Goal: Information Seeking & Learning: Learn about a topic

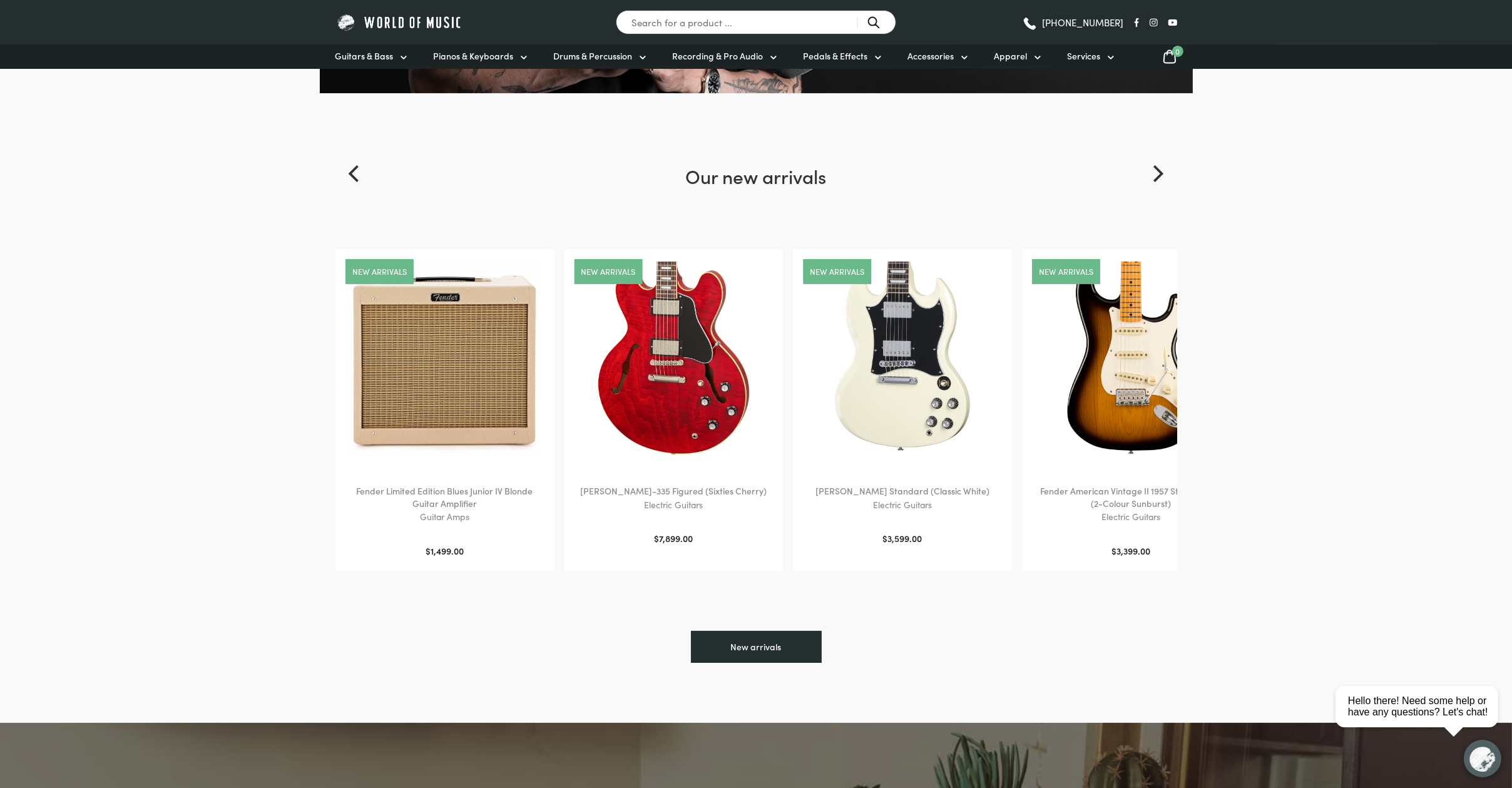
scroll to position [119, 0]
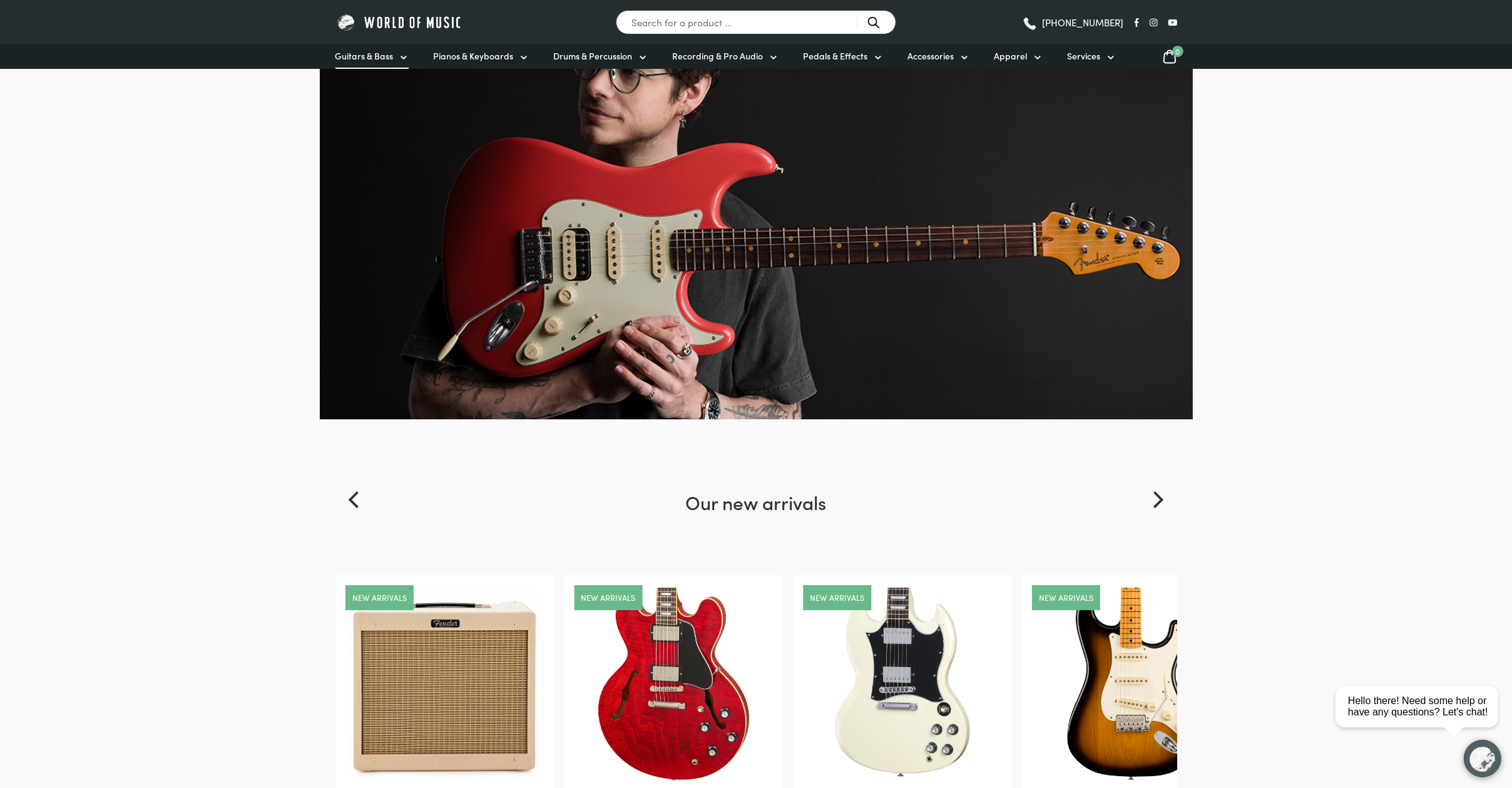
click at [369, 50] on span "Guitars & Bass" at bounding box center [365, 55] width 58 height 13
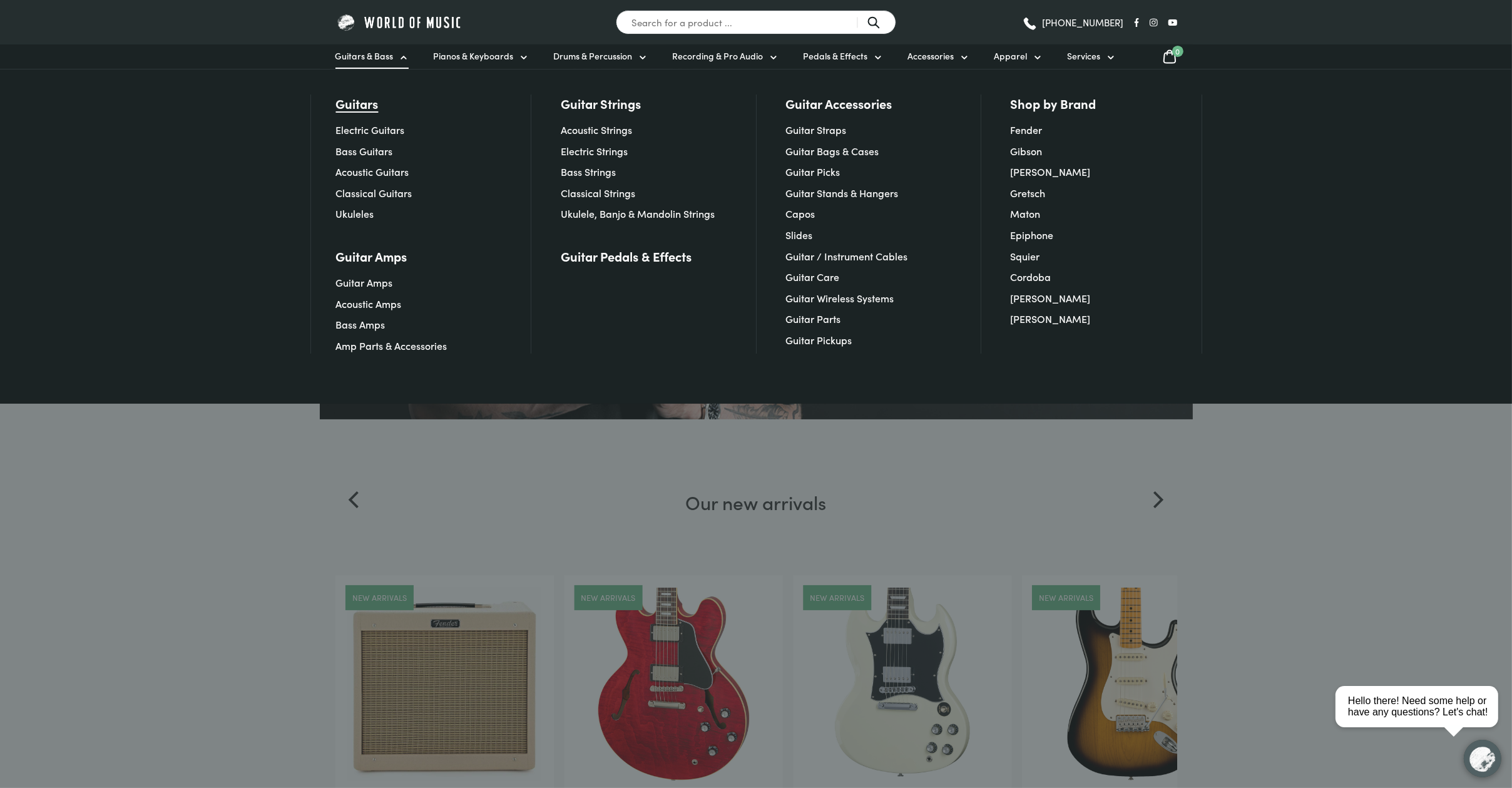
click at [368, 109] on link "Guitars" at bounding box center [357, 103] width 42 height 17
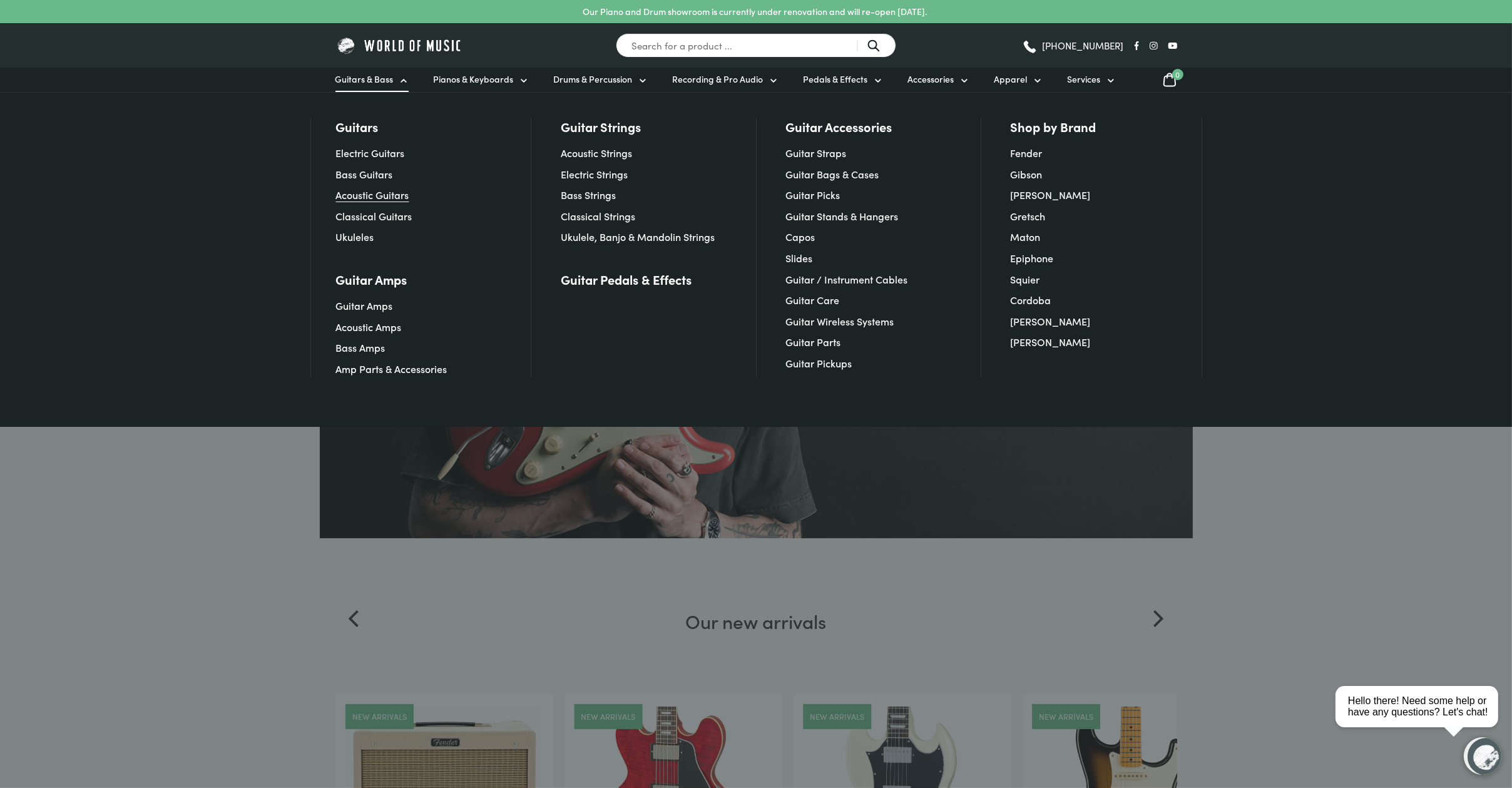
click at [368, 197] on link "Acoustic Guitars" at bounding box center [373, 195] width 73 height 14
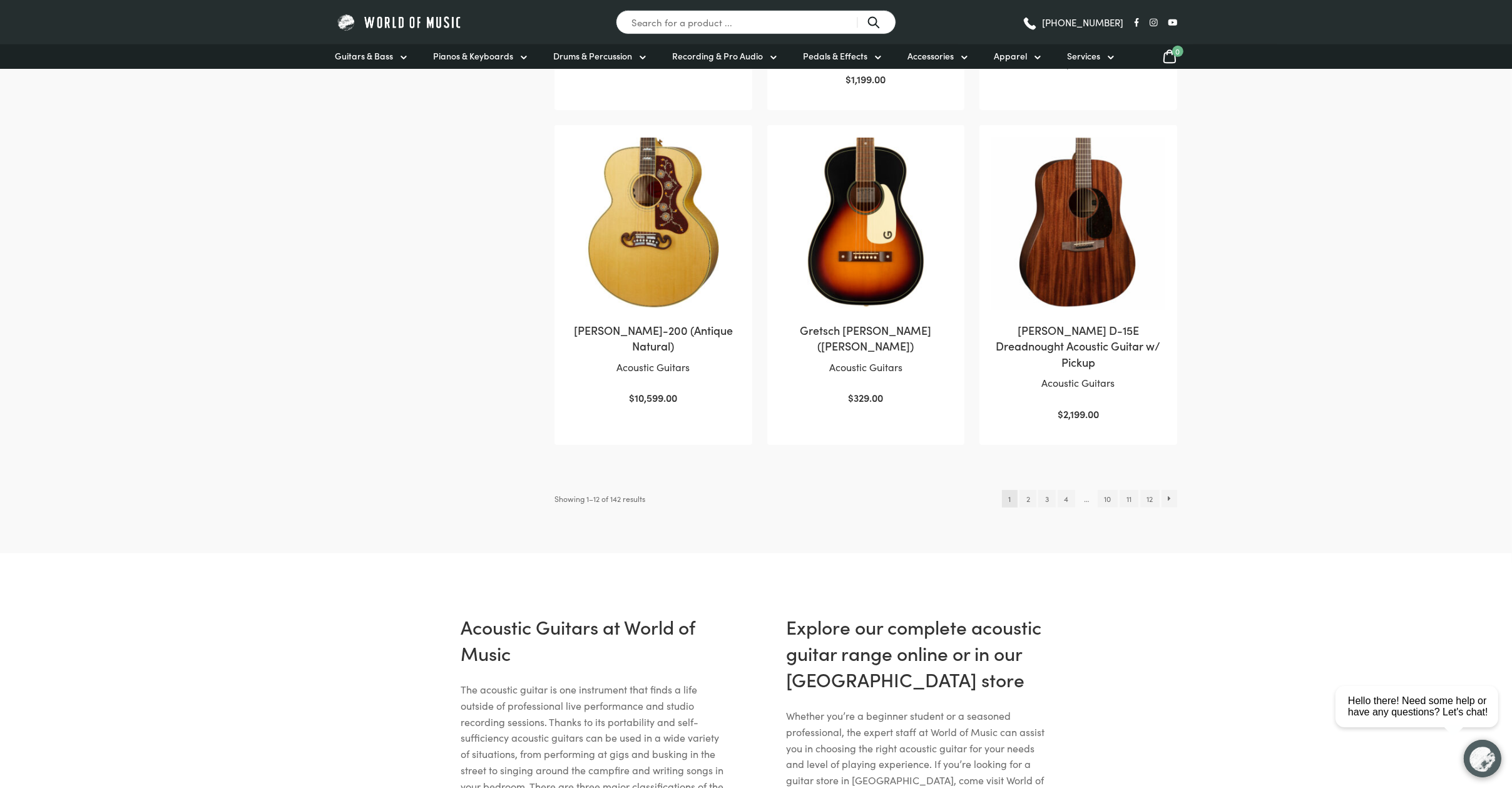
scroll to position [1192, 0]
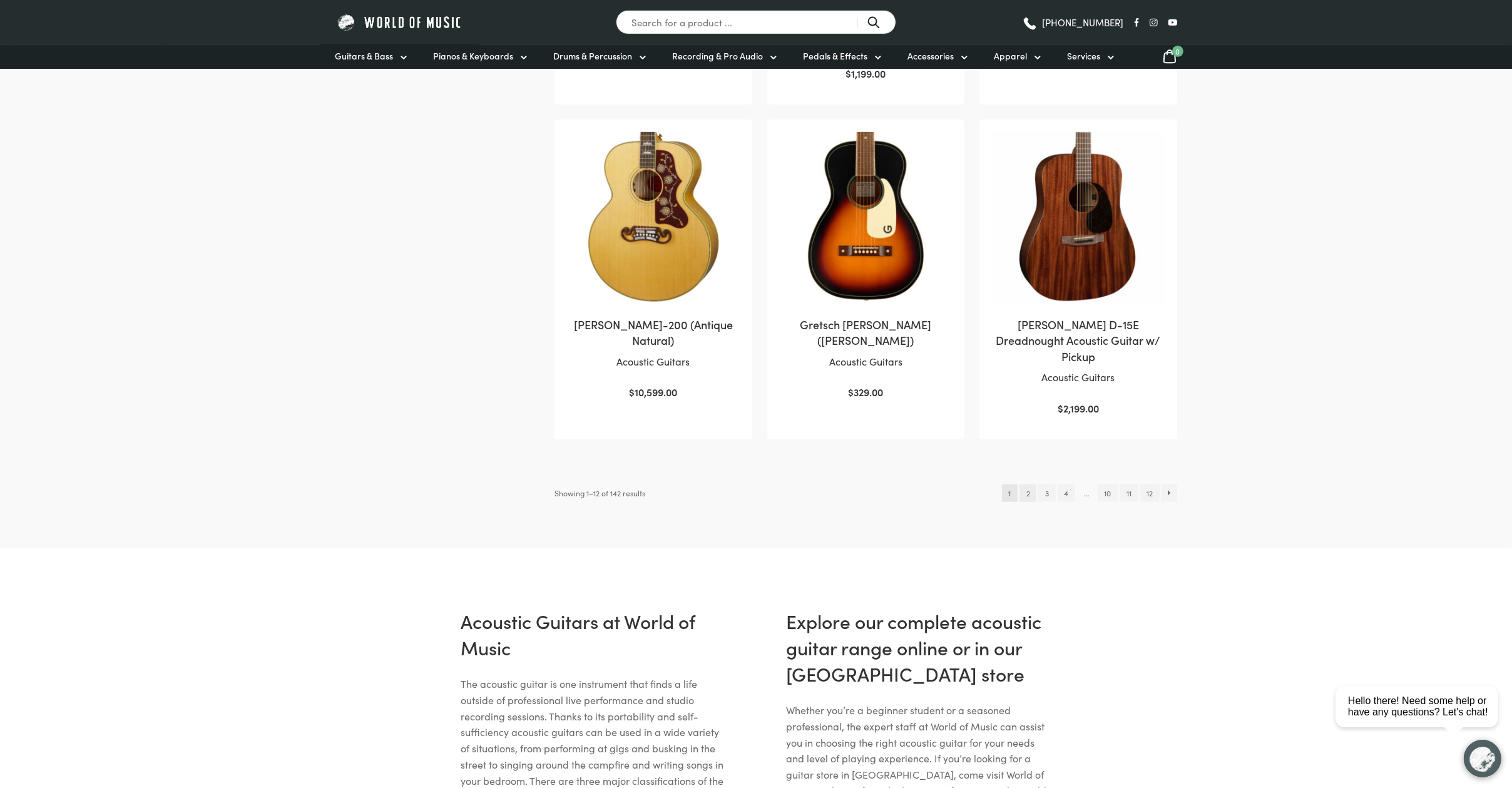
click at [1021, 485] on link "2" at bounding box center [1028, 493] width 17 height 17
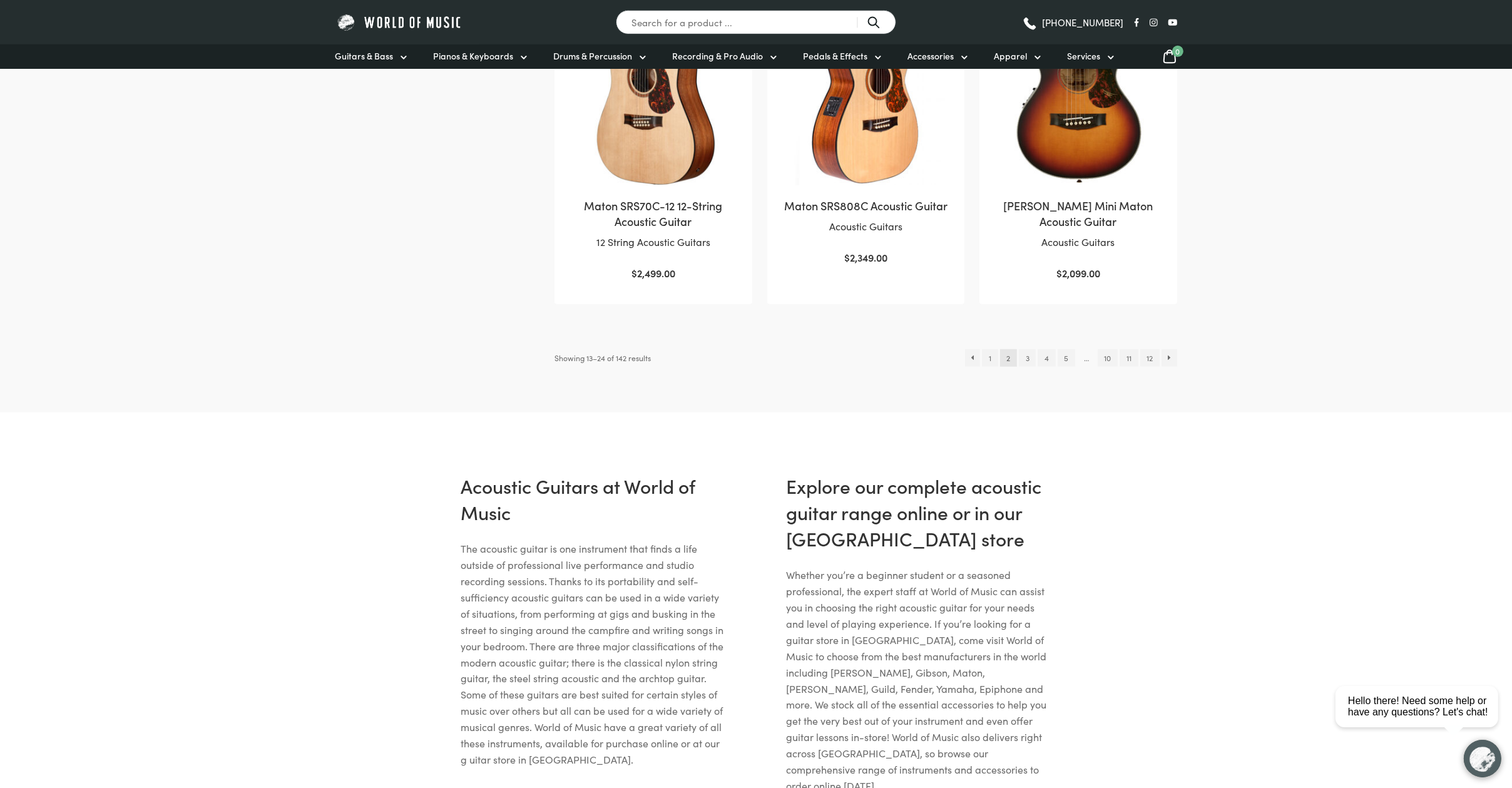
scroll to position [1311, 0]
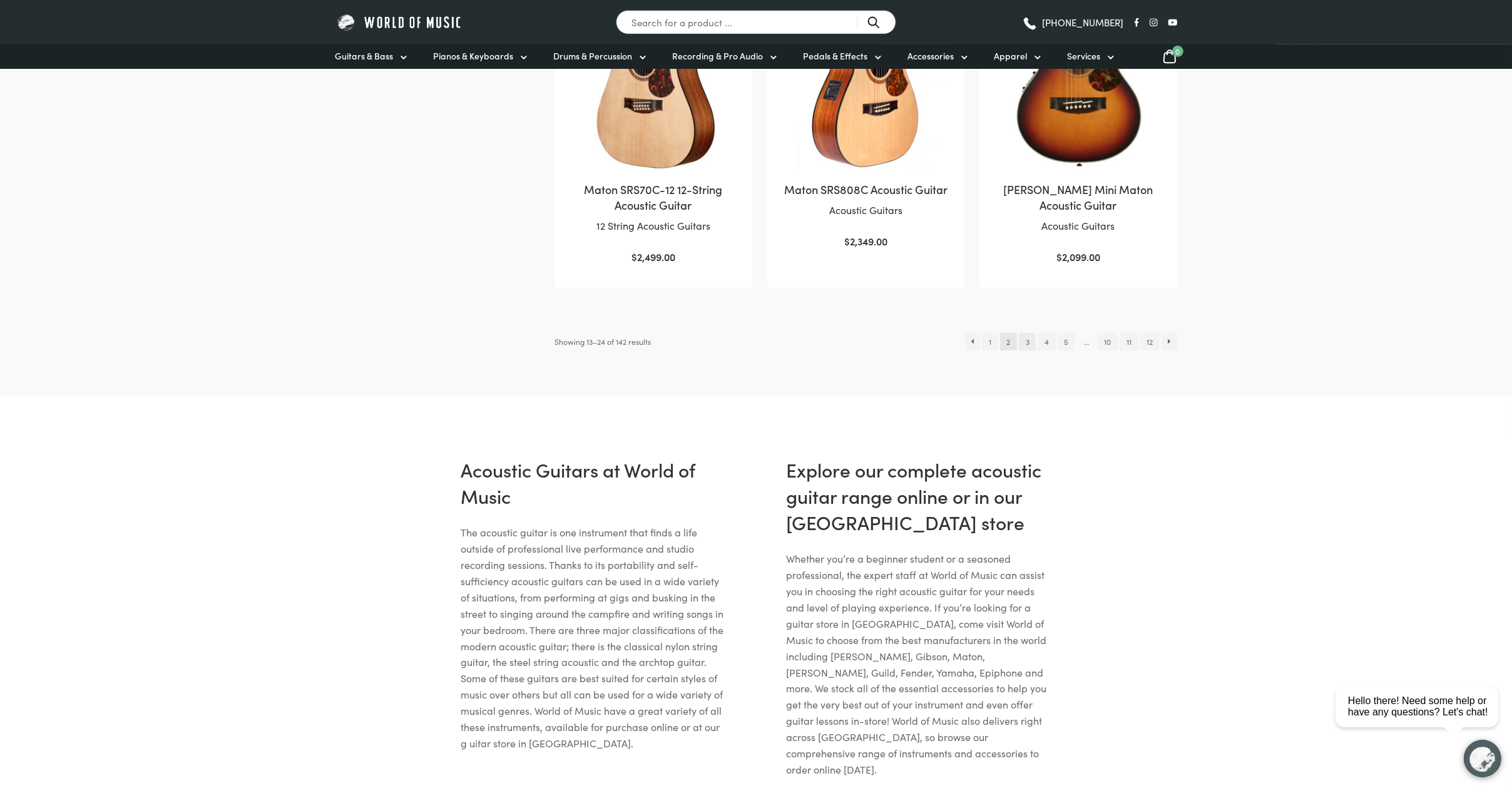
click at [1021, 333] on link "3" at bounding box center [1027, 341] width 17 height 17
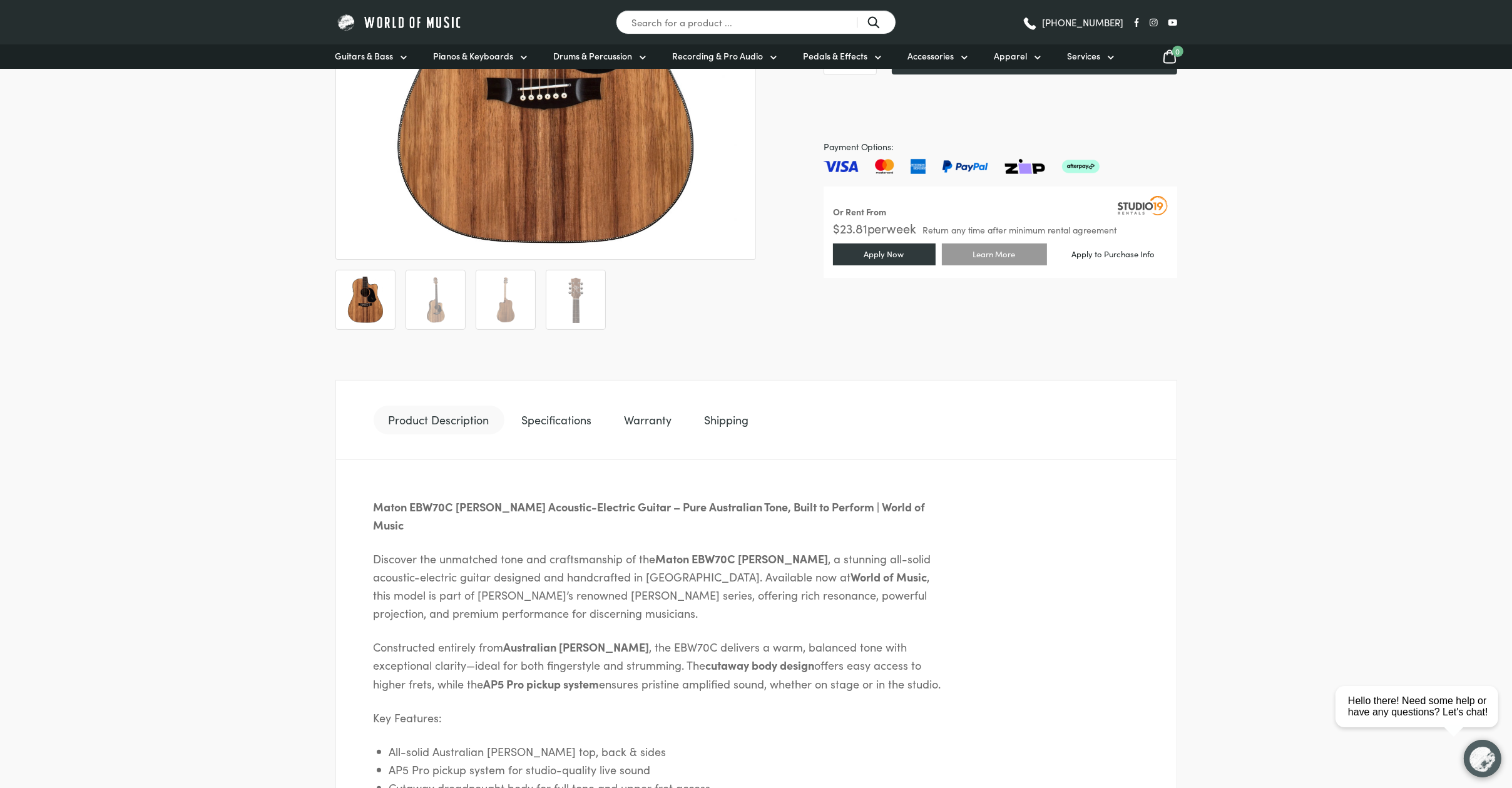
scroll to position [397, 0]
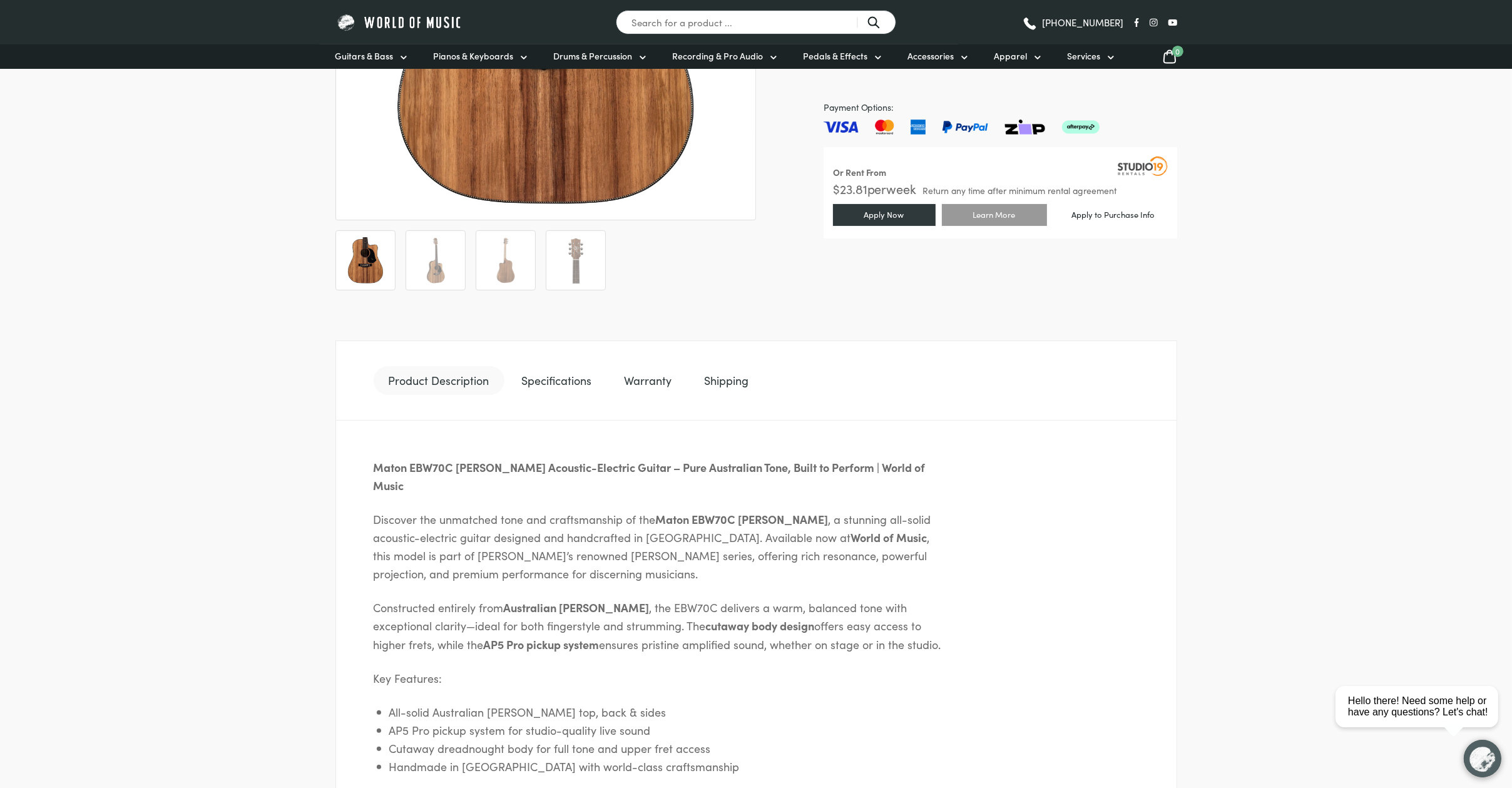
click at [836, 606] on div "Maton EBW70C Blackwood Acoustic-Electric Guitar – Pure Australian Tone, Built t…" at bounding box center [757, 644] width 842 height 446
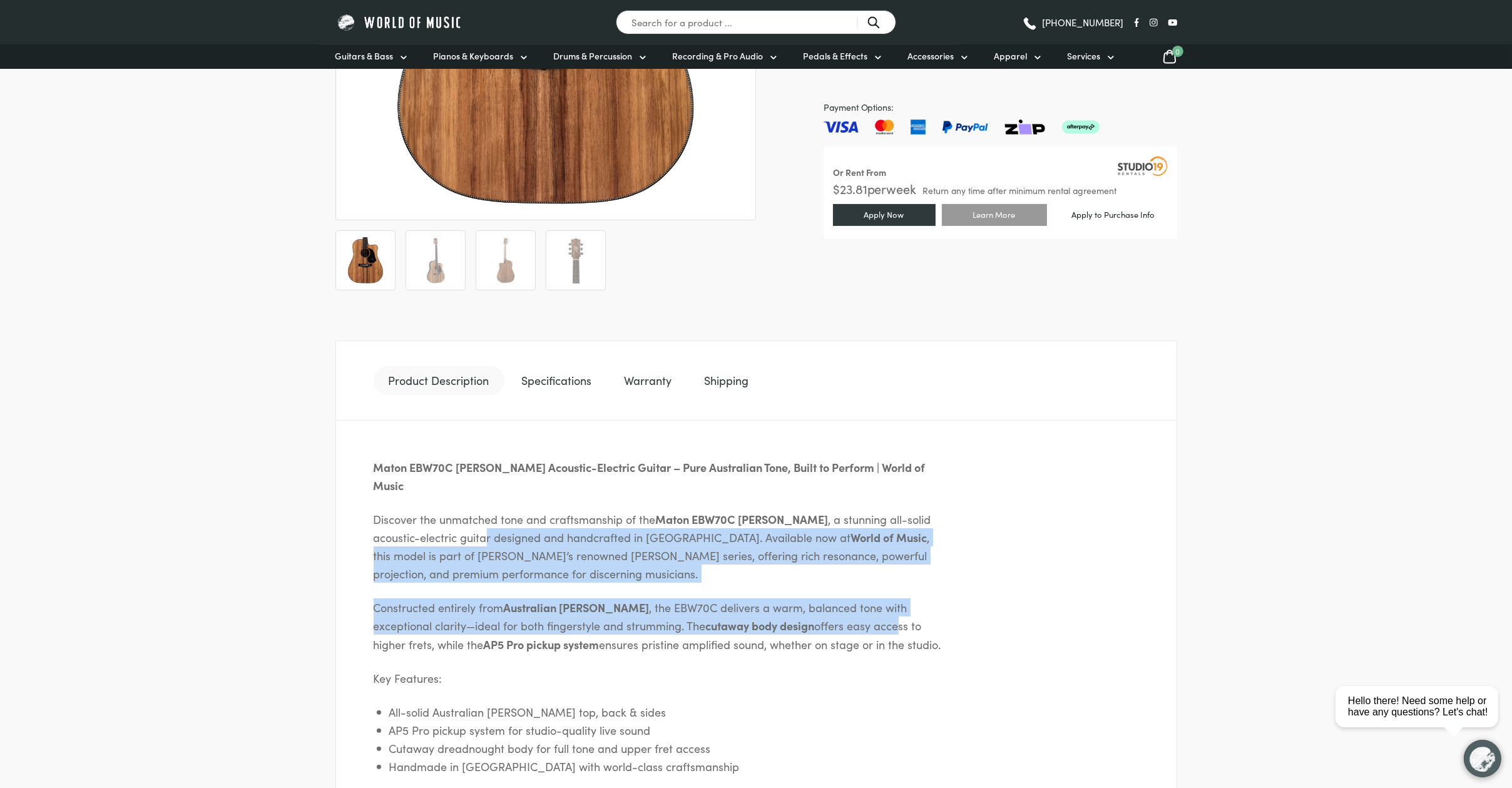
drag, startPoint x: 807, startPoint y: 643, endPoint x: 760, endPoint y: 662, distance: 50.7
click at [760, 670] on p "Key Features:" at bounding box center [662, 679] width 576 height 18
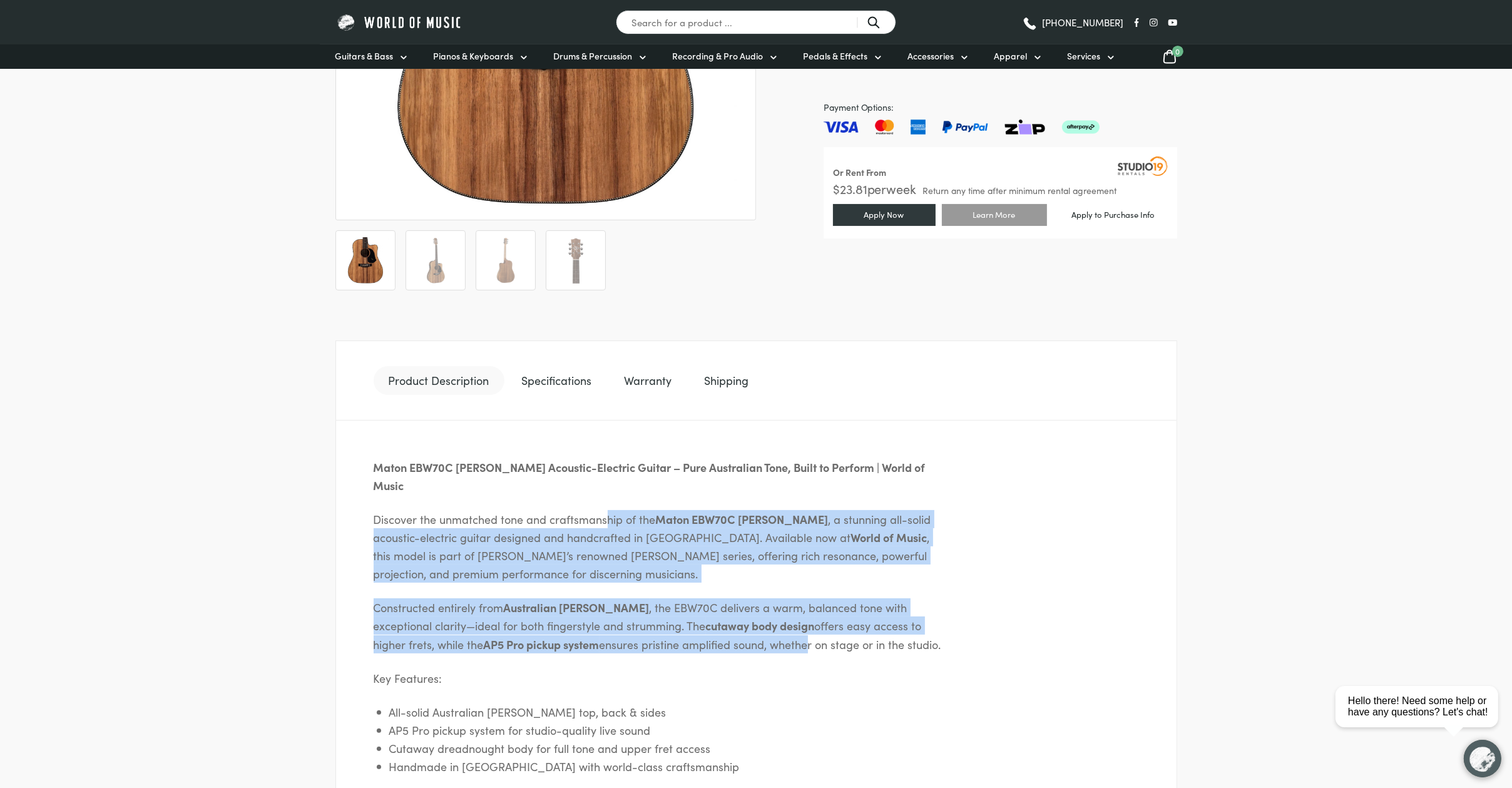
drag, startPoint x: 620, startPoint y: 492, endPoint x: 608, endPoint y: 486, distance: 13.4
click at [608, 486] on div "Maton EBW70C Blackwood Acoustic-Electric Guitar – Pure Australian Tone, Built t…" at bounding box center [757, 644] width 842 height 446
drag, startPoint x: 608, startPoint y: 486, endPoint x: 717, endPoint y: 627, distance: 178.2
click at [716, 626] on p "Constructed entirely from Australian Blackwood , the EBW70C delivers a warm, ba…" at bounding box center [662, 625] width 576 height 55
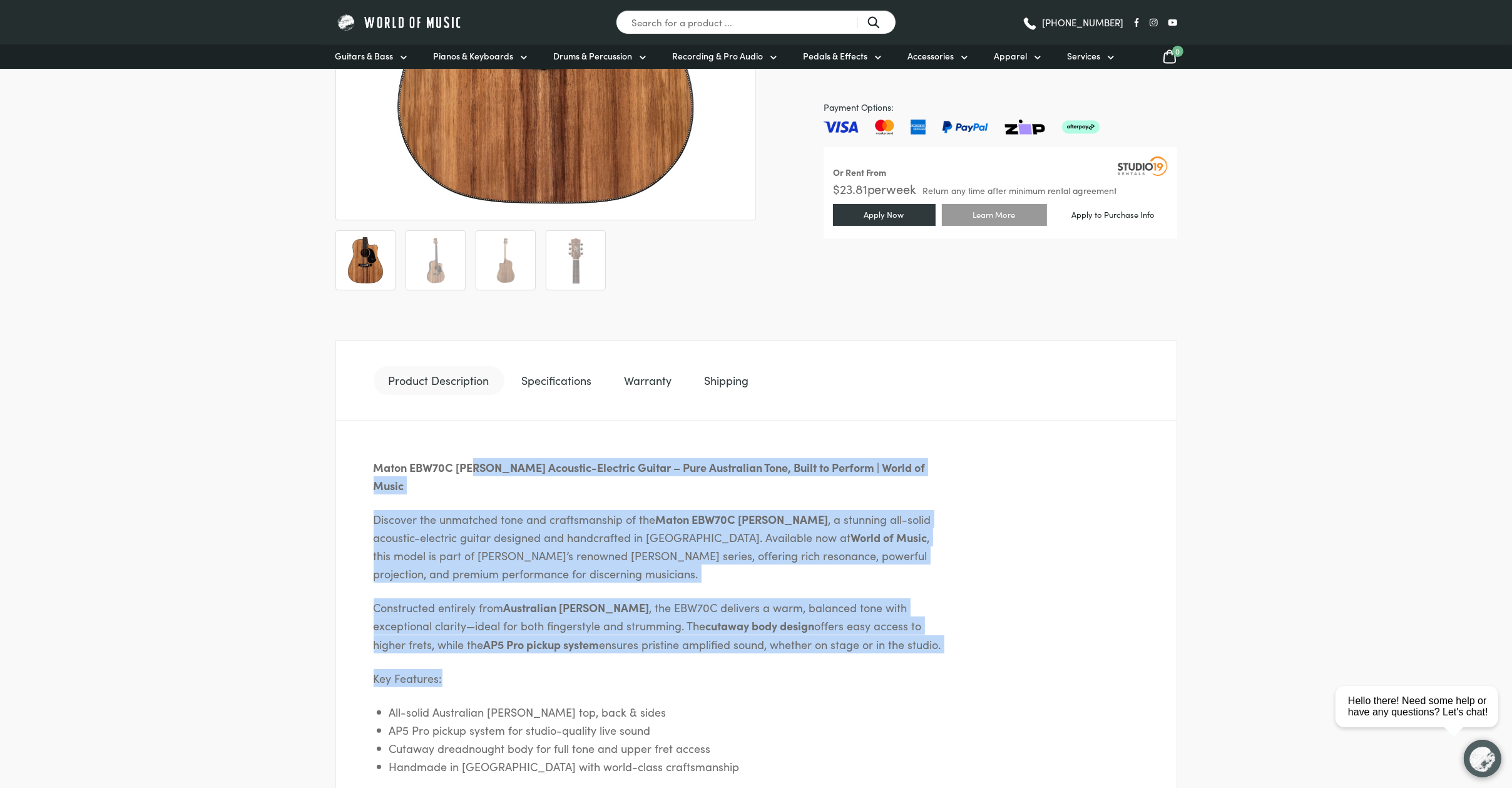
drag, startPoint x: 723, startPoint y: 630, endPoint x: 470, endPoint y: 464, distance: 302.6
click at [470, 464] on div "Maton EBW70C Blackwood Acoustic-Electric Guitar – Pure Australian Tone, Built t…" at bounding box center [757, 644] width 842 height 446
drag, startPoint x: 470, startPoint y: 464, endPoint x: 748, endPoint y: 632, distance: 324.8
click at [730, 634] on p "Constructed entirely from Australian Blackwood , the EBW70C delivers a warm, ba…" at bounding box center [662, 625] width 576 height 55
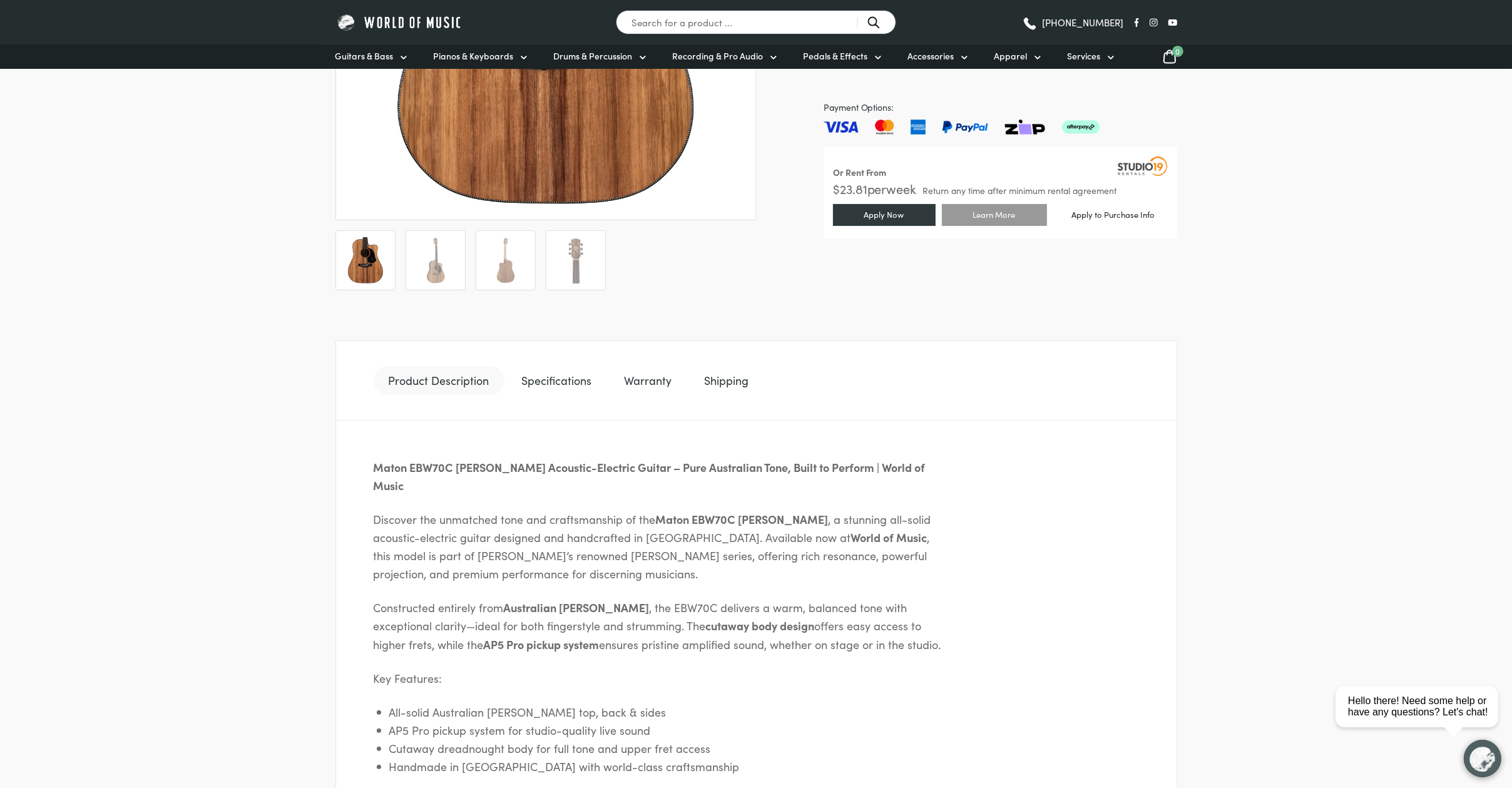
drag, startPoint x: 892, startPoint y: 623, endPoint x: 617, endPoint y: 421, distance: 341.2
click at [617, 421] on div "Maton EBW70C Blackwood Acoustic-Electric Guitar – Pure Australian Tone, Built t…" at bounding box center [757, 644] width 842 height 446
drag, startPoint x: 617, startPoint y: 421, endPoint x: 879, endPoint y: 641, distance: 342.1
click at [874, 638] on div "Maton EBW70C Blackwood Acoustic-Electric Guitar – Pure Australian Tone, Built t…" at bounding box center [757, 644] width 842 height 446
drag, startPoint x: 645, startPoint y: 594, endPoint x: 689, endPoint y: 591, distance: 44.1
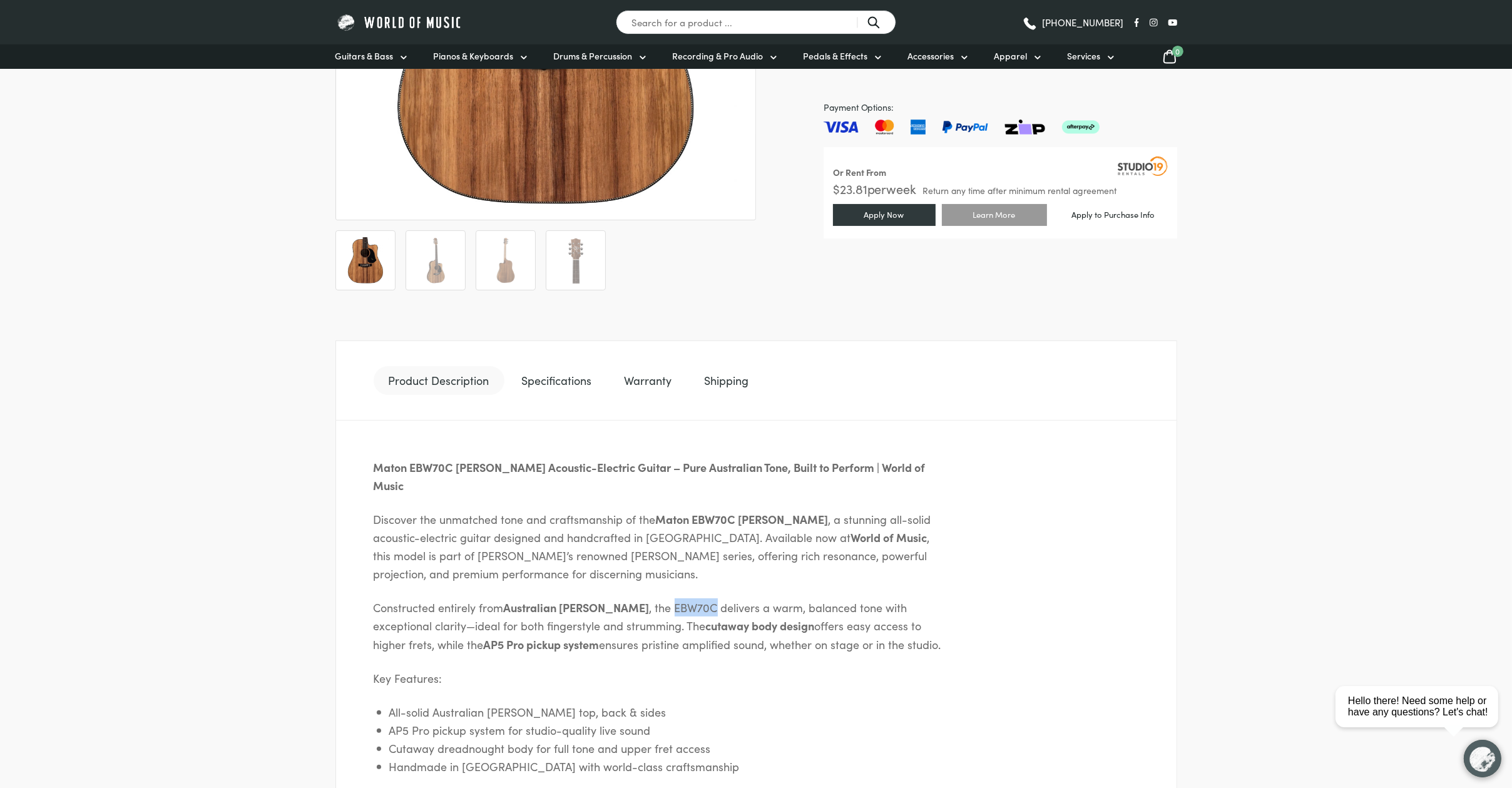
click at [689, 598] on p "Constructed entirely from Australian Blackwood , the EBW70C delivers a warm, ba…" at bounding box center [662, 625] width 576 height 55
drag, startPoint x: 689, startPoint y: 591, endPoint x: 672, endPoint y: 591, distance: 17.0
copy p "EBW70C"
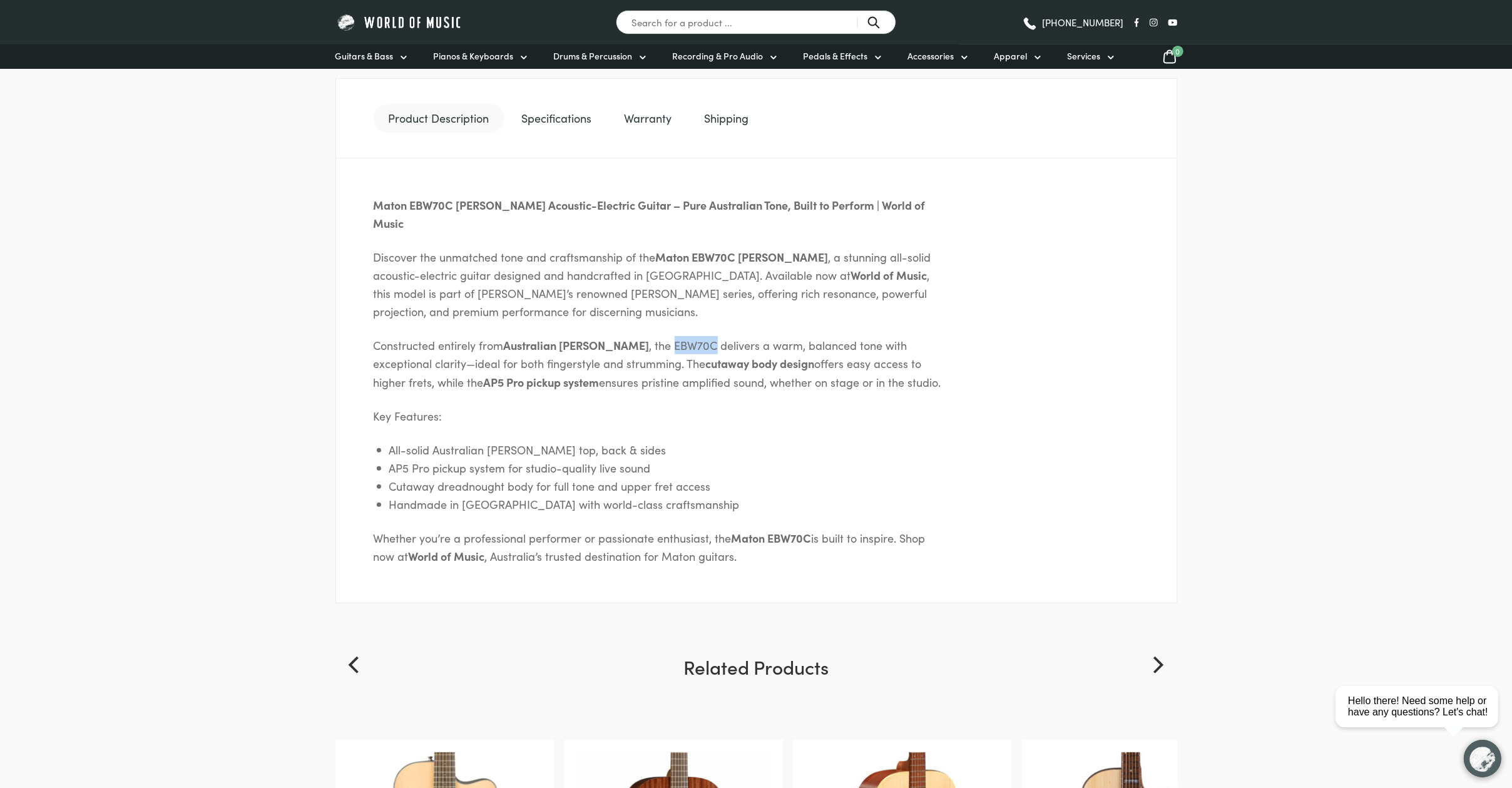
scroll to position [715, 0]
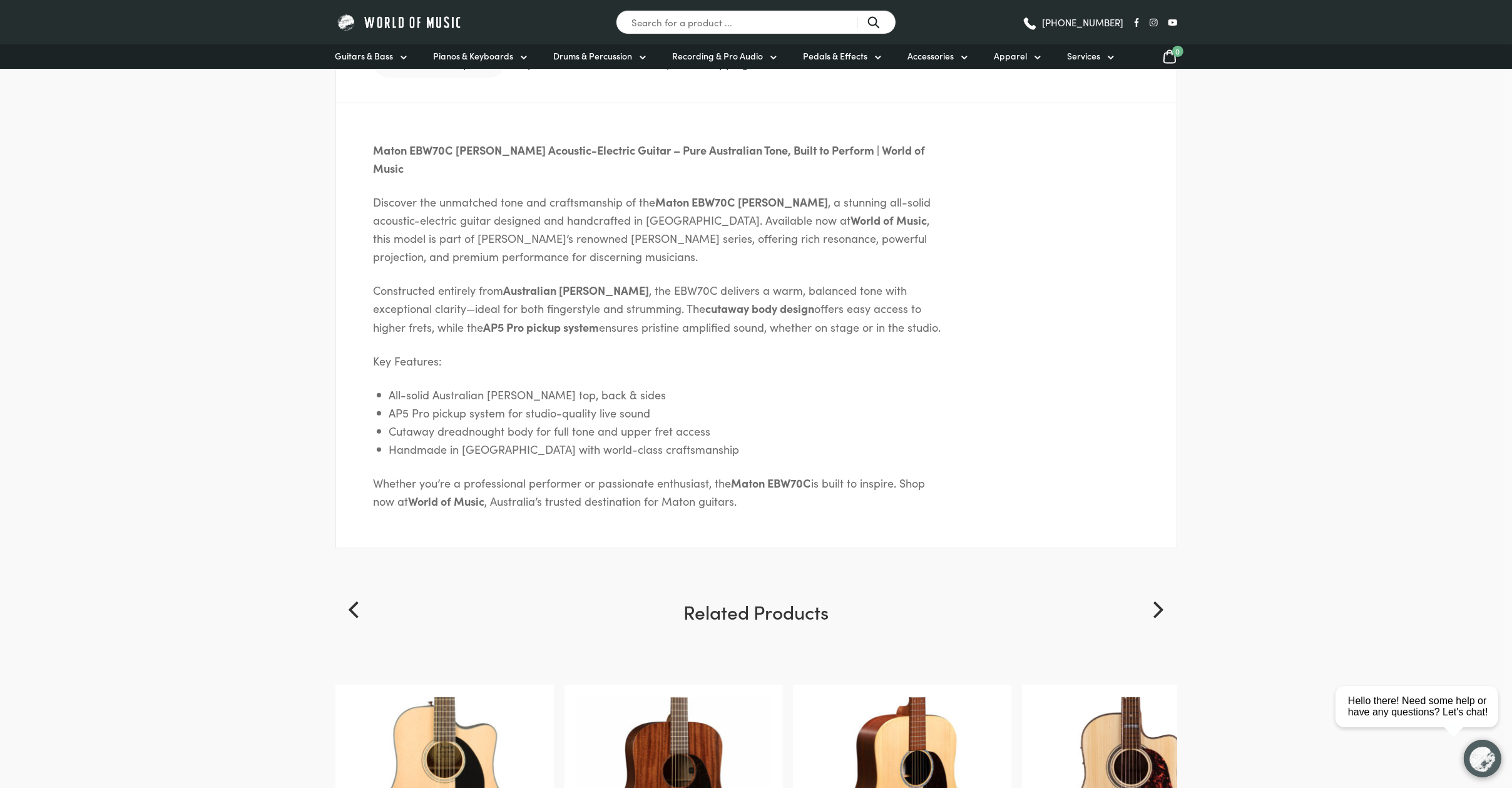
click at [870, 524] on div "Maton EBW70C Blackwood Acoustic-Electric Guitar – Pure Australian Tone, Built t…" at bounding box center [757, 326] width 842 height 446
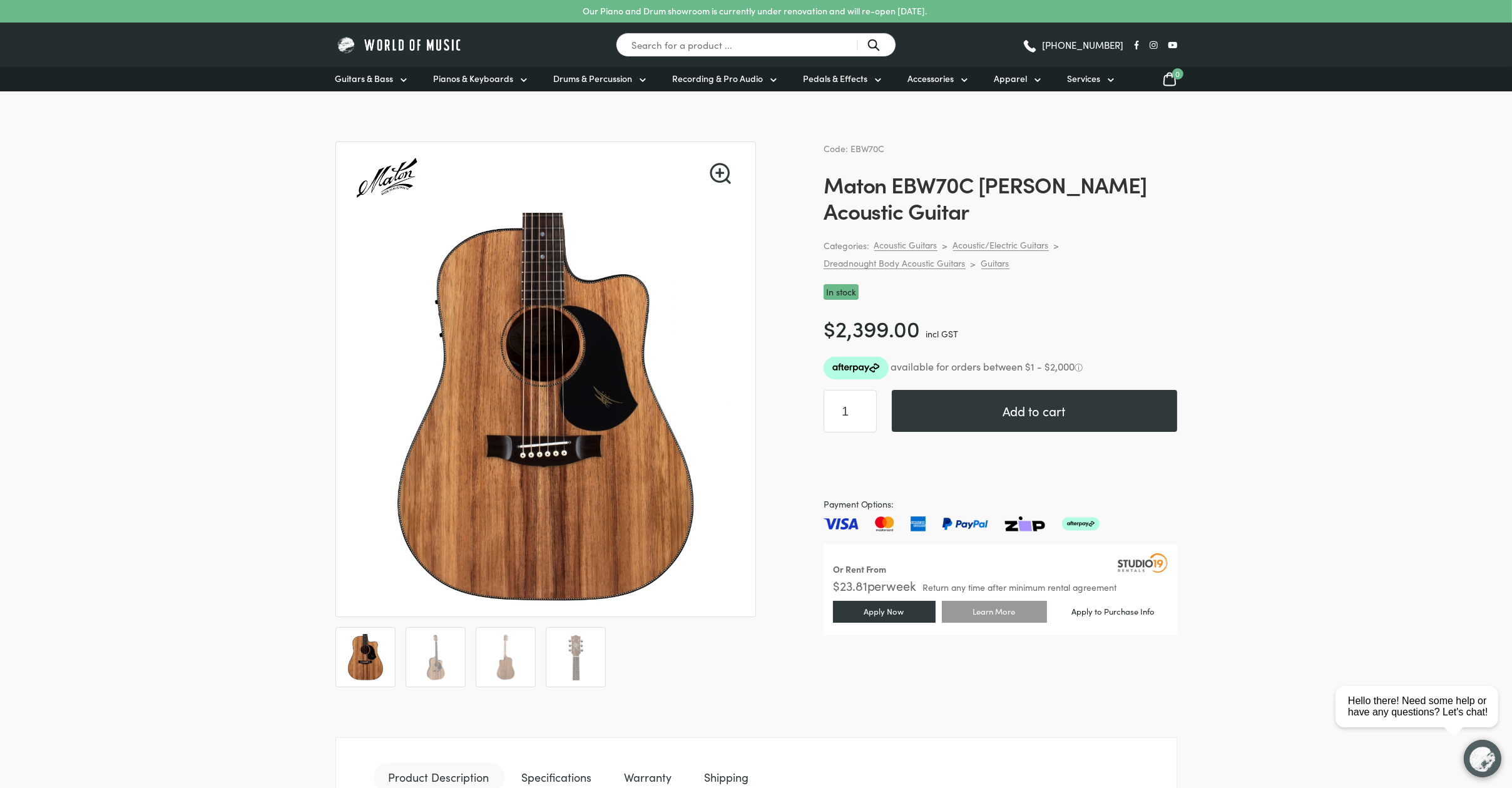
scroll to position [0, 0]
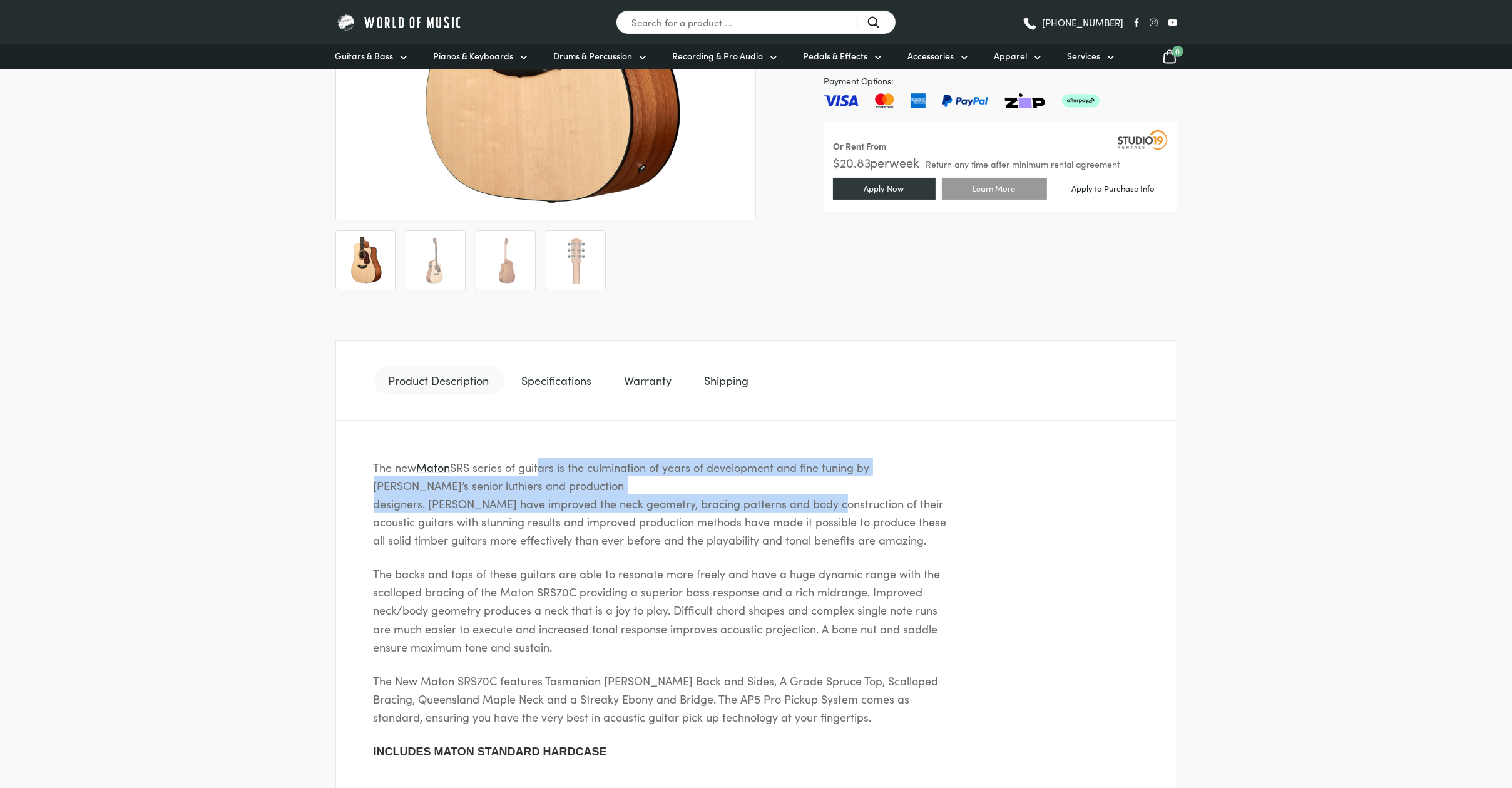
drag, startPoint x: 568, startPoint y: 465, endPoint x: 842, endPoint y: 512, distance: 278.0
click at [836, 511] on p "The new Maton SRS series of guitars is the culmination of years of development …" at bounding box center [662, 504] width 576 height 91
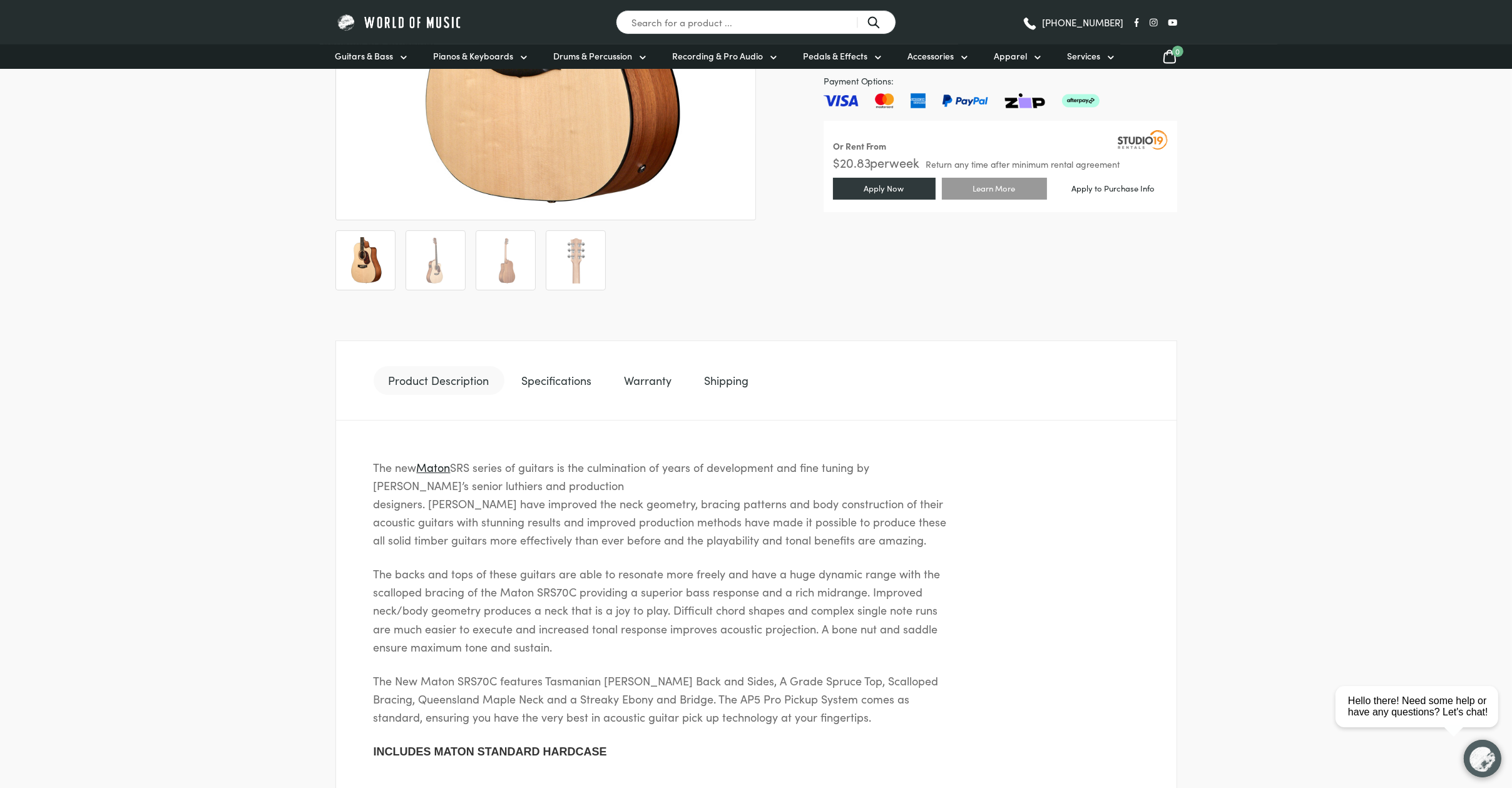
drag, startPoint x: 842, startPoint y: 512, endPoint x: 930, endPoint y: 601, distance: 125.2
click at [928, 600] on p "The backs and tops of these guitars are able to resonate more freely and have a…" at bounding box center [662, 611] width 576 height 91
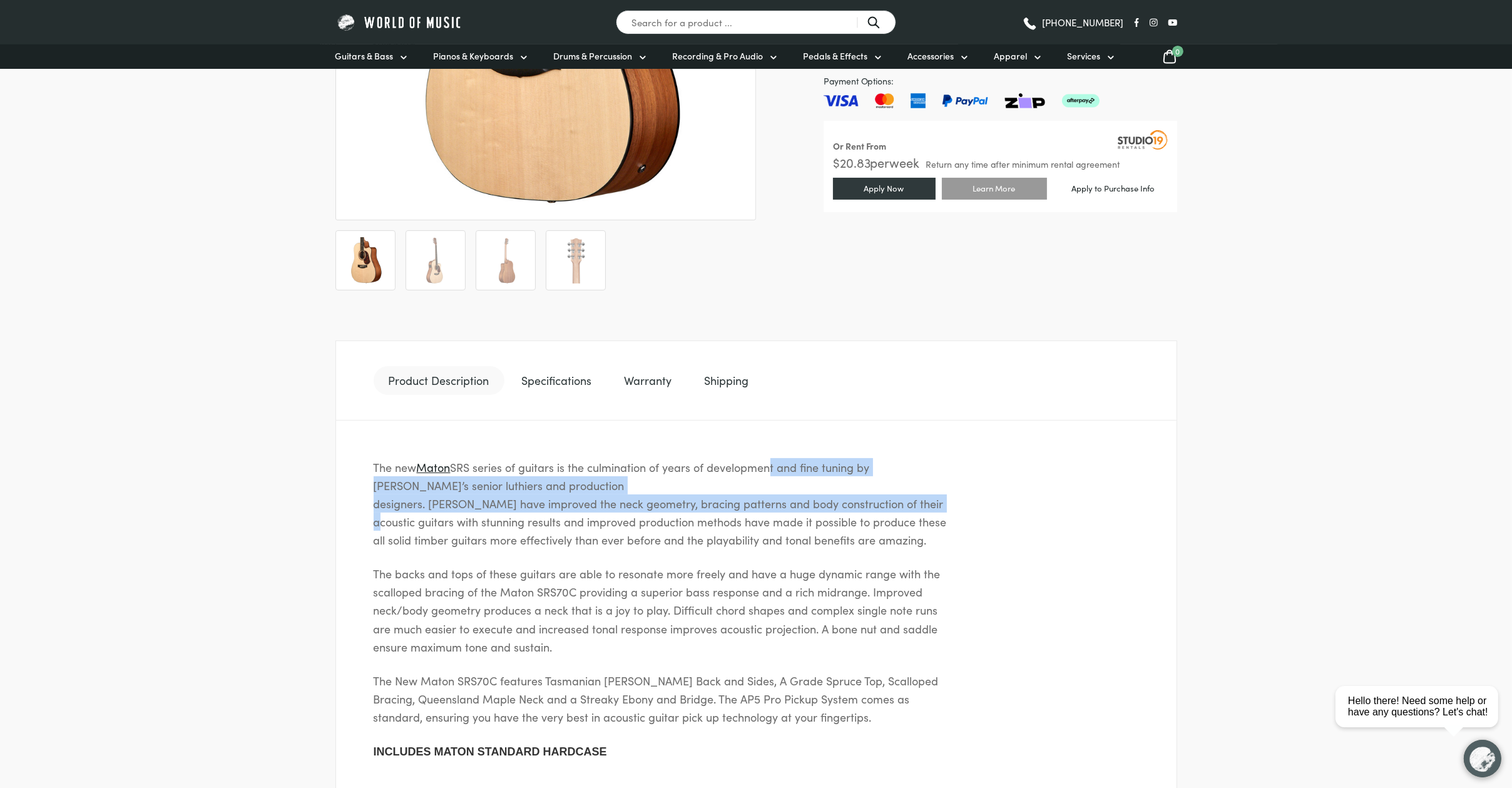
drag, startPoint x: 847, startPoint y: 441, endPoint x: 751, endPoint y: 422, distance: 97.9
click at [762, 423] on div "The new Maton SRS series of guitars is the culmination of years of development …" at bounding box center [757, 610] width 842 height 378
drag, startPoint x: 751, startPoint y: 422, endPoint x: 991, endPoint y: 528, distance: 262.4
click at [962, 536] on div "The new Maton SRS series of guitars is the culmination of years of development …" at bounding box center [757, 610] width 842 height 378
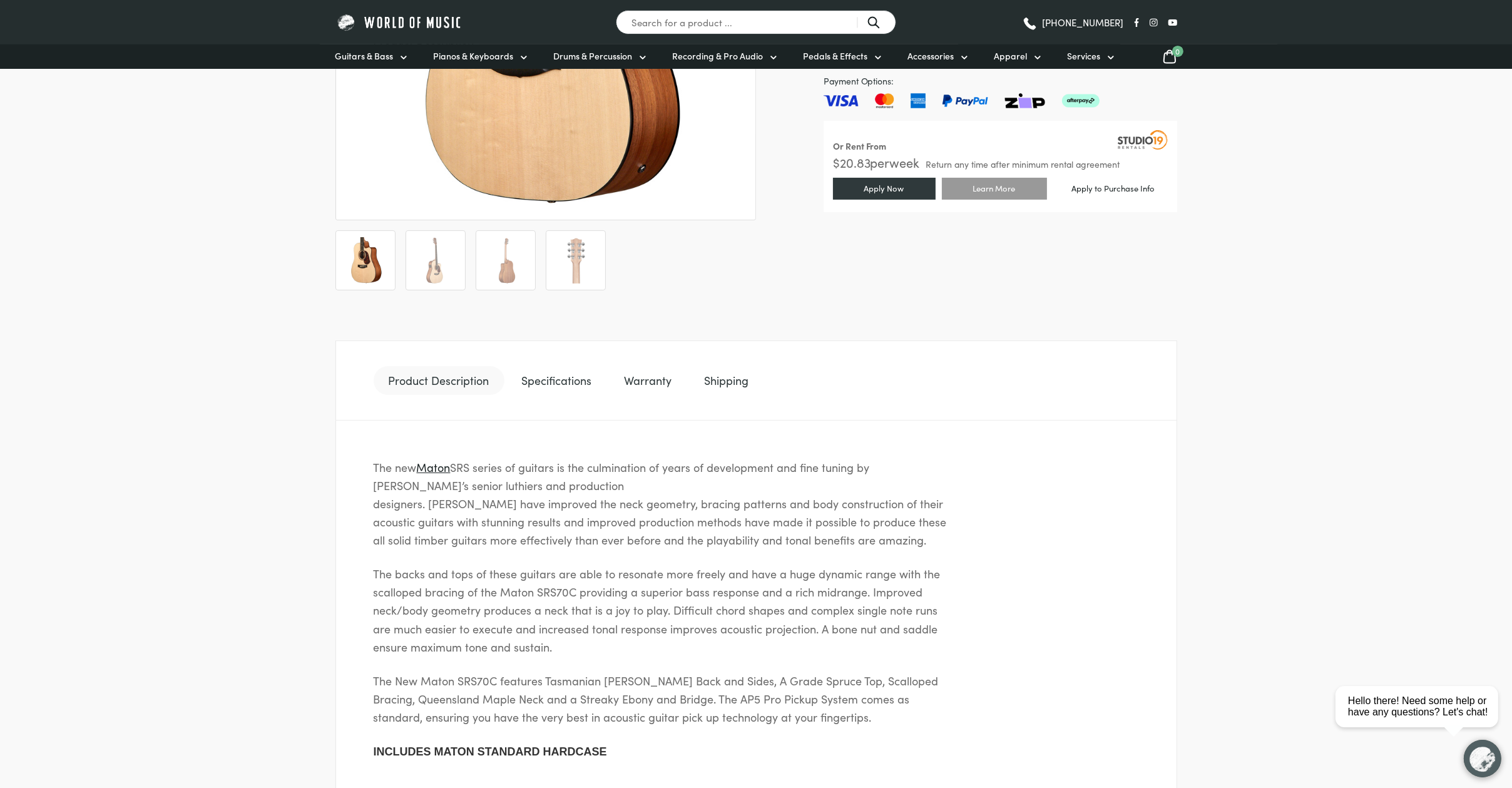
click at [991, 528] on div "The new Maton SRS series of guitars is the culmination of years of development …" at bounding box center [757, 610] width 842 height 378
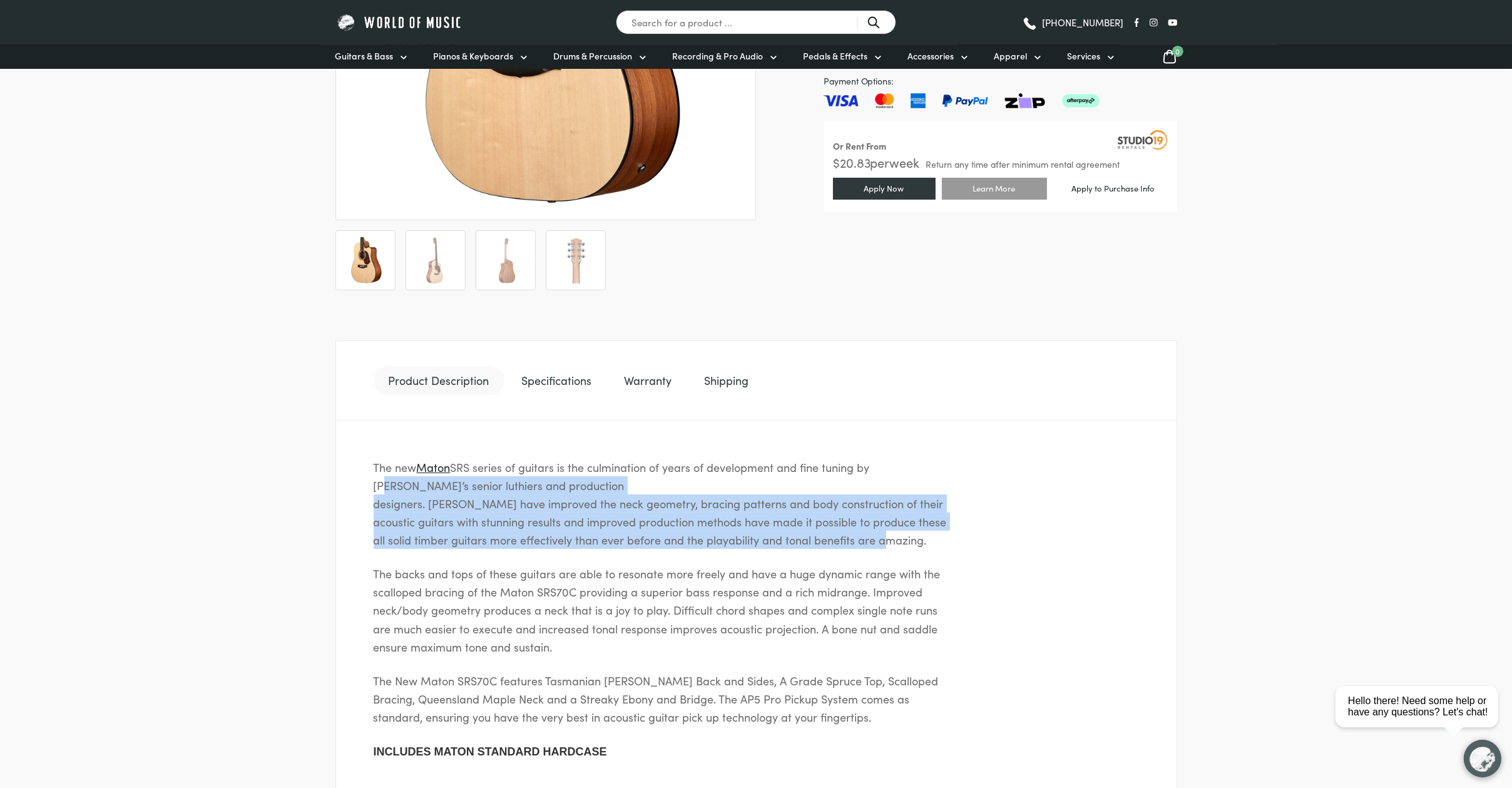
drag, startPoint x: 966, startPoint y: 526, endPoint x: 863, endPoint y: 436, distance: 136.8
click at [863, 436] on div "The new Maton SRS series of guitars is the culmination of years of development …" at bounding box center [757, 610] width 842 height 378
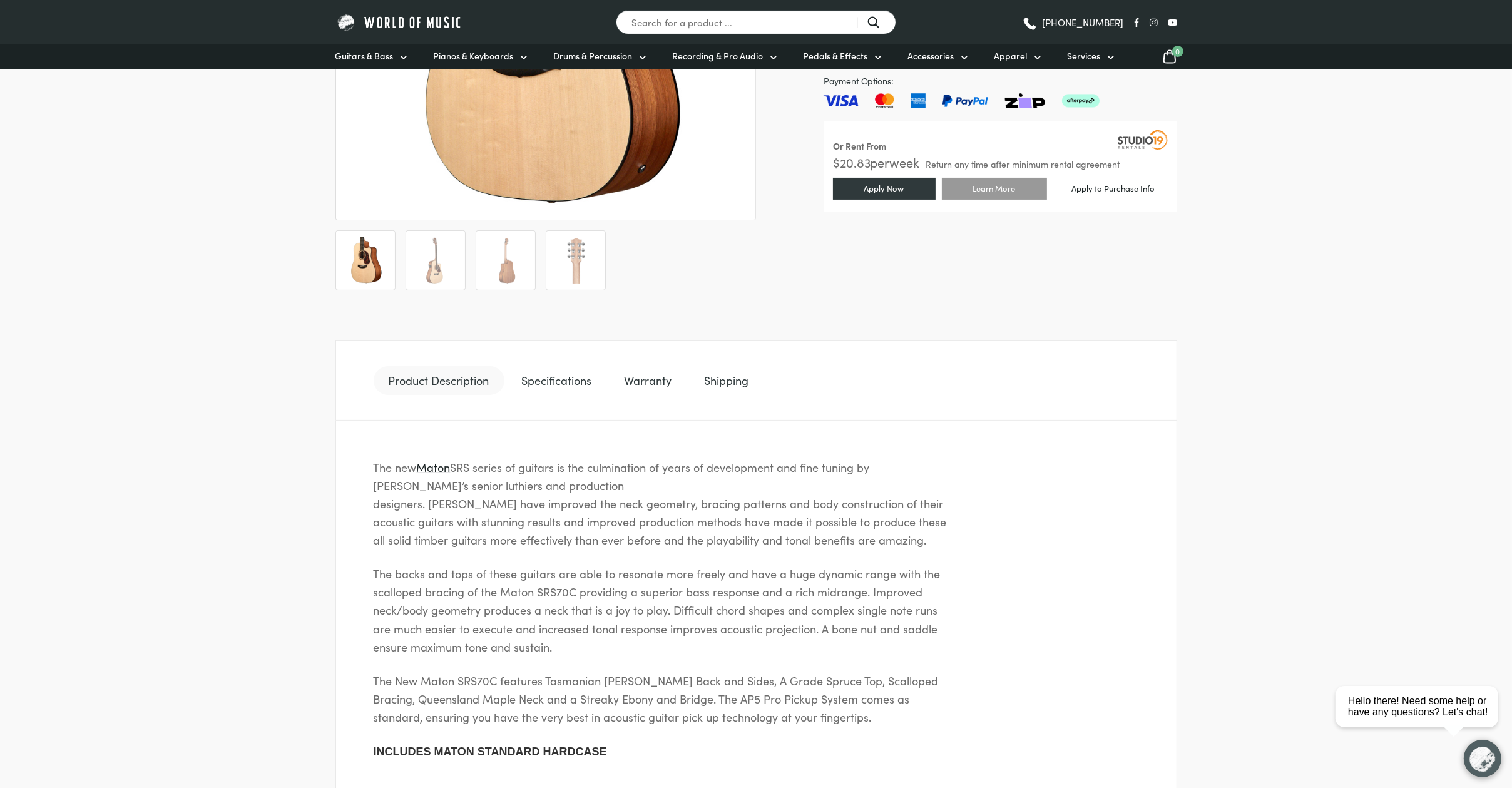
drag, startPoint x: 863, startPoint y: 436, endPoint x: 998, endPoint y: 551, distance: 177.3
click at [998, 551] on div "The new Maton SRS series of guitars is the culmination of years of development …" at bounding box center [757, 610] width 842 height 378
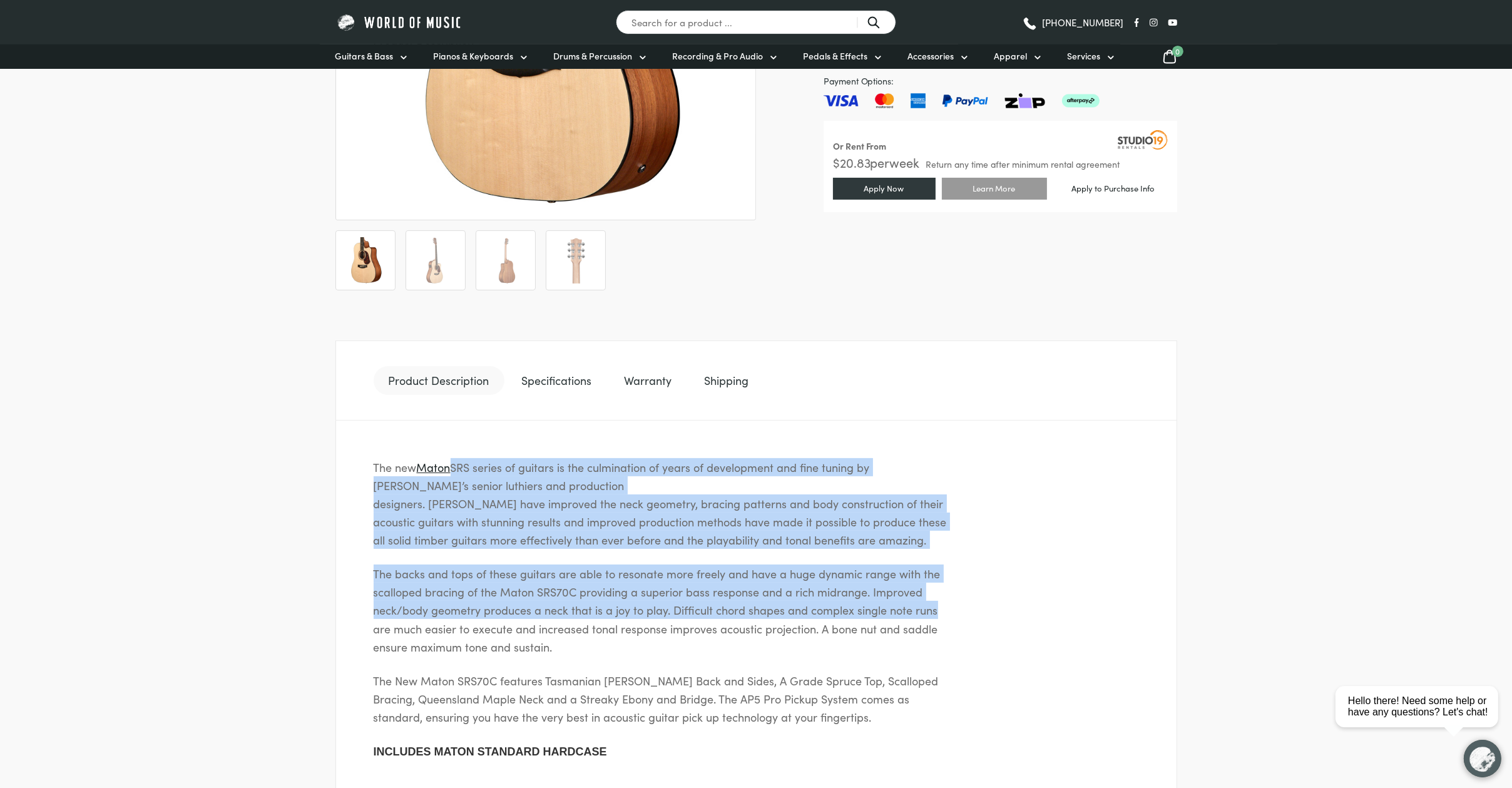
drag, startPoint x: 930, startPoint y: 566, endPoint x: 858, endPoint y: 493, distance: 102.5
click at [858, 493] on div "The new Maton SRS series of guitars is the culmination of years of development …" at bounding box center [757, 610] width 842 height 378
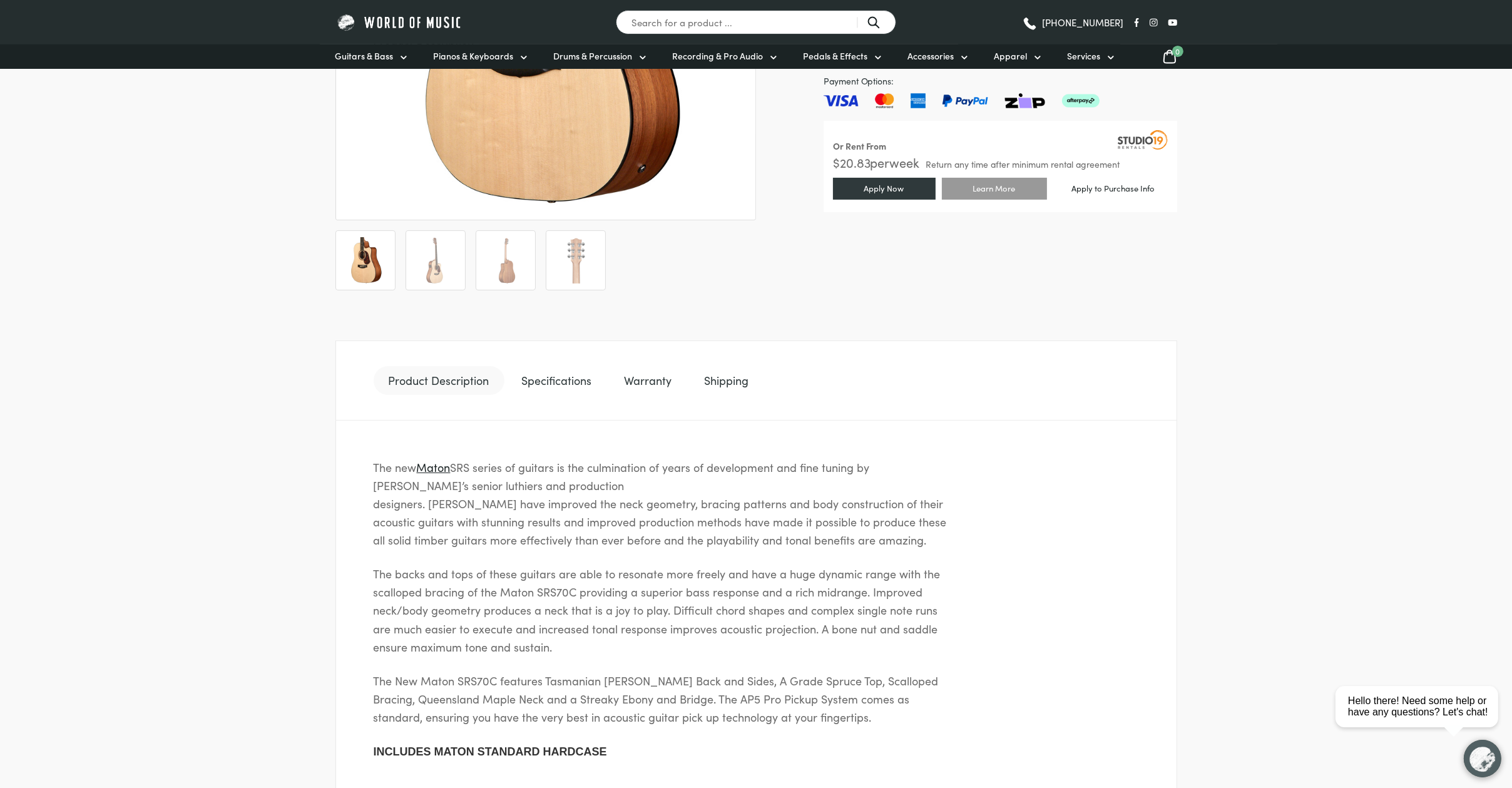
drag, startPoint x: 858, startPoint y: 493, endPoint x: 1001, endPoint y: 641, distance: 205.8
click at [1000, 630] on div "The new Maton SRS series of guitars is the culmination of years of development …" at bounding box center [757, 610] width 842 height 378
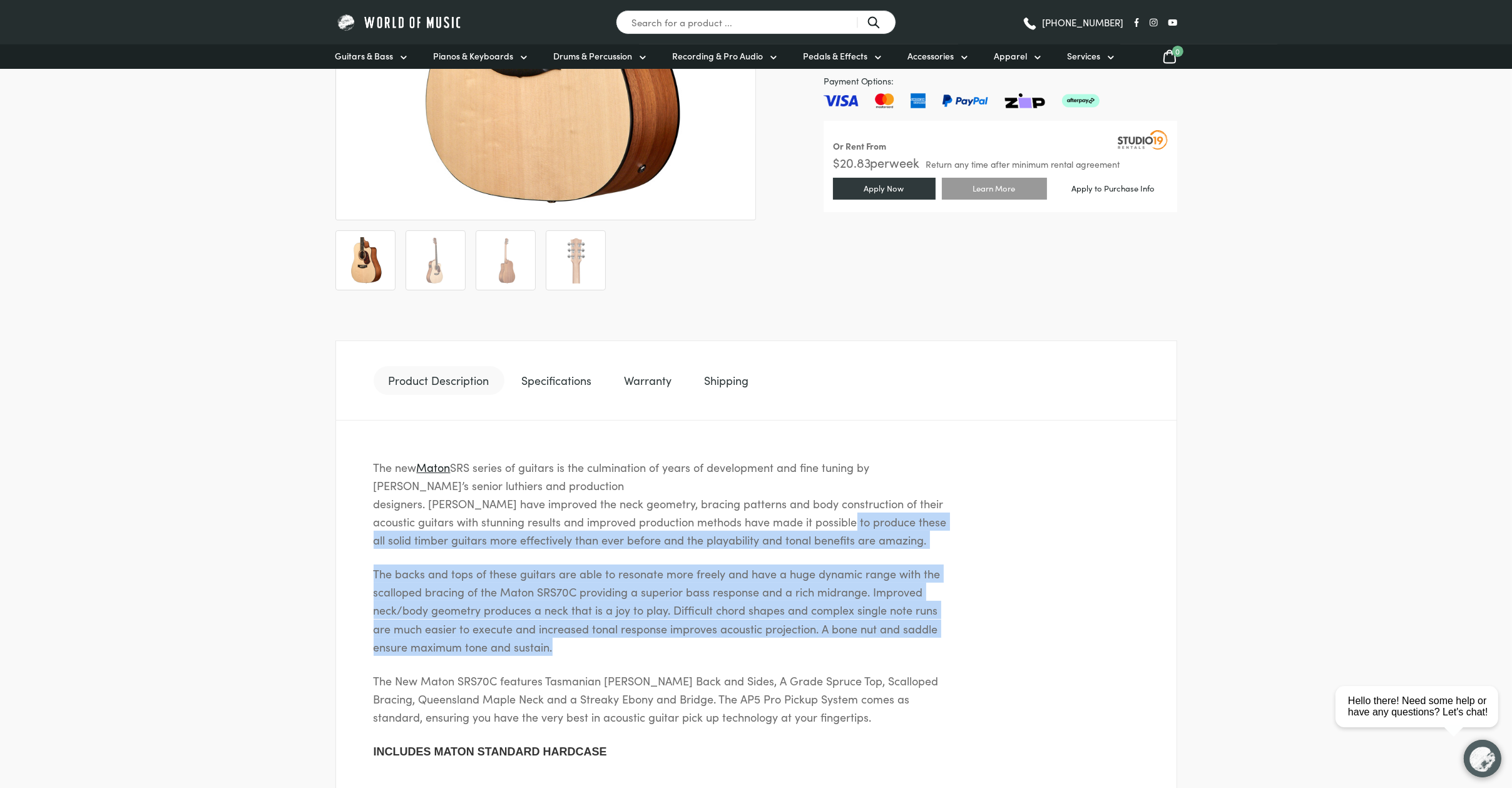
drag, startPoint x: 927, startPoint y: 604, endPoint x: 843, endPoint y: 522, distance: 117.4
click at [844, 523] on div "The new Maton SRS series of guitars is the culmination of years of development …" at bounding box center [757, 610] width 842 height 378
drag, startPoint x: 843, startPoint y: 522, endPoint x: 960, endPoint y: 646, distance: 170.5
click at [960, 646] on div "The new Maton SRS series of guitars is the culmination of years of development …" at bounding box center [757, 610] width 842 height 378
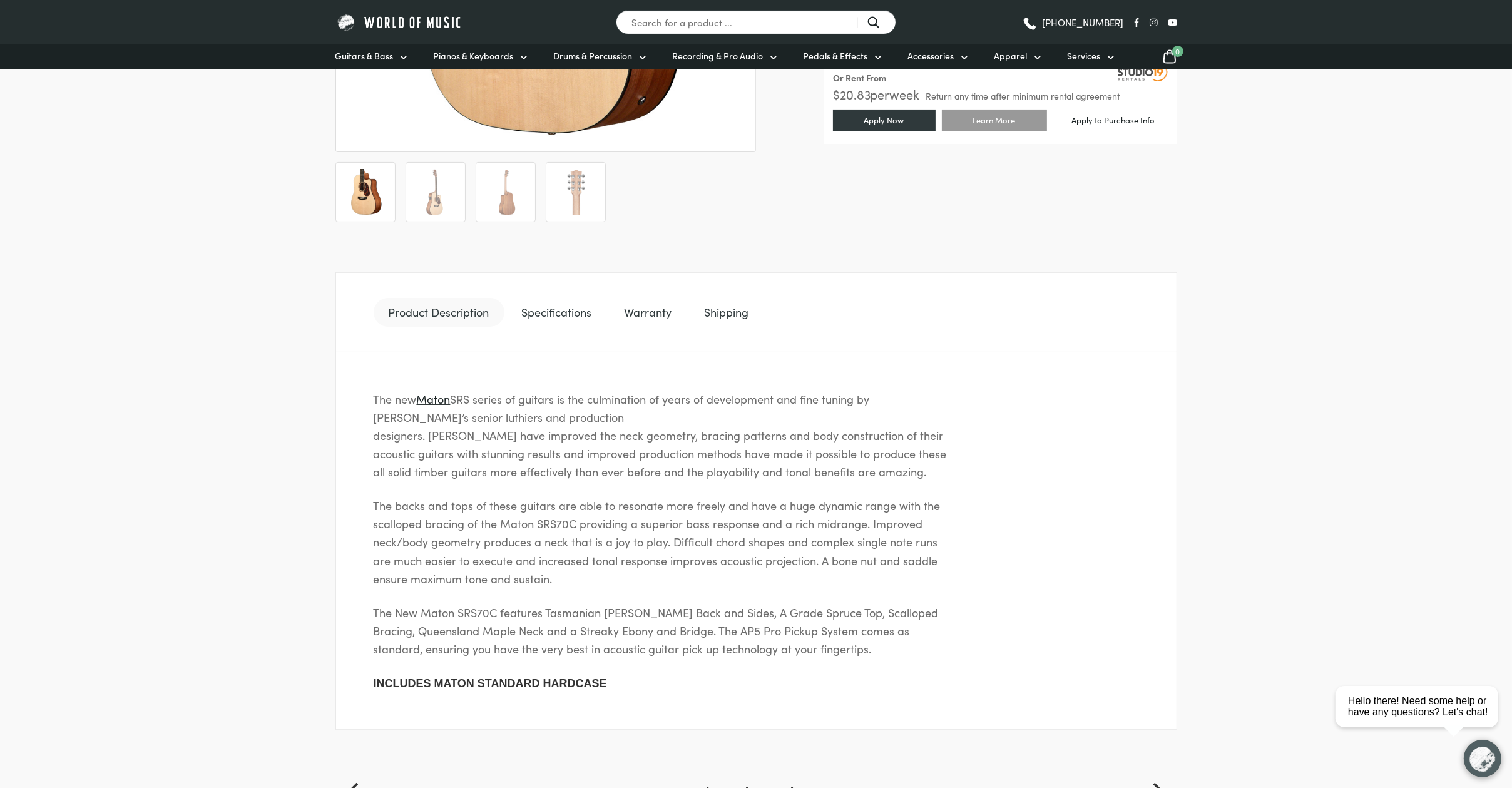
scroll to position [476, 0]
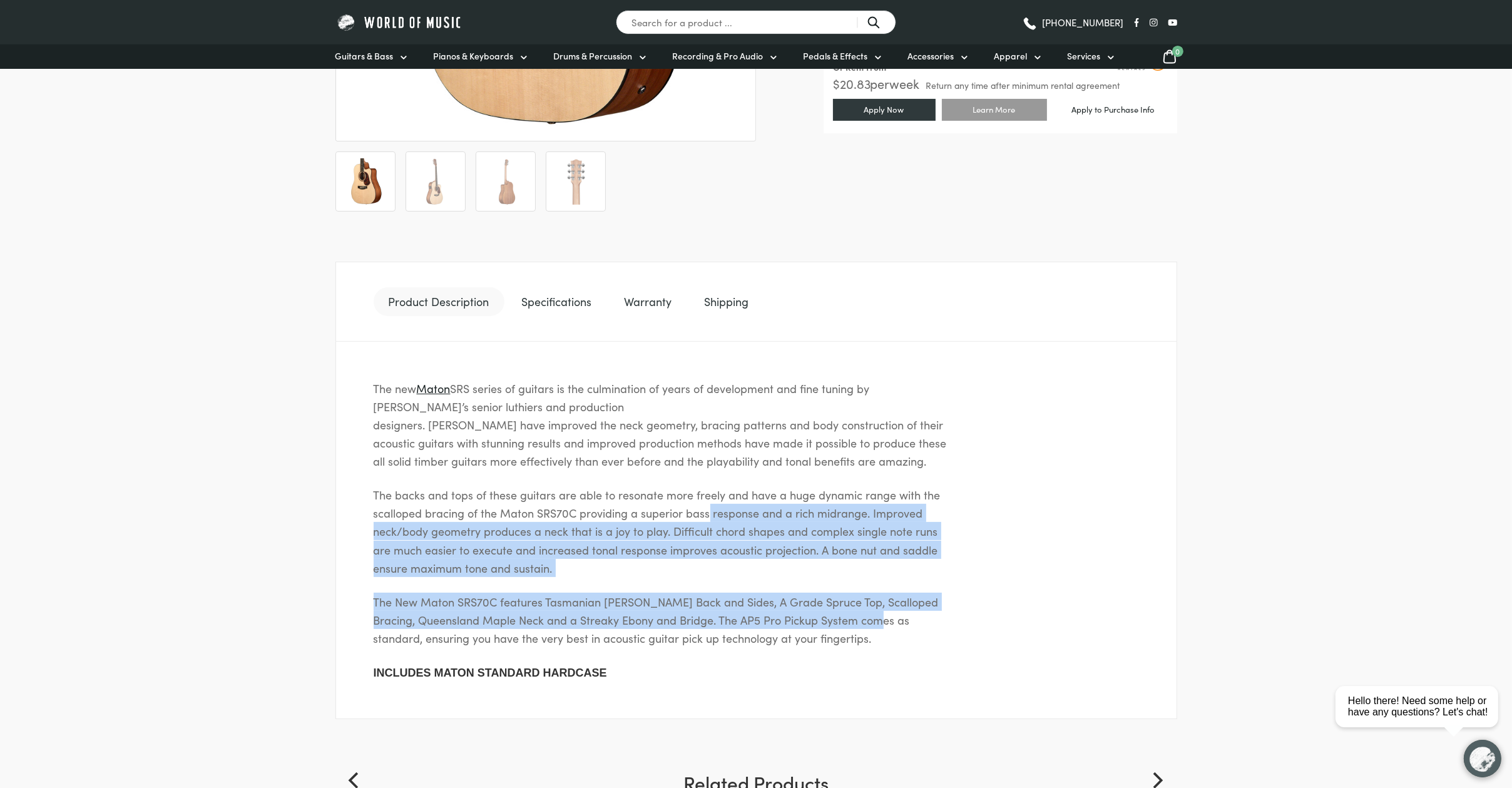
drag, startPoint x: 857, startPoint y: 590, endPoint x: 705, endPoint y: 515, distance: 169.5
click at [705, 515] on div "The new Maton SRS series of guitars is the culmination of years of development …" at bounding box center [757, 531] width 842 height 378
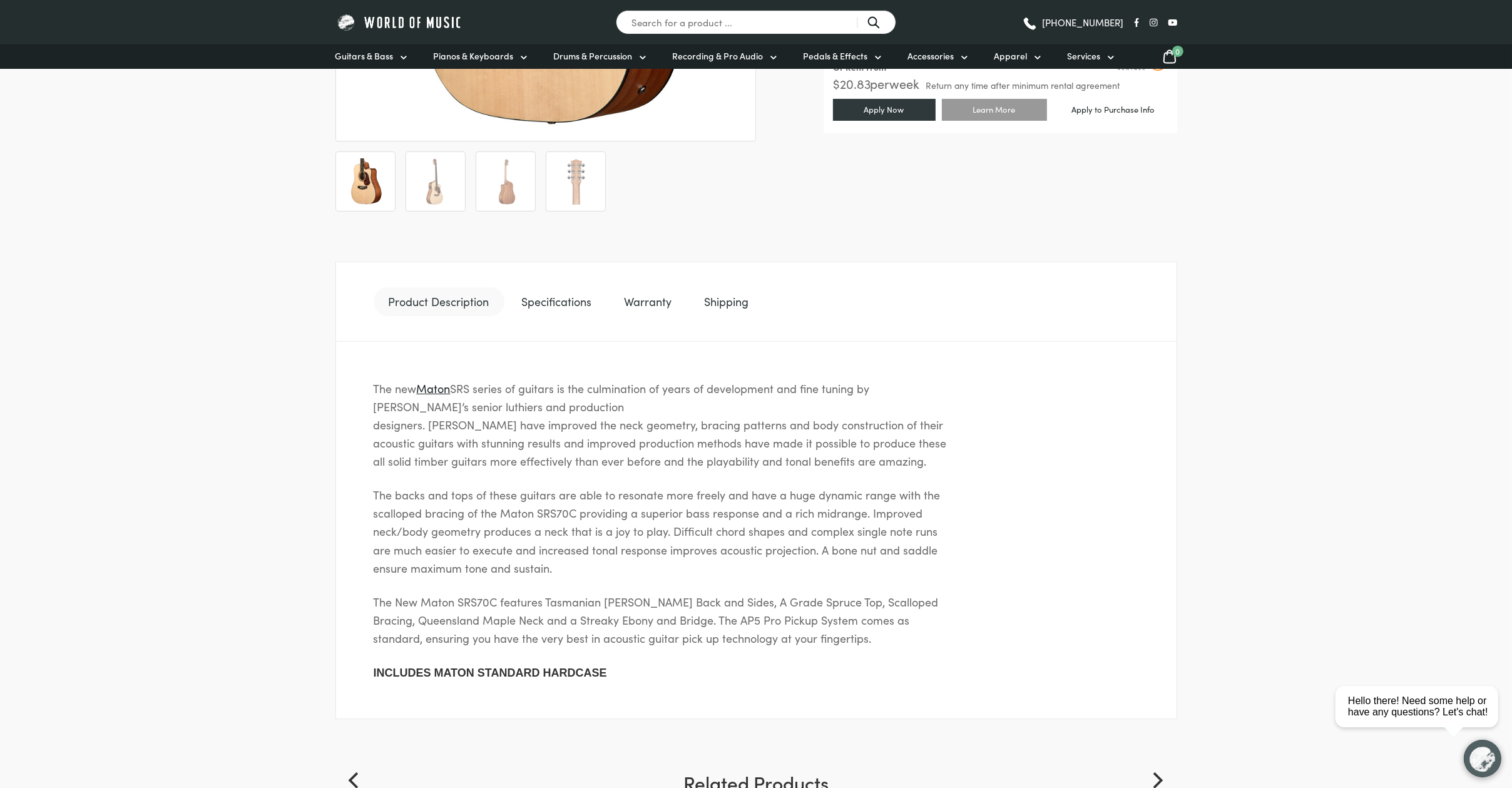
drag, startPoint x: 705, startPoint y: 515, endPoint x: 892, endPoint y: 644, distance: 227.2
click at [885, 641] on p "The New Maton SRS70C features Tasmanian Blackwood Back and Sides, A Grade Spruc…" at bounding box center [662, 620] width 576 height 55
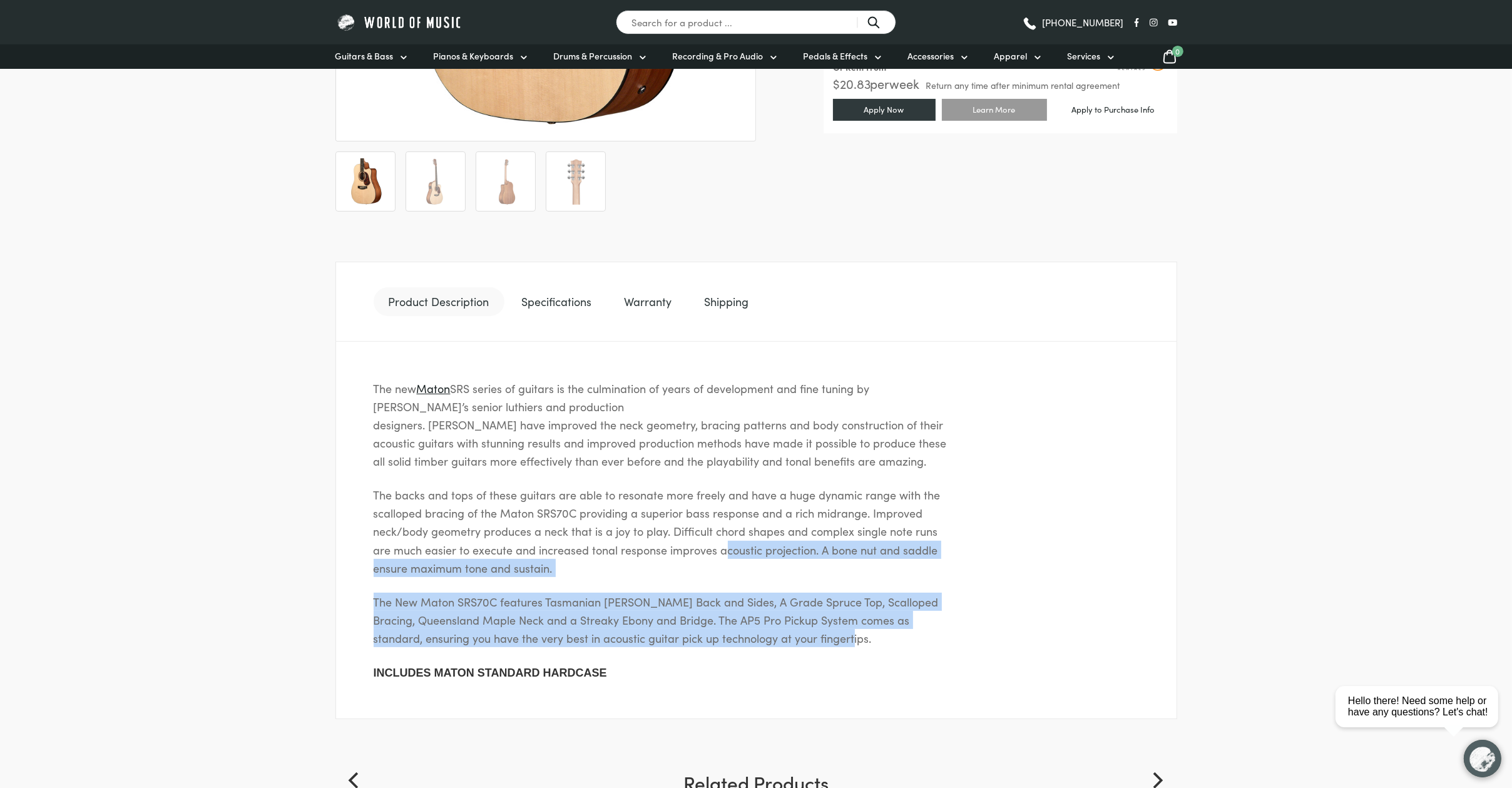
drag, startPoint x: 852, startPoint y: 616, endPoint x: 718, endPoint y: 539, distance: 154.5
click at [718, 539] on div "The new Maton SRS series of guitars is the culmination of years of development …" at bounding box center [757, 531] width 842 height 378
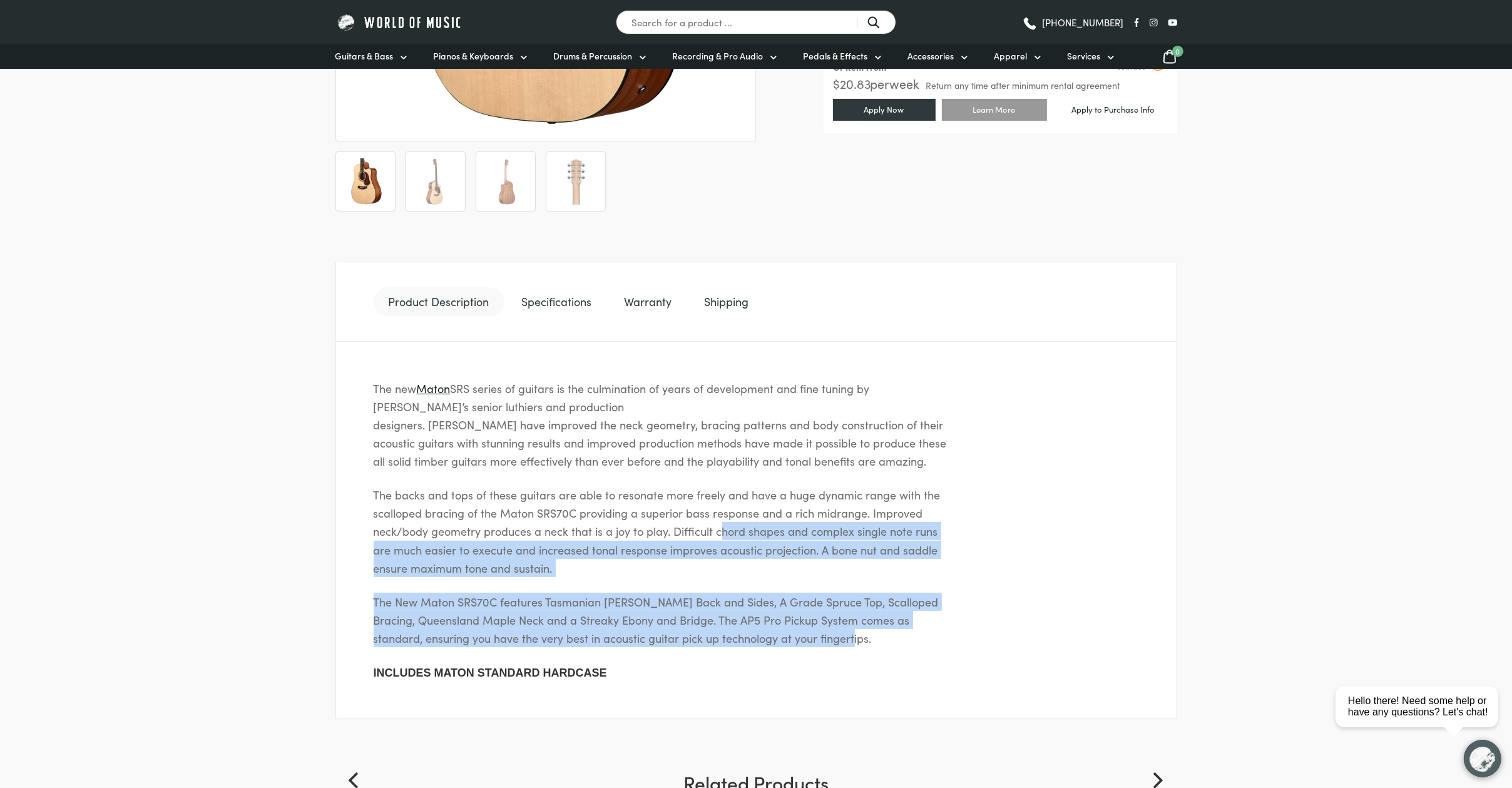
drag, startPoint x: 718, startPoint y: 539, endPoint x: 876, endPoint y: 641, distance: 188.1
click at [876, 641] on p "The New Maton SRS70C features Tasmanian Blackwood Back and Sides, A Grade Spruc…" at bounding box center [662, 620] width 576 height 55
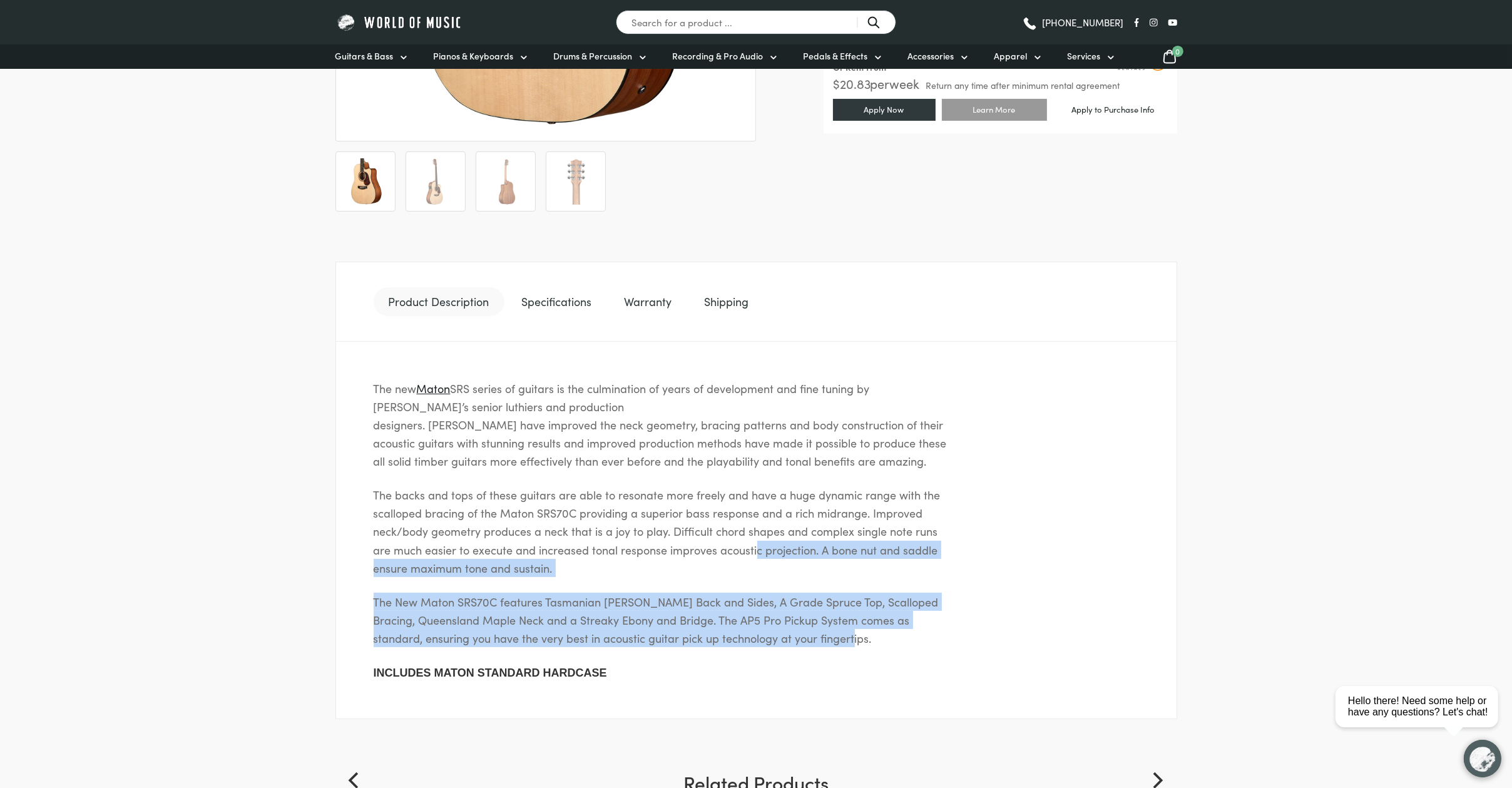
drag, startPoint x: 892, startPoint y: 635, endPoint x: 744, endPoint y: 537, distance: 177.5
click at [745, 537] on div "The new Maton SRS series of guitars is the culmination of years of development …" at bounding box center [757, 531] width 842 height 378
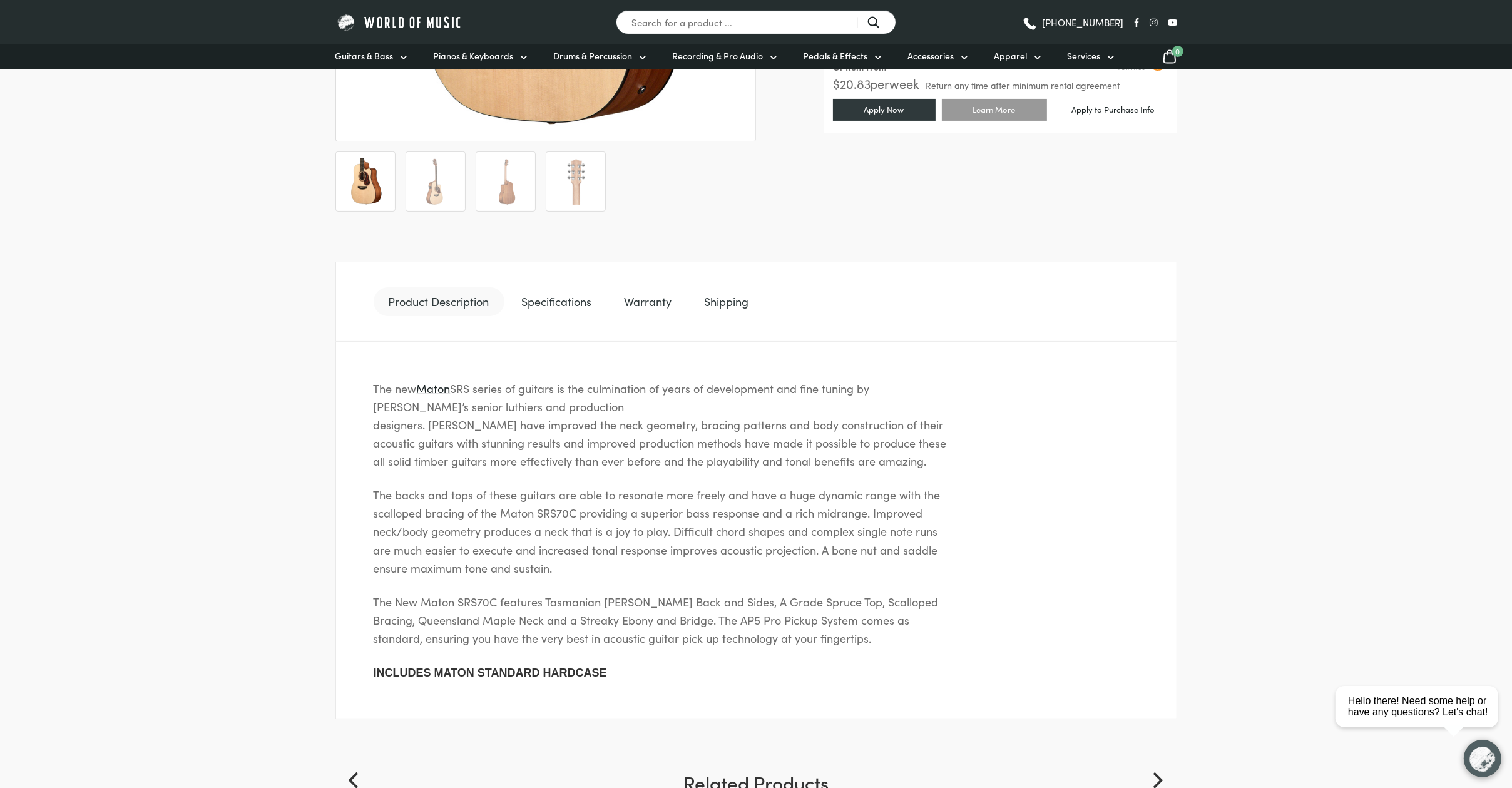
drag, startPoint x: 744, startPoint y: 537, endPoint x: 899, endPoint y: 653, distance: 193.6
click at [899, 653] on div "The new Maton SRS series of guitars is the culmination of years of development …" at bounding box center [757, 531] width 842 height 378
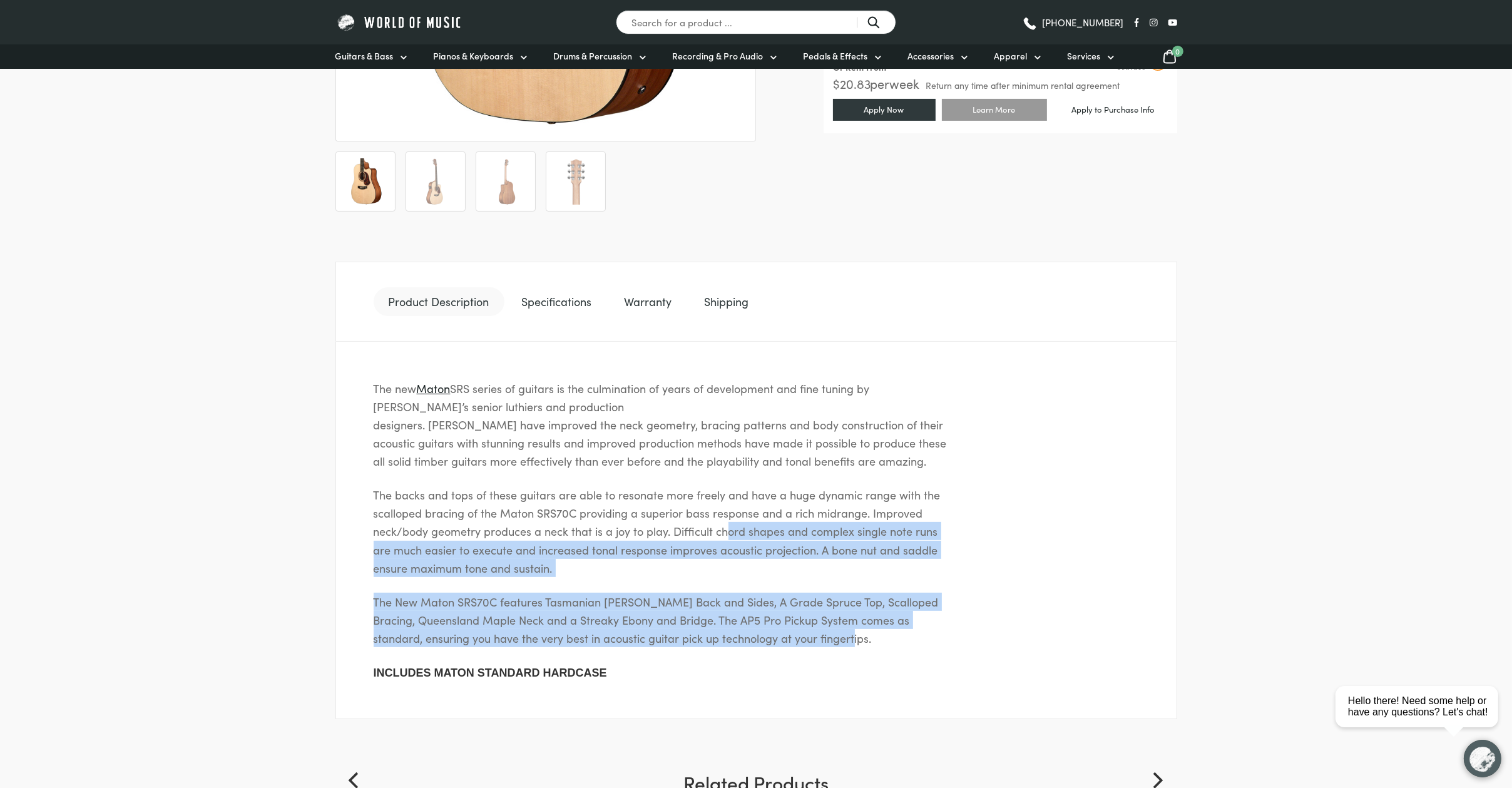
drag, startPoint x: 864, startPoint y: 621, endPoint x: 728, endPoint y: 537, distance: 159.8
click at [728, 537] on div "The new Maton SRS series of guitars is the culmination of years of development …" at bounding box center [757, 531] width 842 height 378
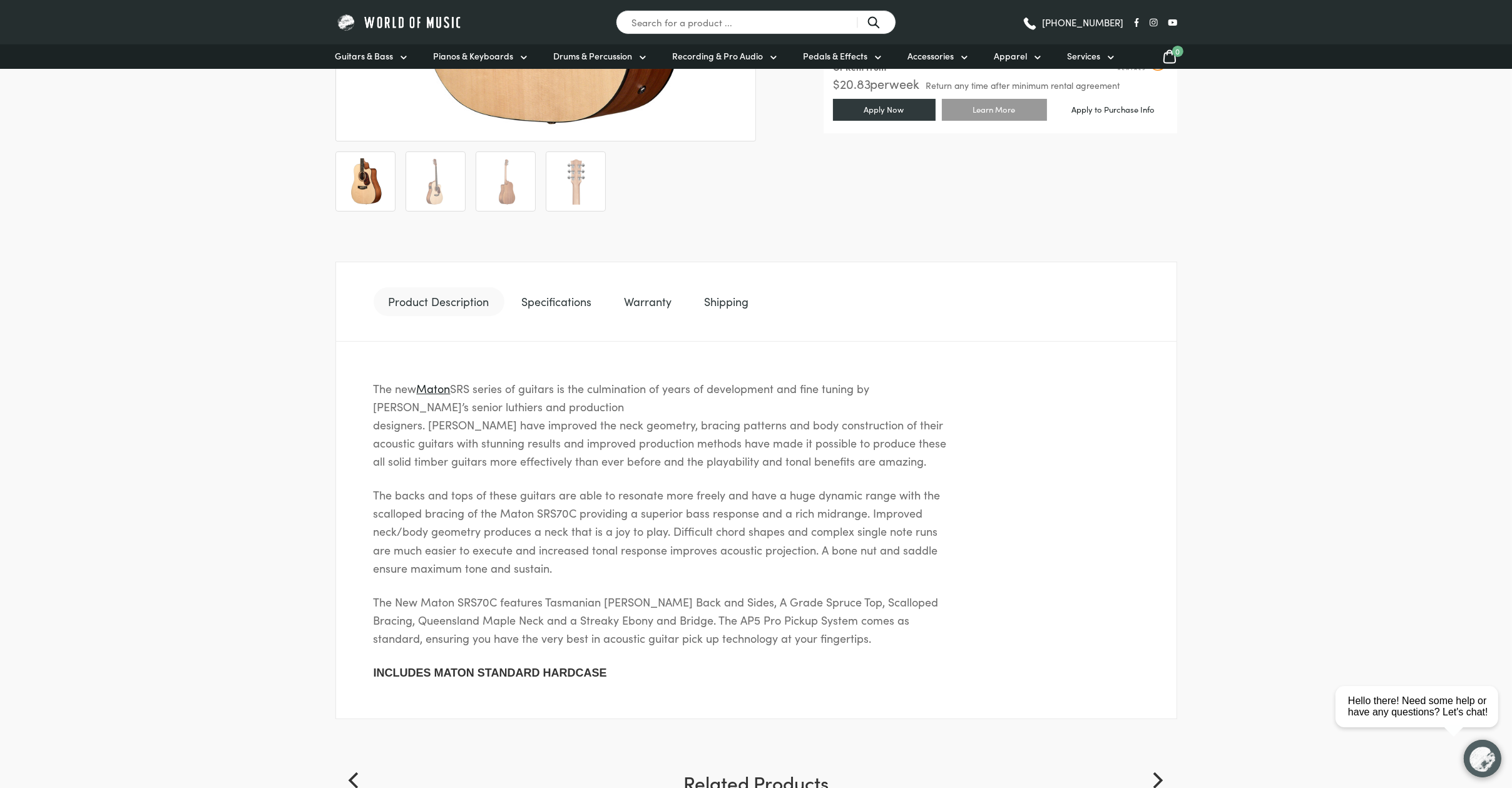
drag, startPoint x: 728, startPoint y: 537, endPoint x: 905, endPoint y: 651, distance: 210.5
click at [905, 651] on div "The new Maton SRS series of guitars is the culmination of years of development …" at bounding box center [757, 531] width 842 height 378
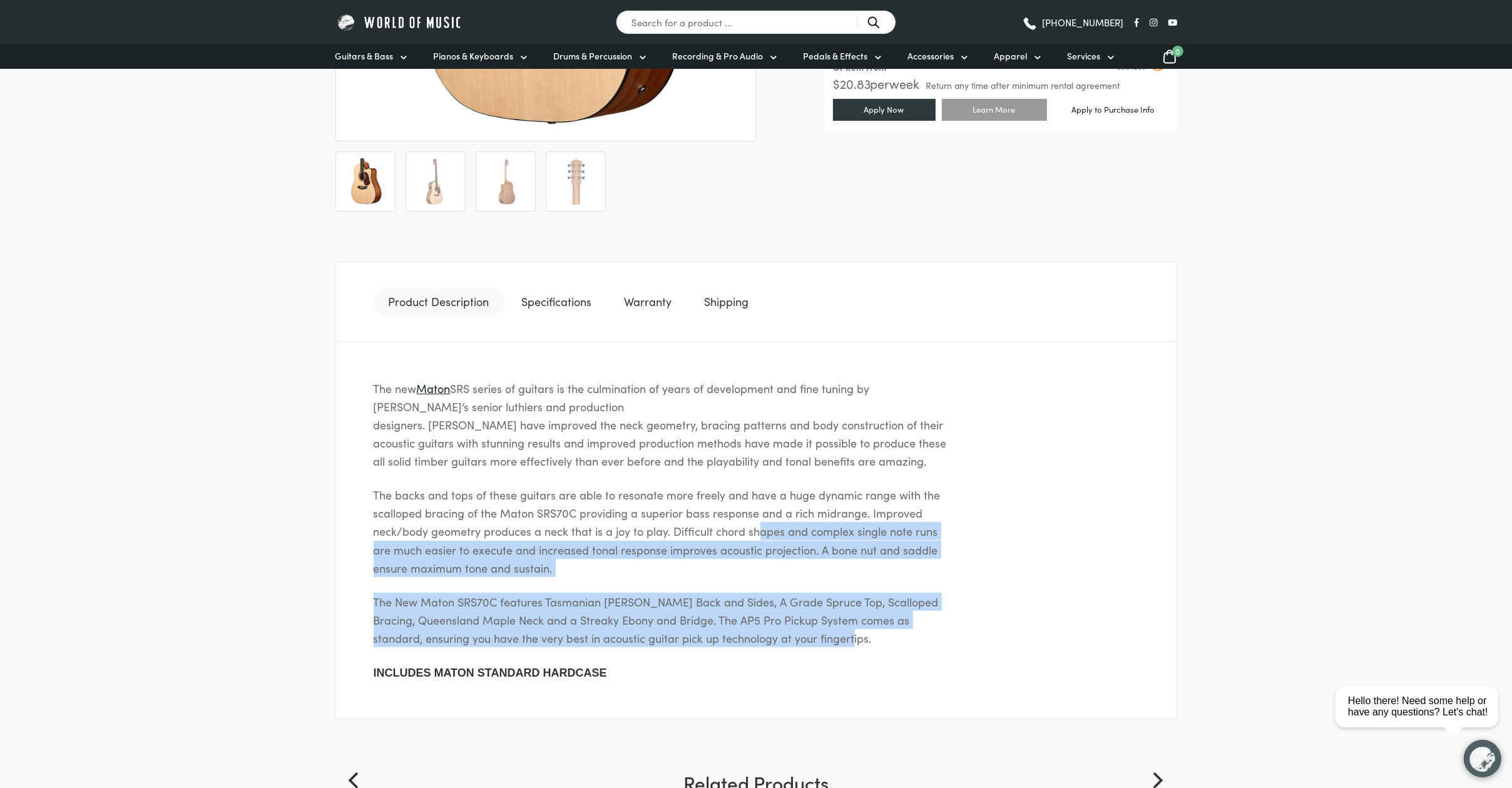
drag, startPoint x: 787, startPoint y: 539, endPoint x: 760, endPoint y: 525, distance: 30.4
click at [760, 525] on div "The new Maton SRS series of guitars is the culmination of years of development …" at bounding box center [757, 531] width 842 height 378
drag, startPoint x: 760, startPoint y: 525, endPoint x: 951, endPoint y: 629, distance: 217.5
click at [944, 627] on p "The New Maton SRS70C features Tasmanian Blackwood Back and Sides, A Grade Spruc…" at bounding box center [662, 620] width 576 height 55
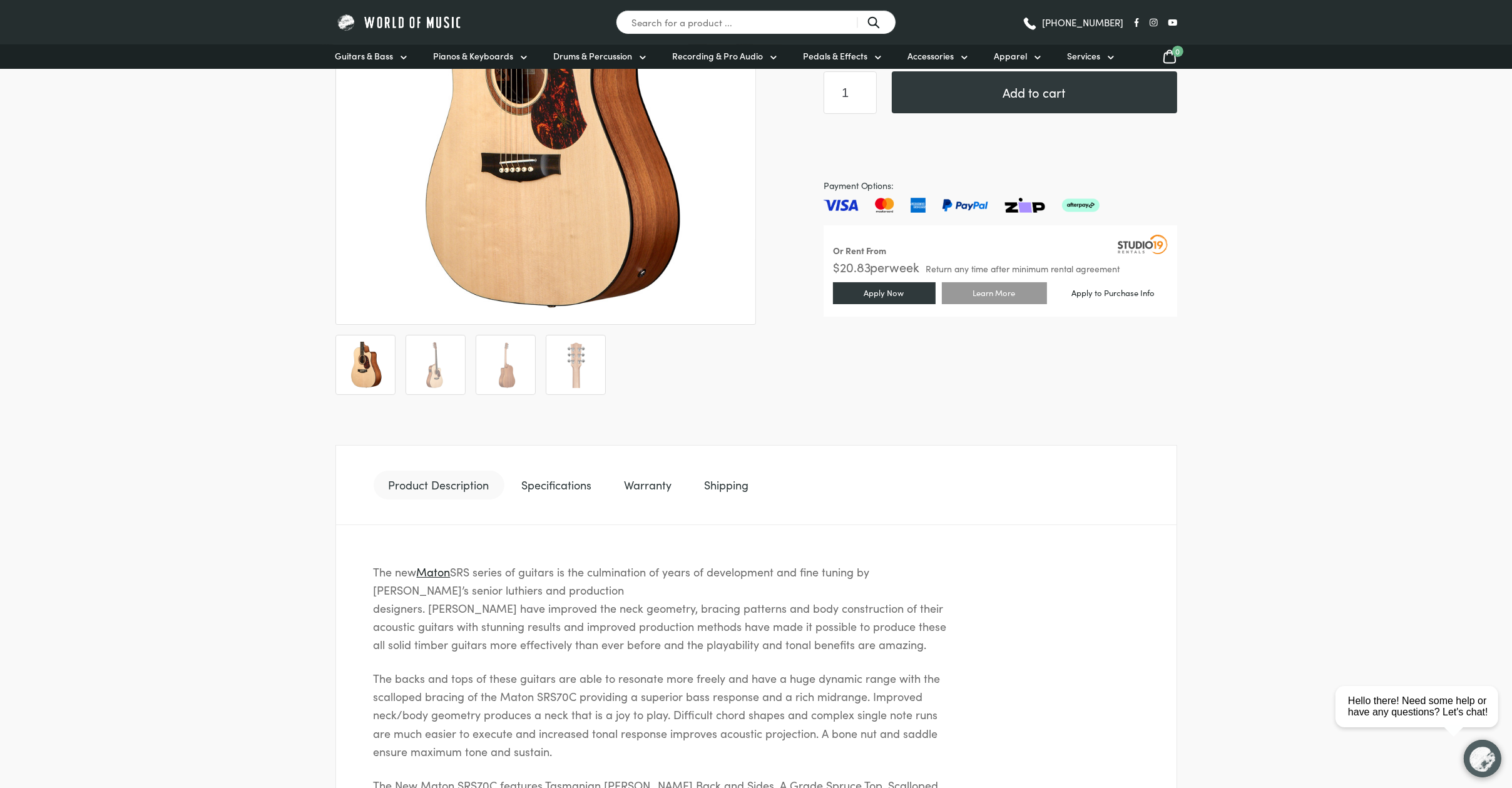
scroll to position [317, 0]
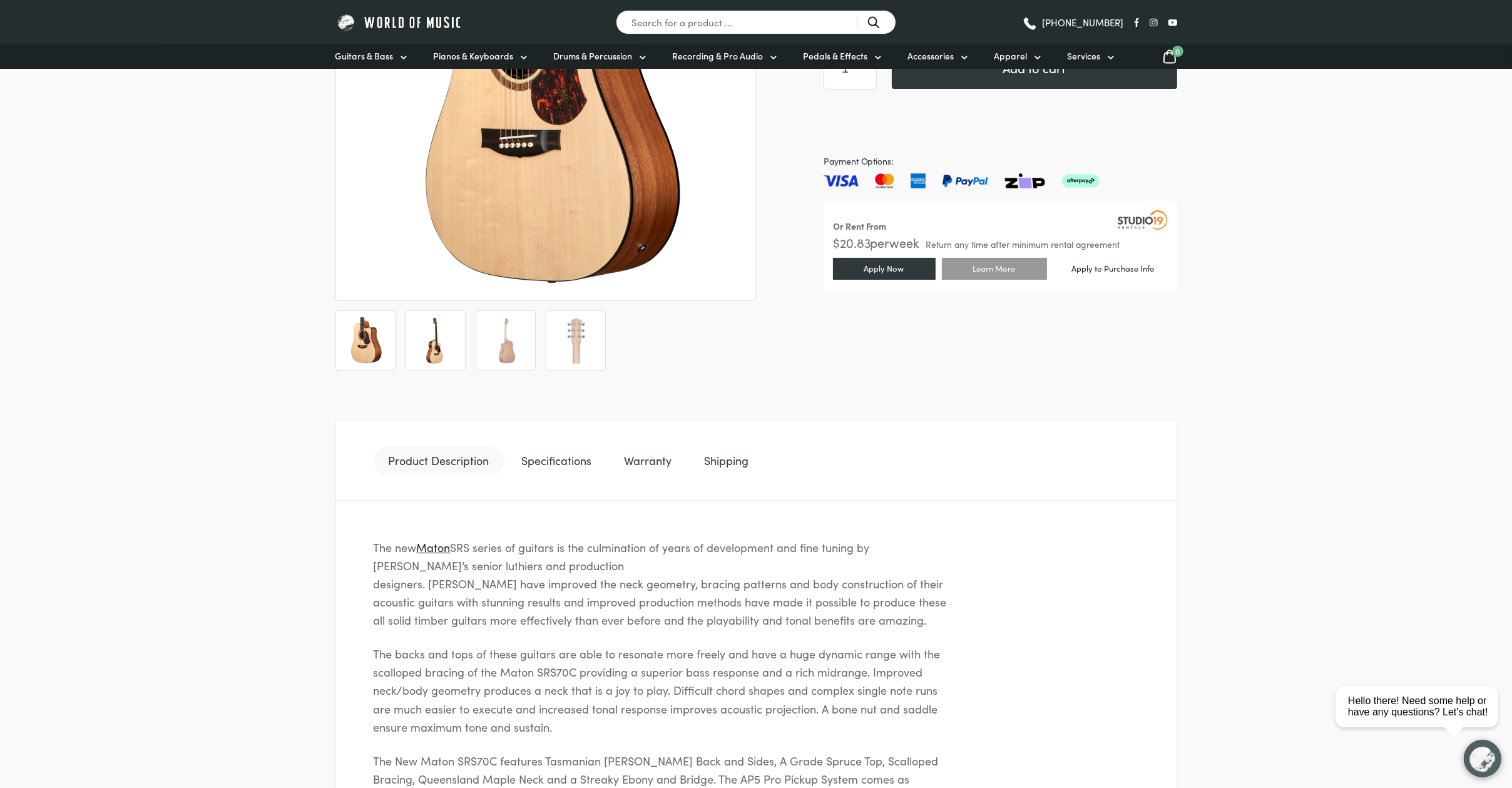
click at [433, 334] on img at bounding box center [435, 340] width 46 height 46
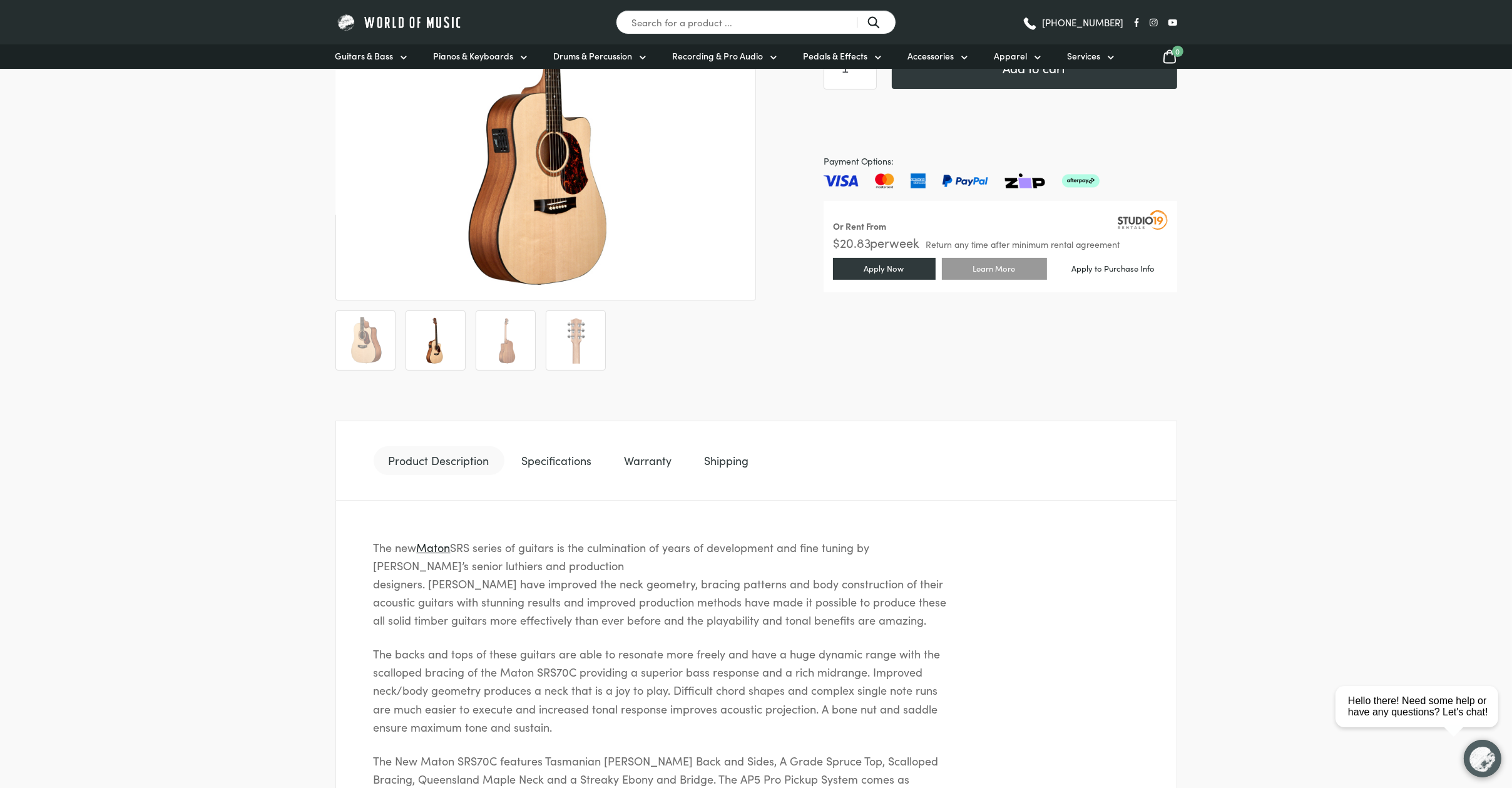
click at [537, 342] on ol at bounding box center [546, 340] width 421 height 60
click at [600, 339] on li at bounding box center [575, 340] width 60 height 60
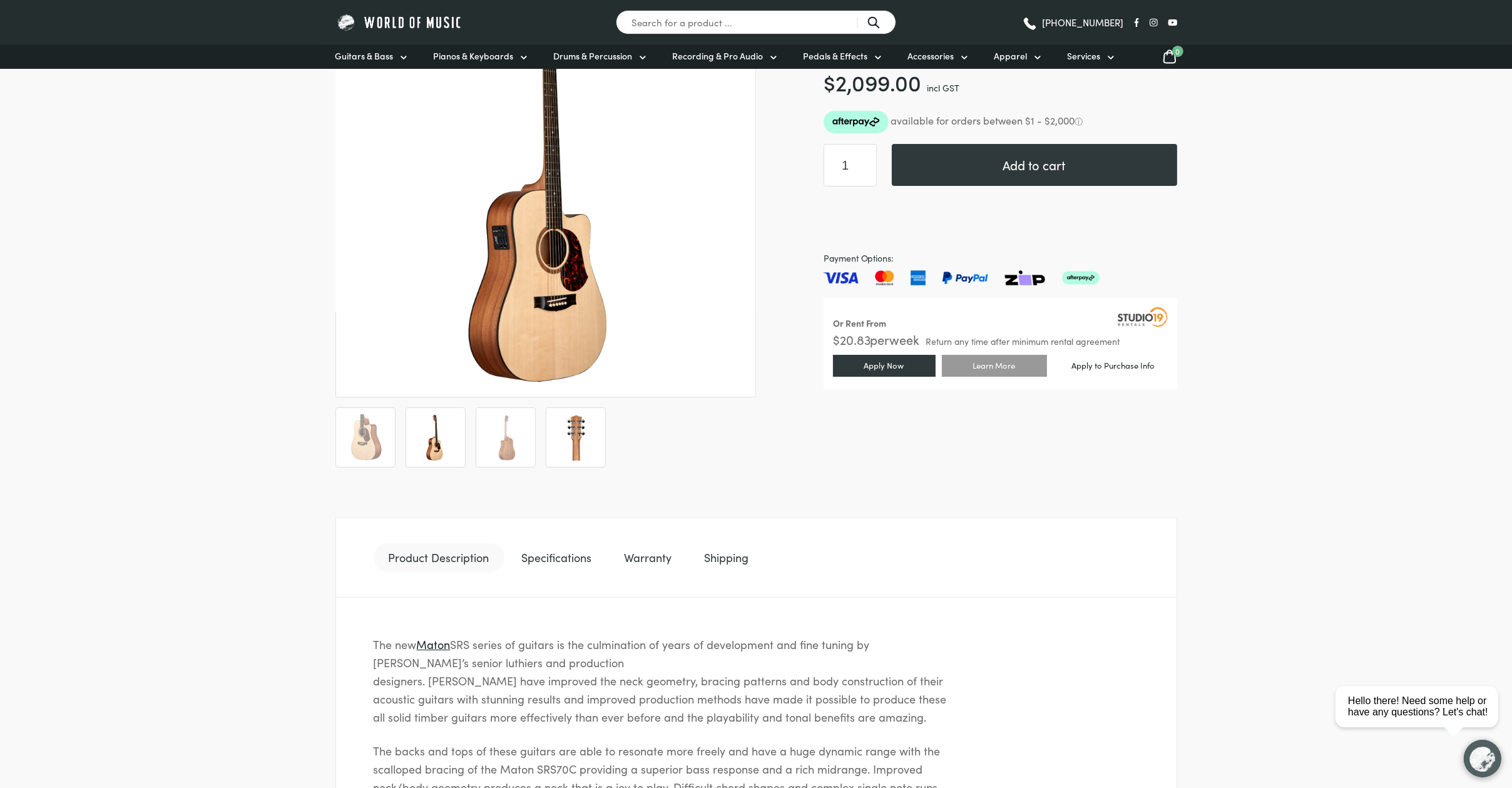
scroll to position [199, 0]
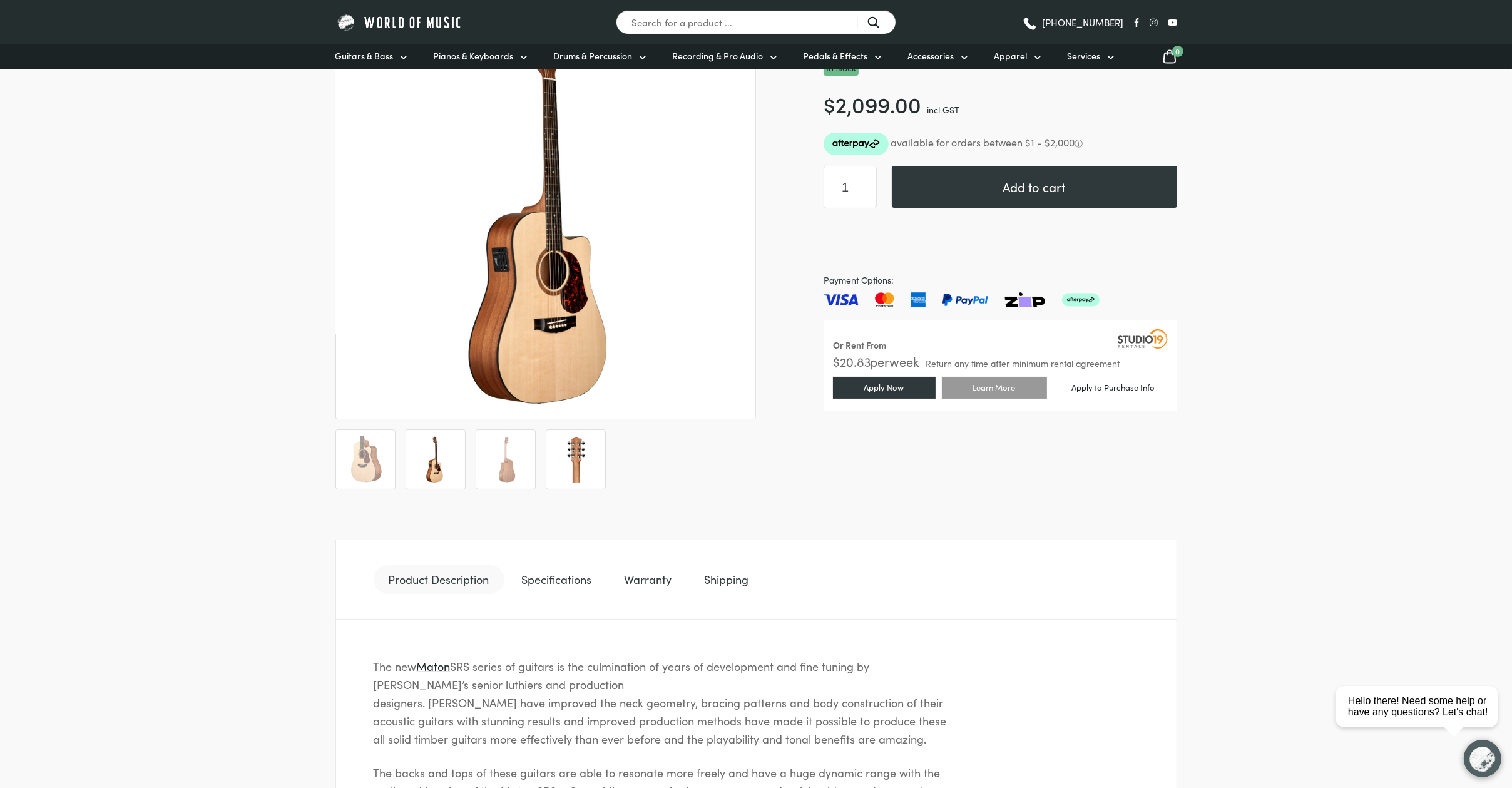
click at [575, 442] on img at bounding box center [575, 459] width 46 height 46
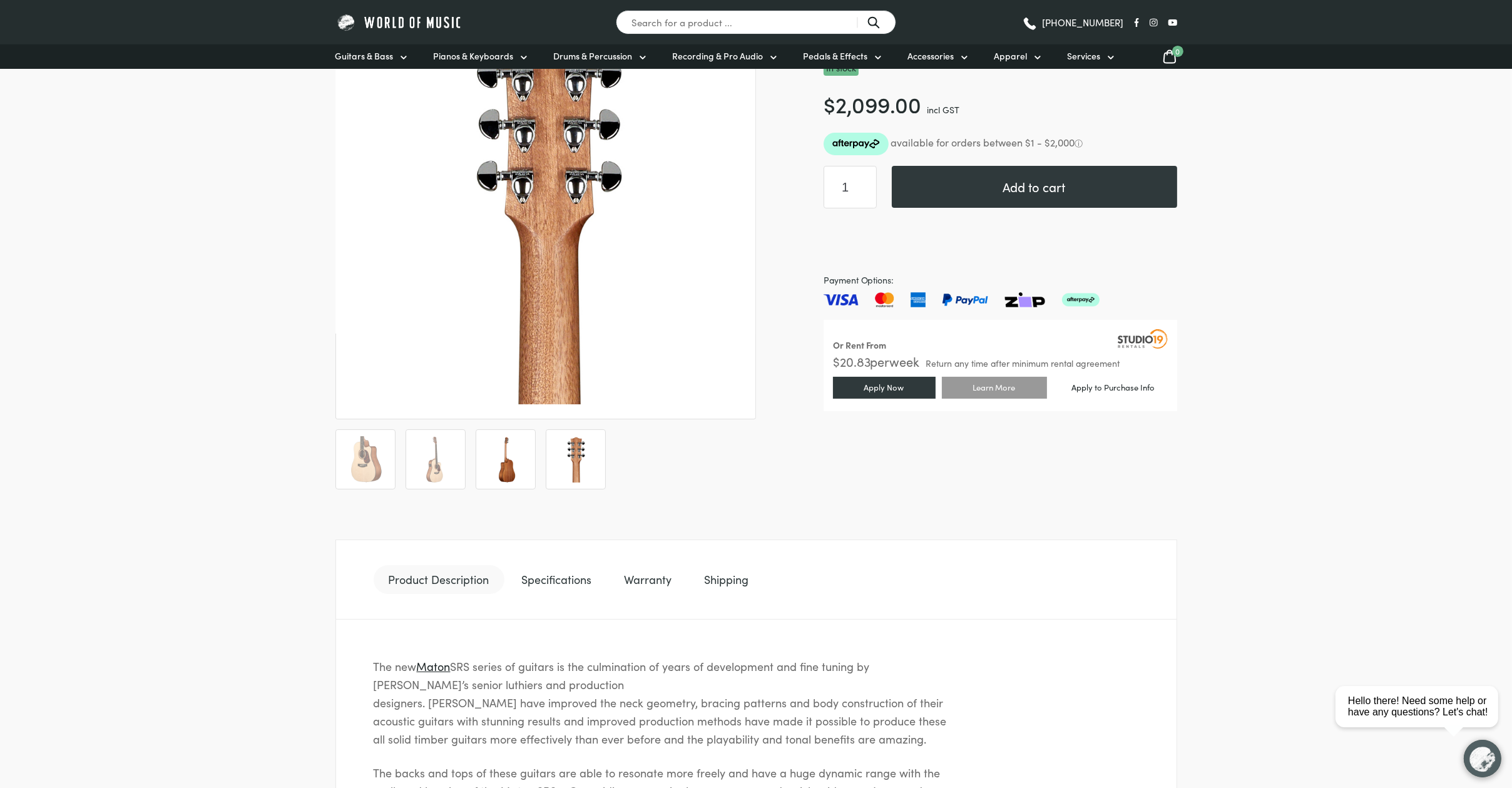
click at [525, 455] on img at bounding box center [505, 459] width 46 height 46
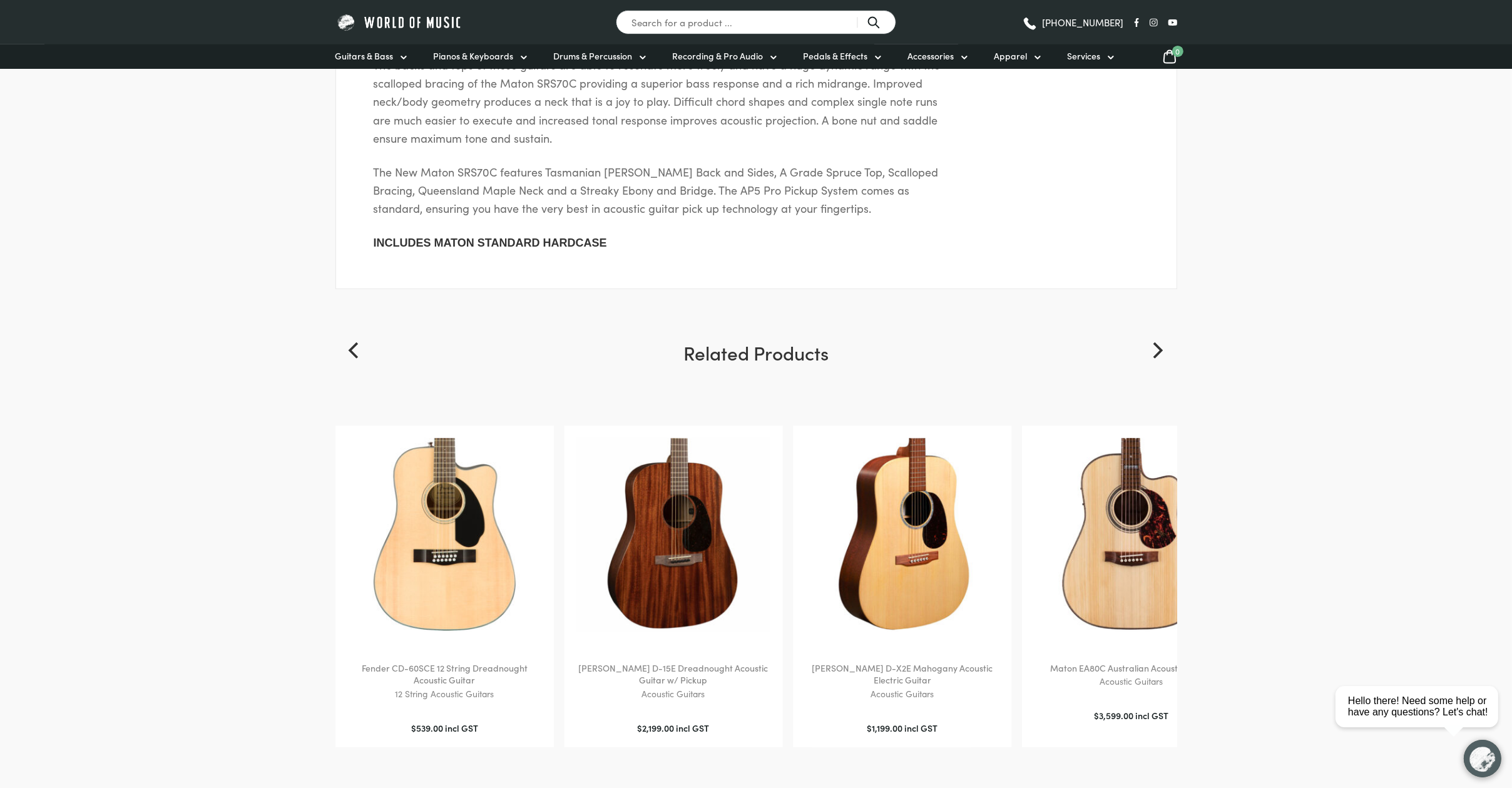
scroll to position [914, 0]
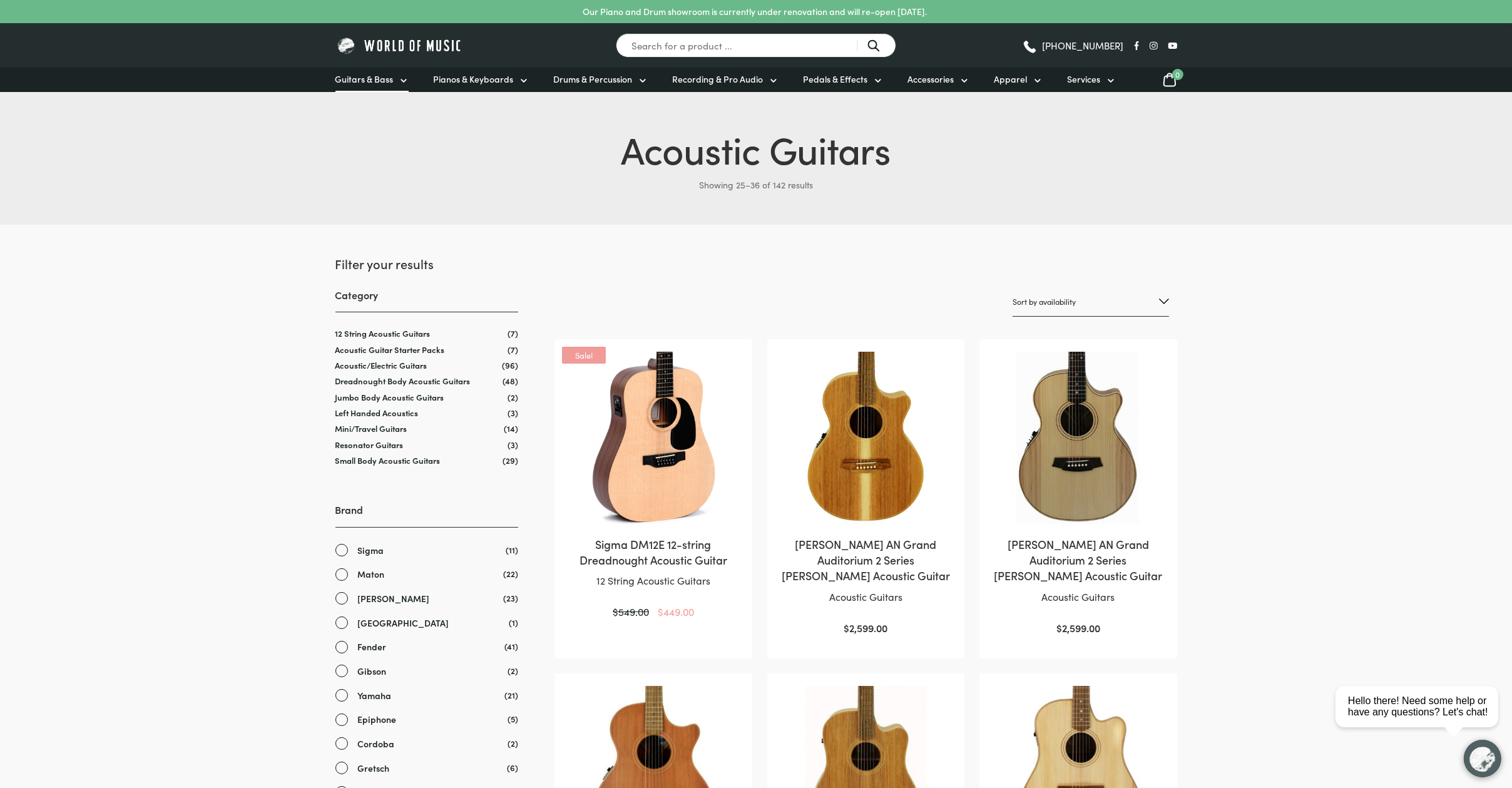
click at [372, 80] on span "Guitars & Bass" at bounding box center [365, 79] width 58 height 13
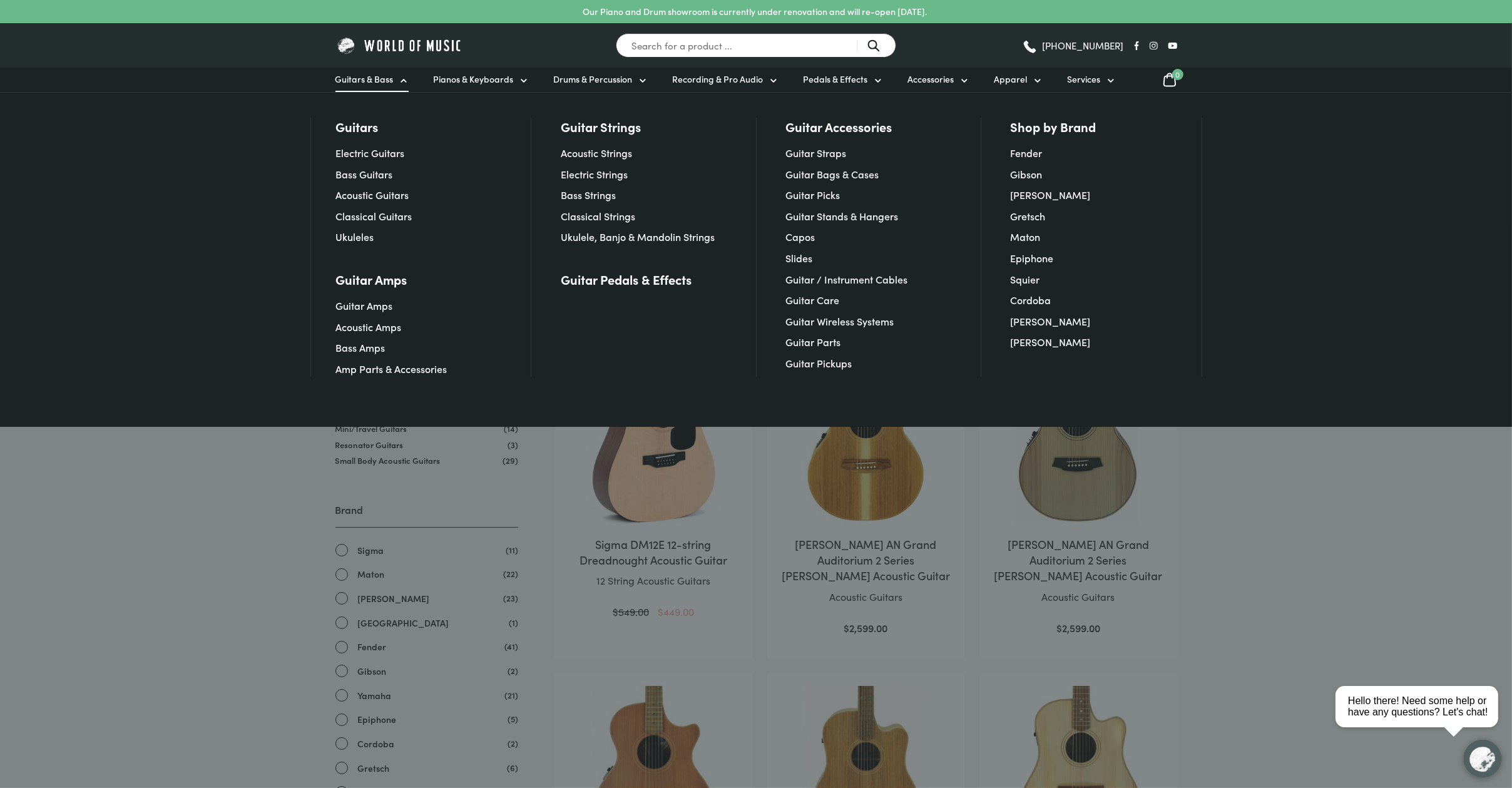
click at [142, 662] on div at bounding box center [756, 394] width 1512 height 788
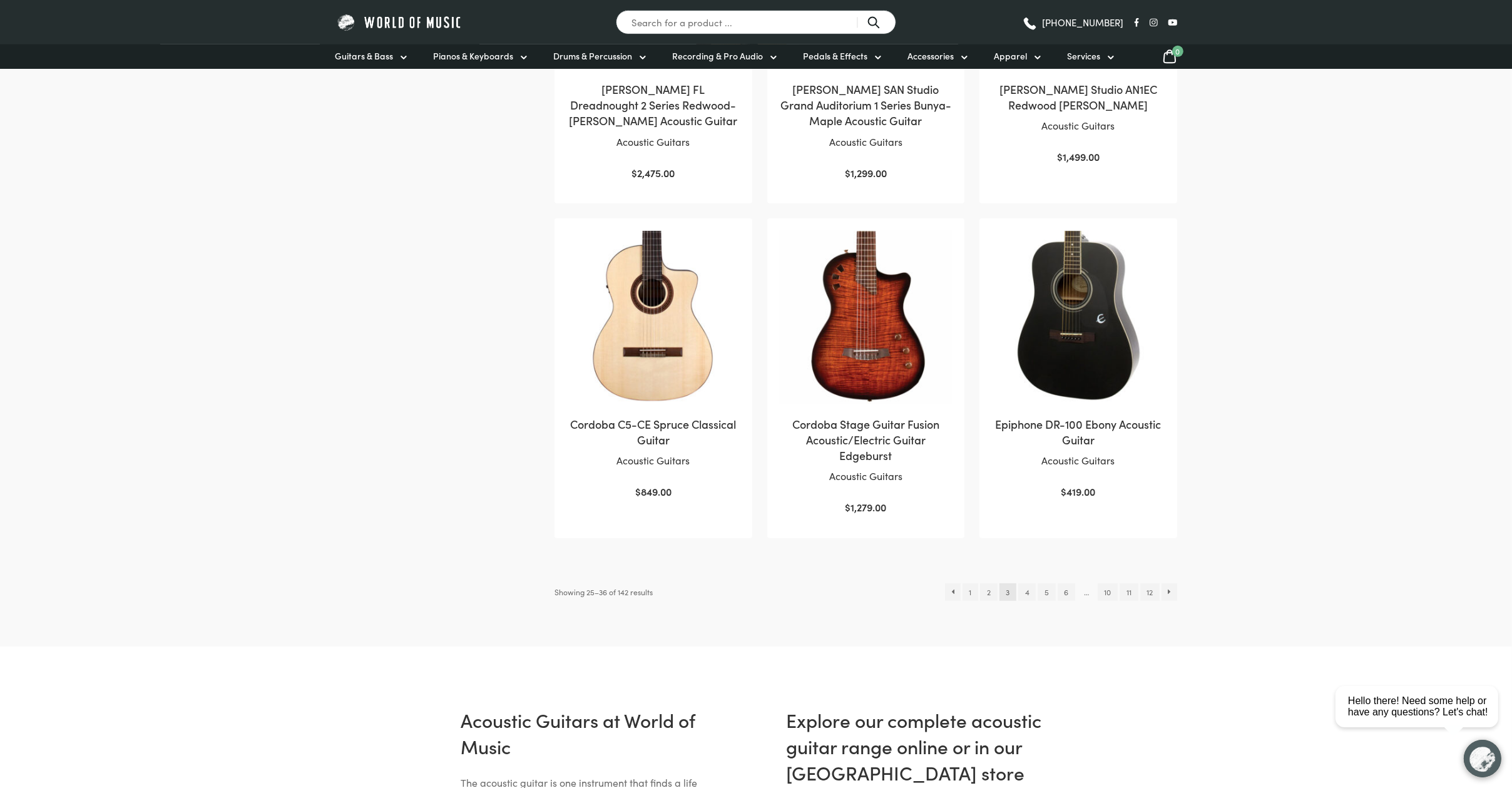
scroll to position [1352, 0]
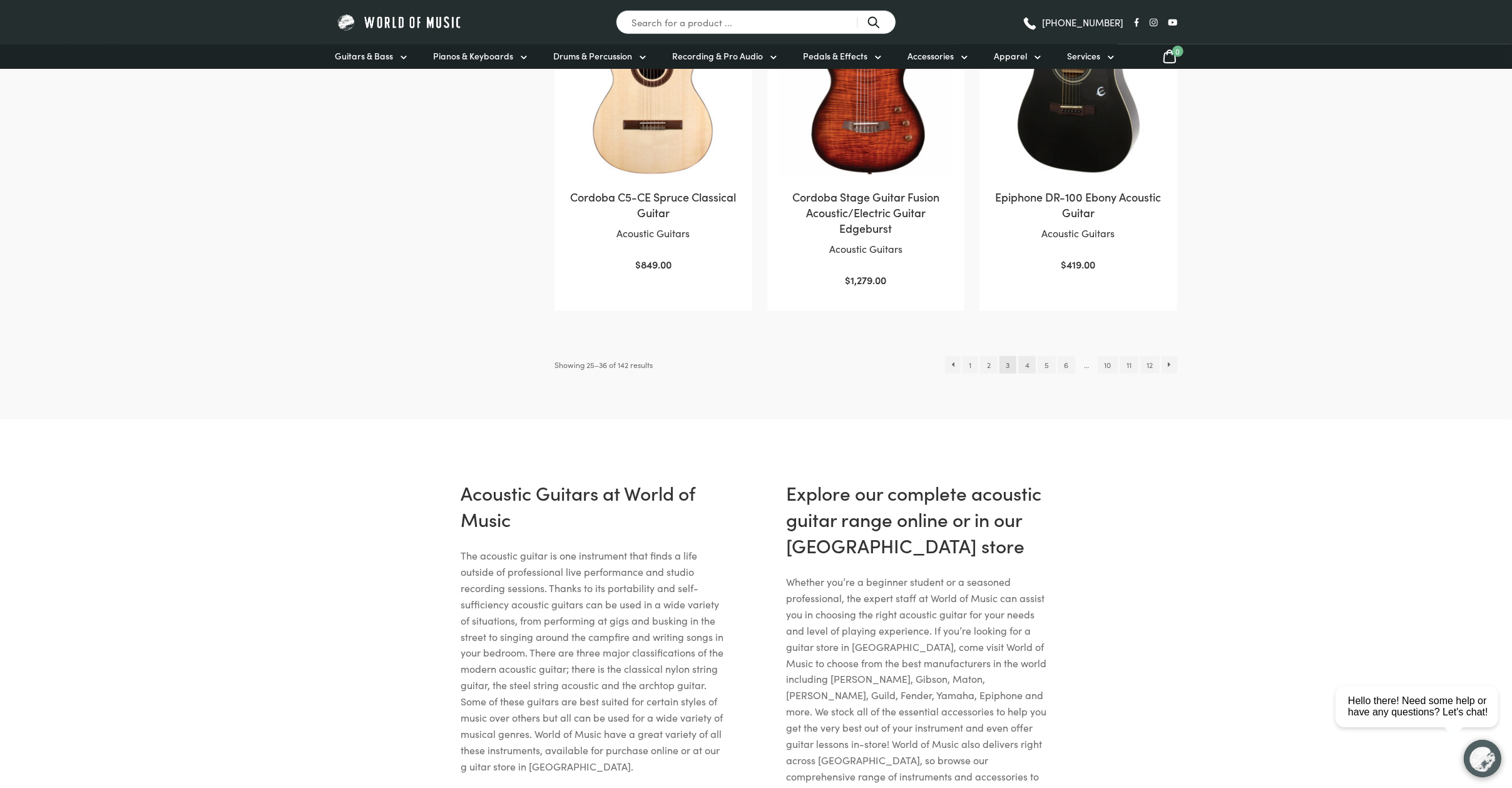
click at [1025, 363] on link "4" at bounding box center [1027, 364] width 17 height 17
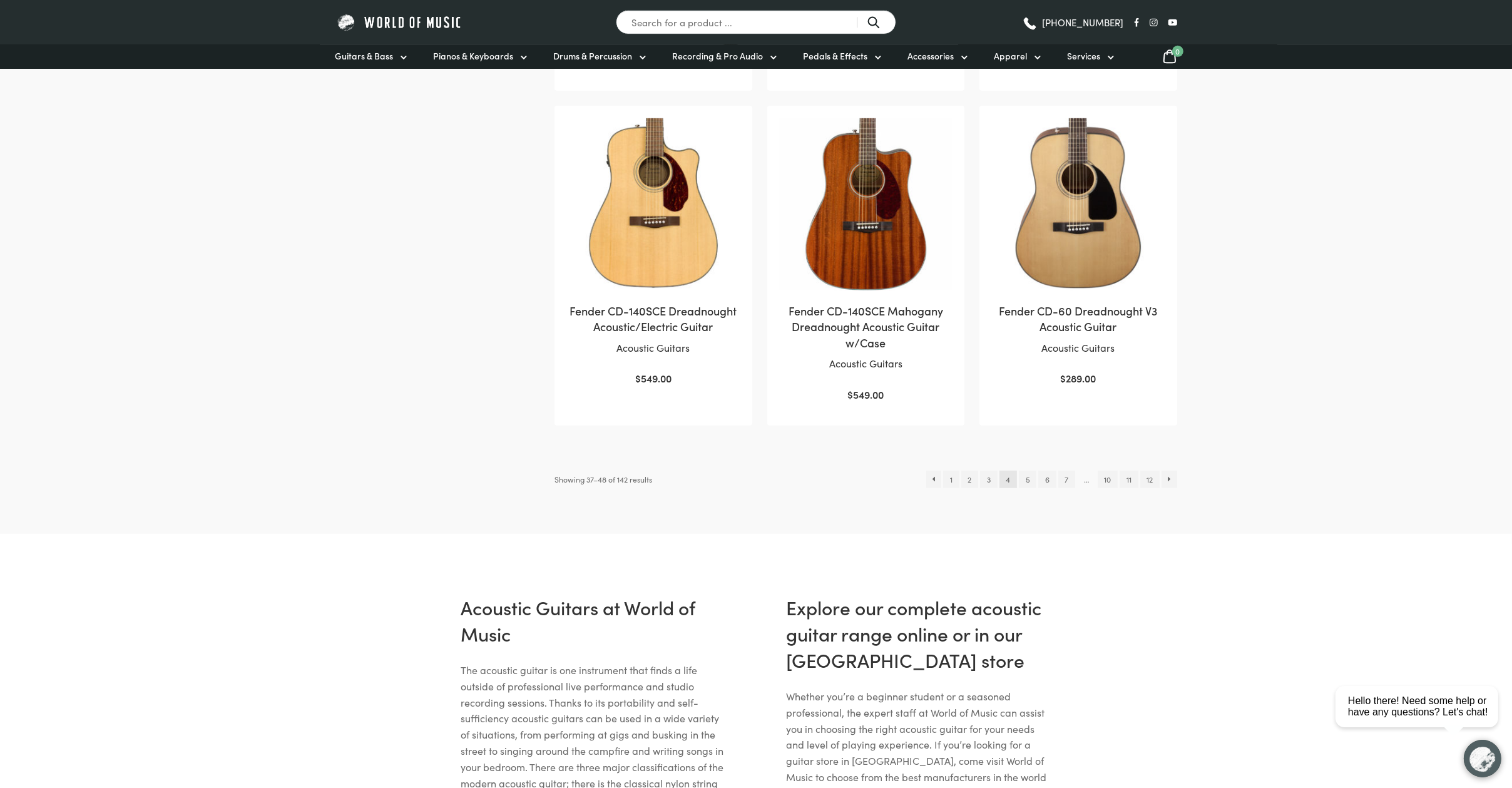
scroll to position [1257, 0]
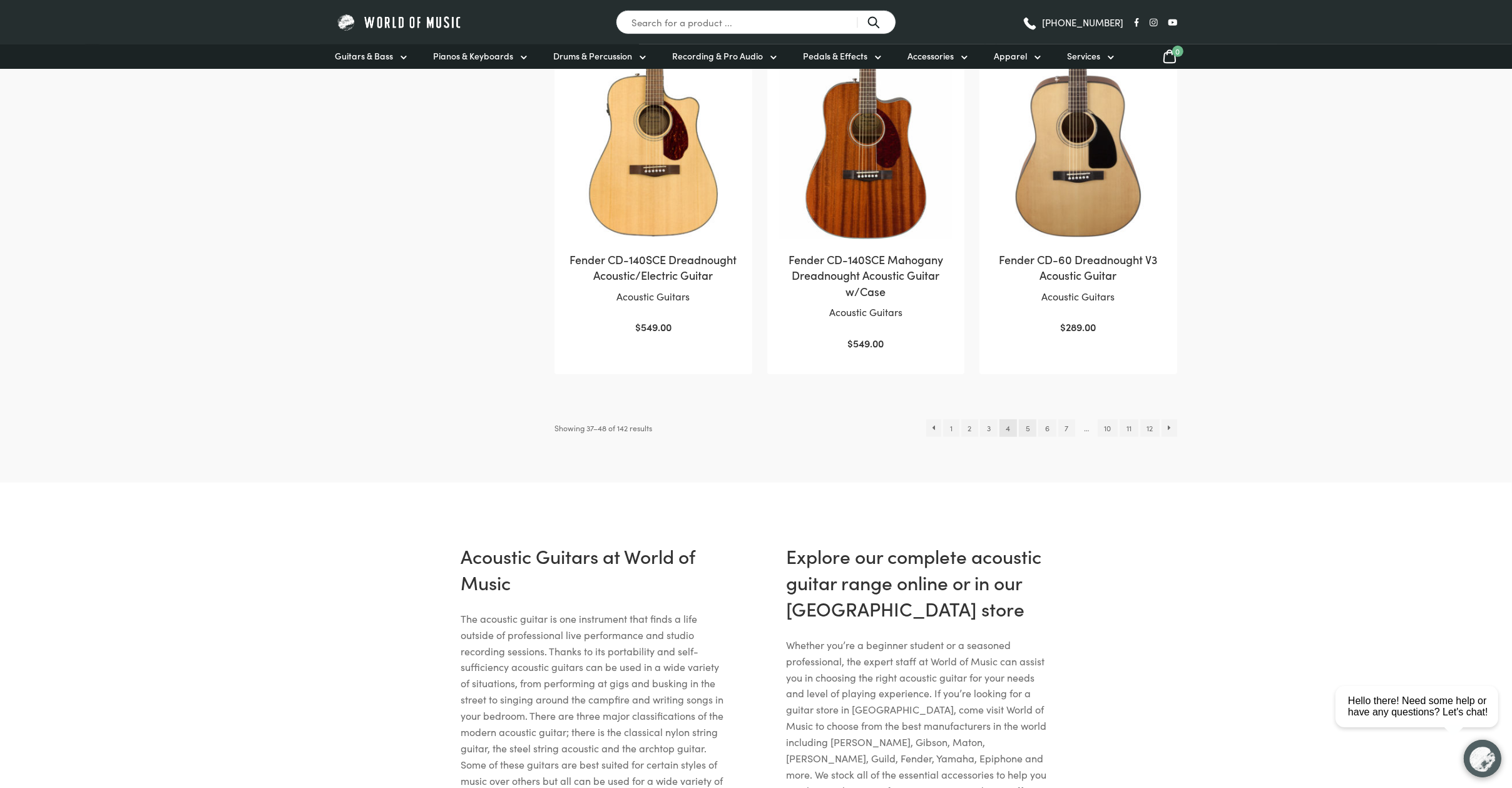
click at [1029, 424] on link "5" at bounding box center [1027, 428] width 17 height 17
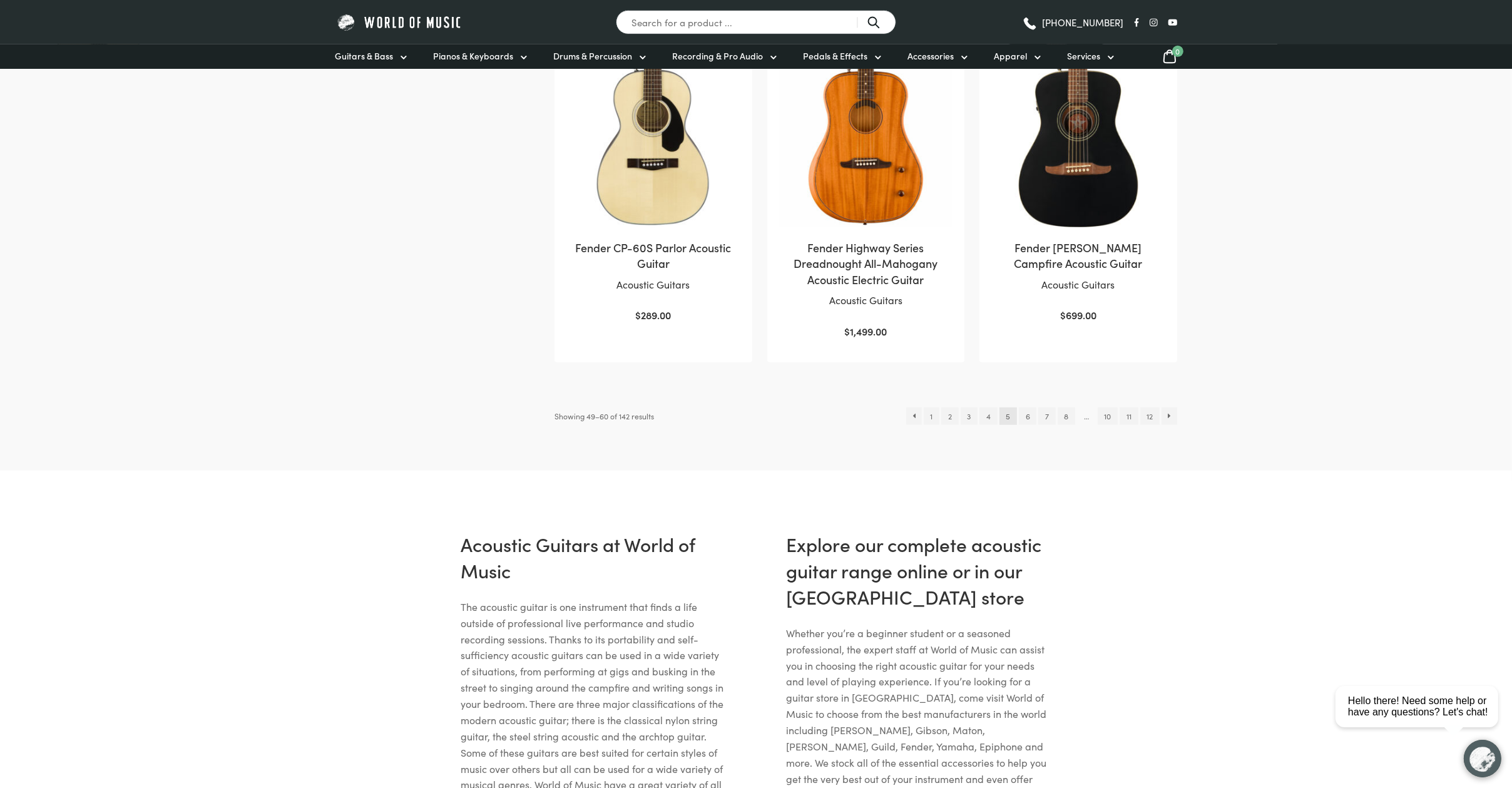
scroll to position [1249, 0]
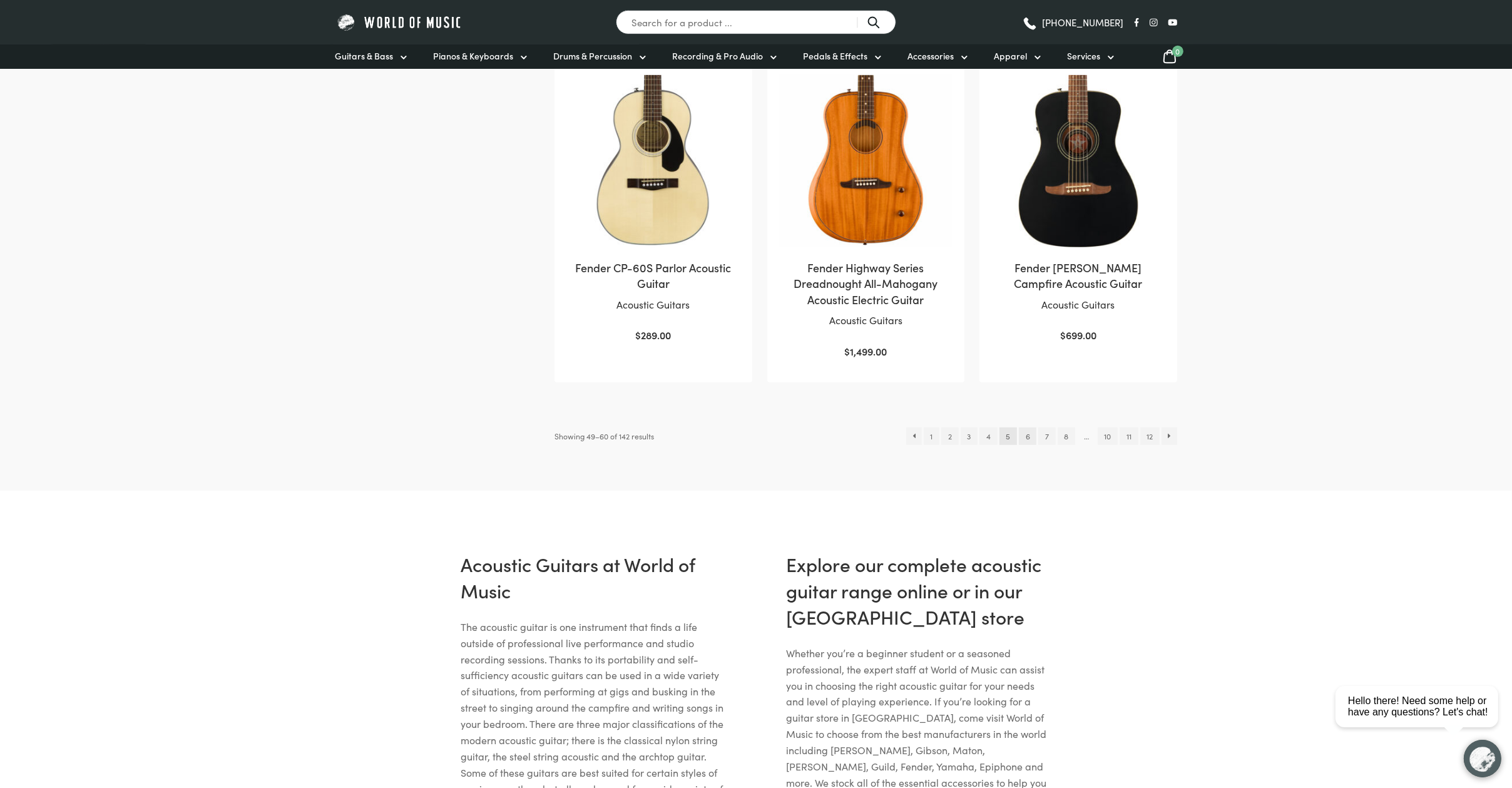
click at [1027, 436] on link "6" at bounding box center [1027, 436] width 17 height 17
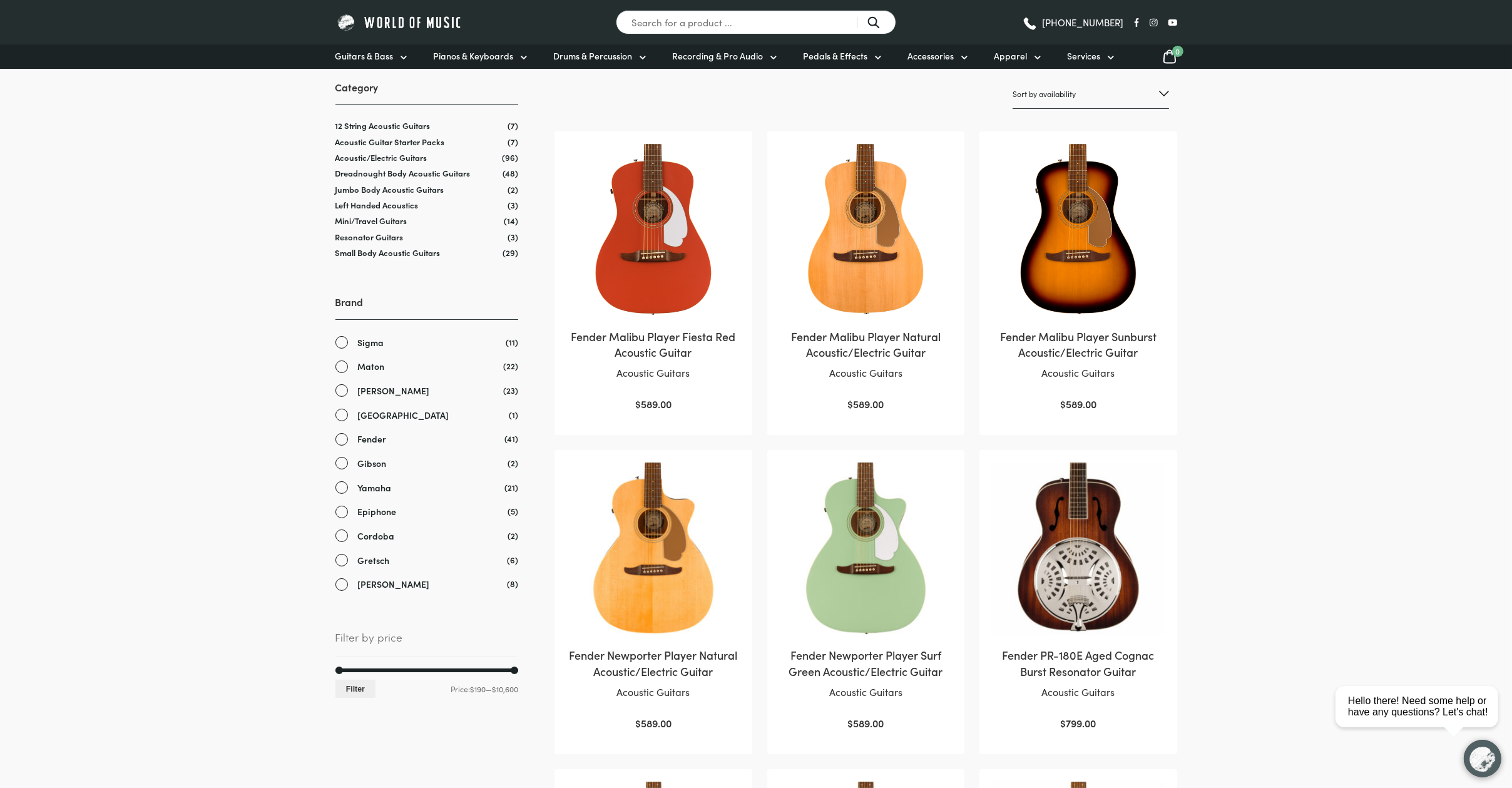
click at [498, 489] on link "Yamaha" at bounding box center [427, 487] width 183 height 15
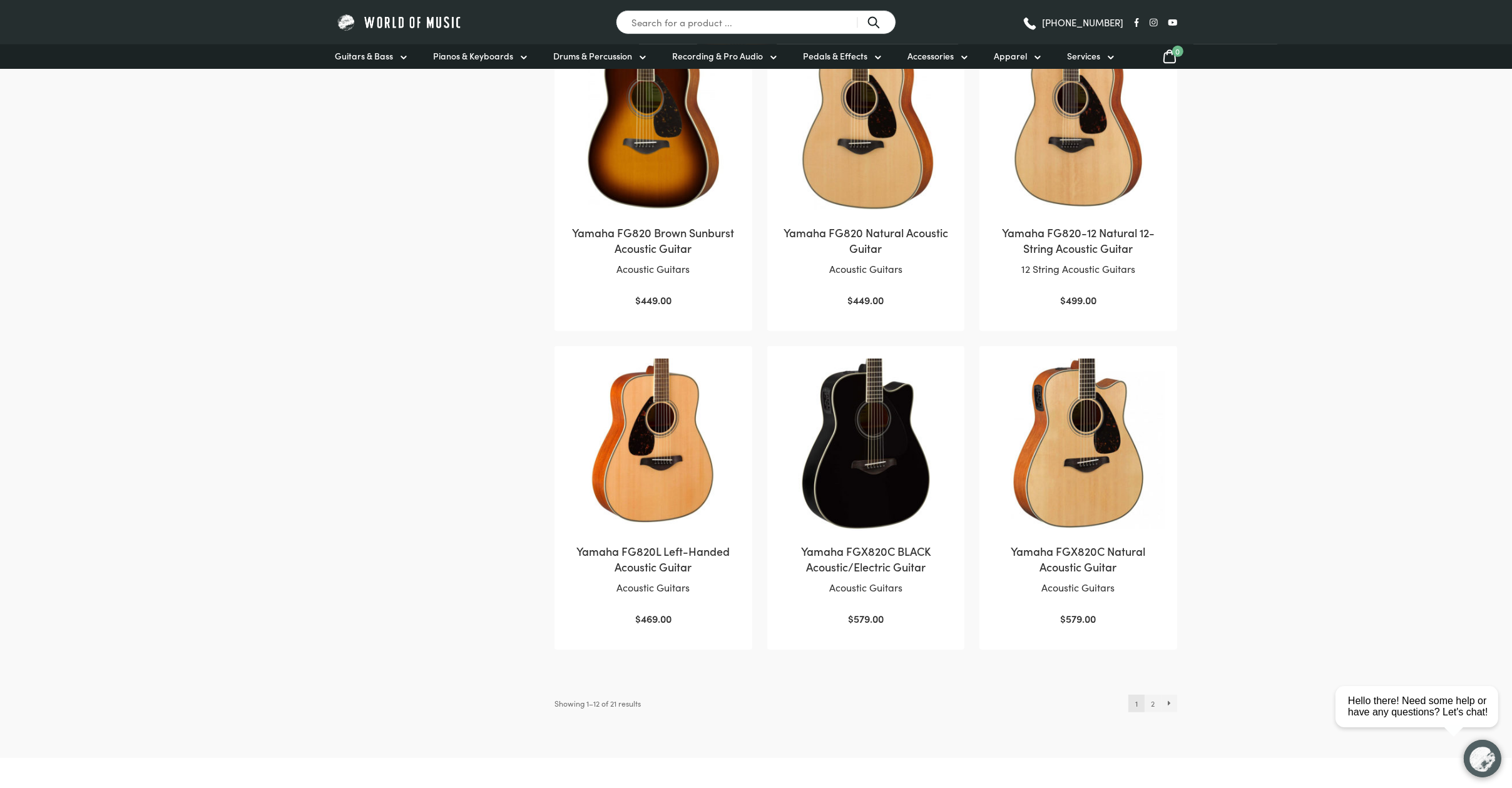
scroll to position [963, 0]
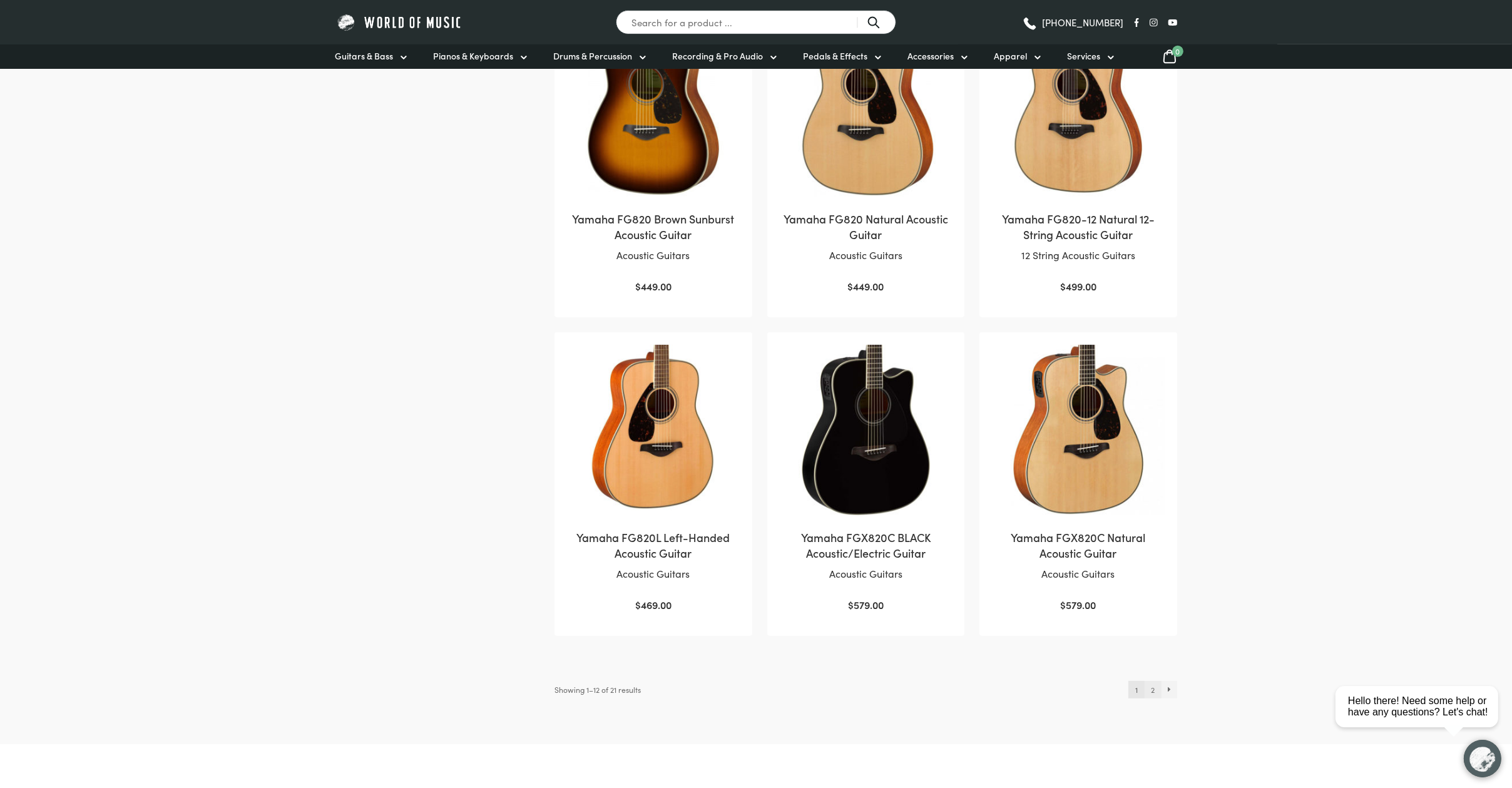
click at [1151, 689] on link "2" at bounding box center [1153, 690] width 17 height 17
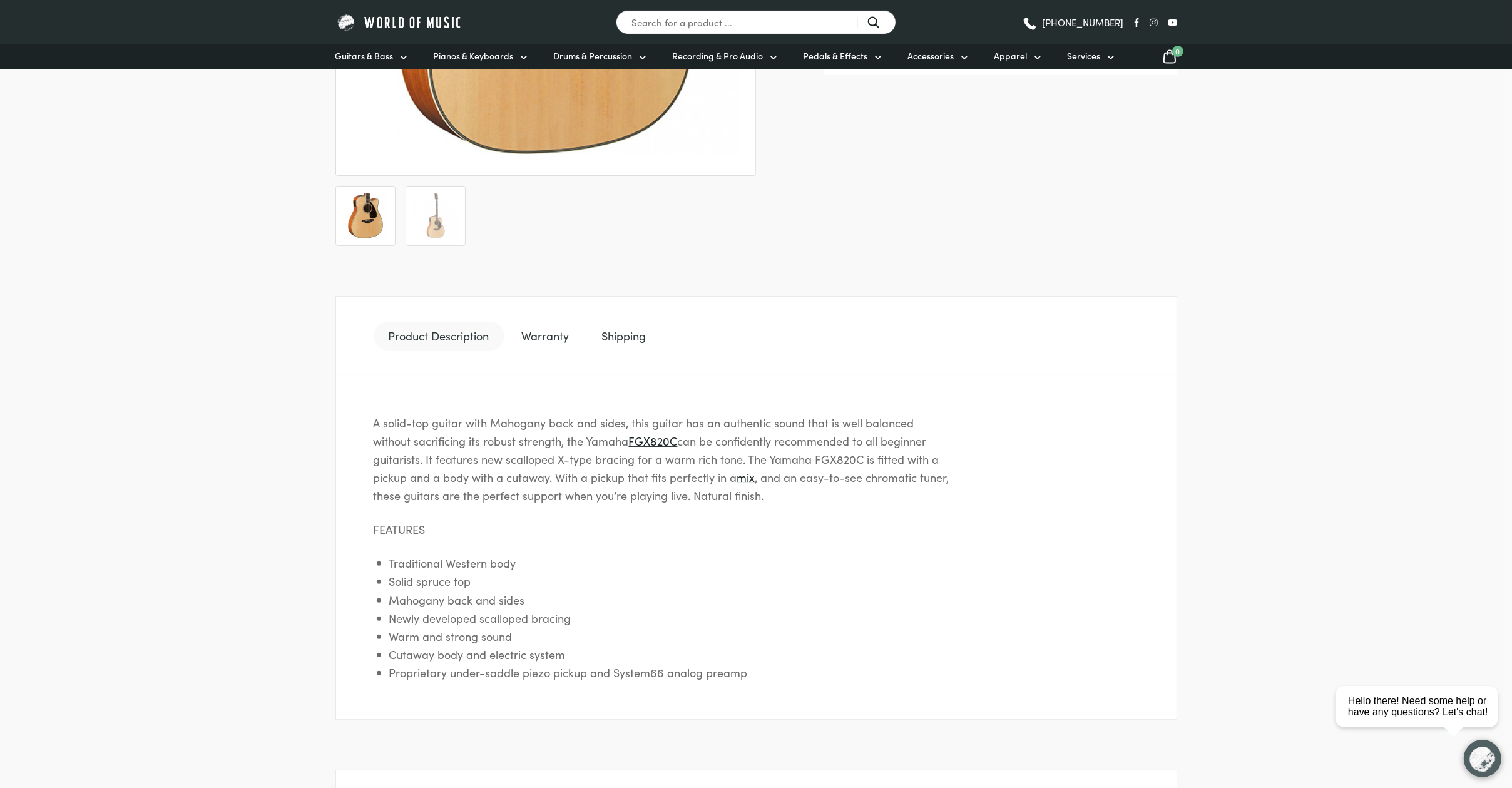
drag, startPoint x: 354, startPoint y: 330, endPoint x: 366, endPoint y: 343, distance: 17.7
click at [354, 331] on div "Product Description Warranty Shipping A solid-top guitar with [PERSON_NAME] bac…" at bounding box center [757, 508] width 842 height 524
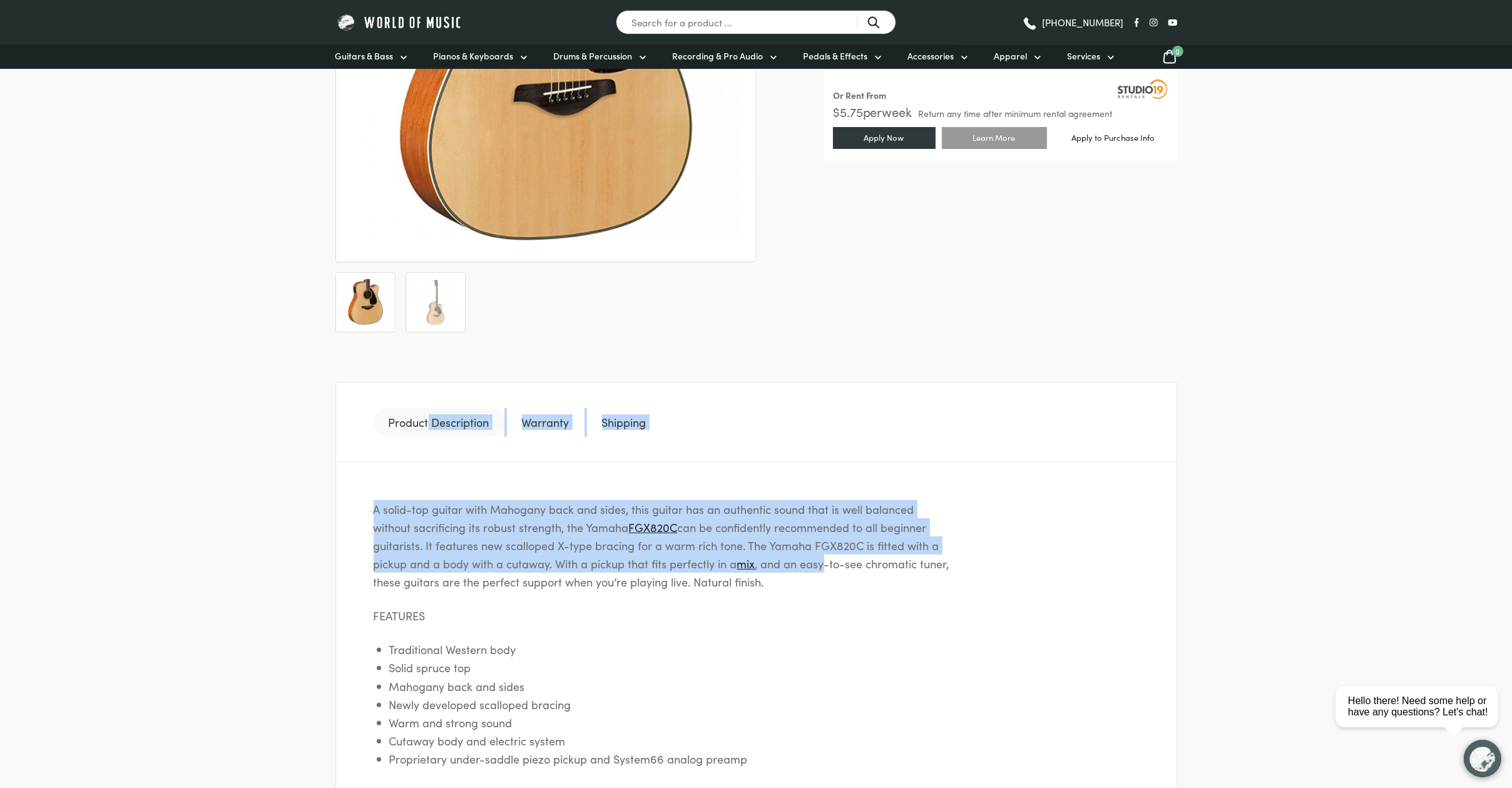
scroll to position [199, 0]
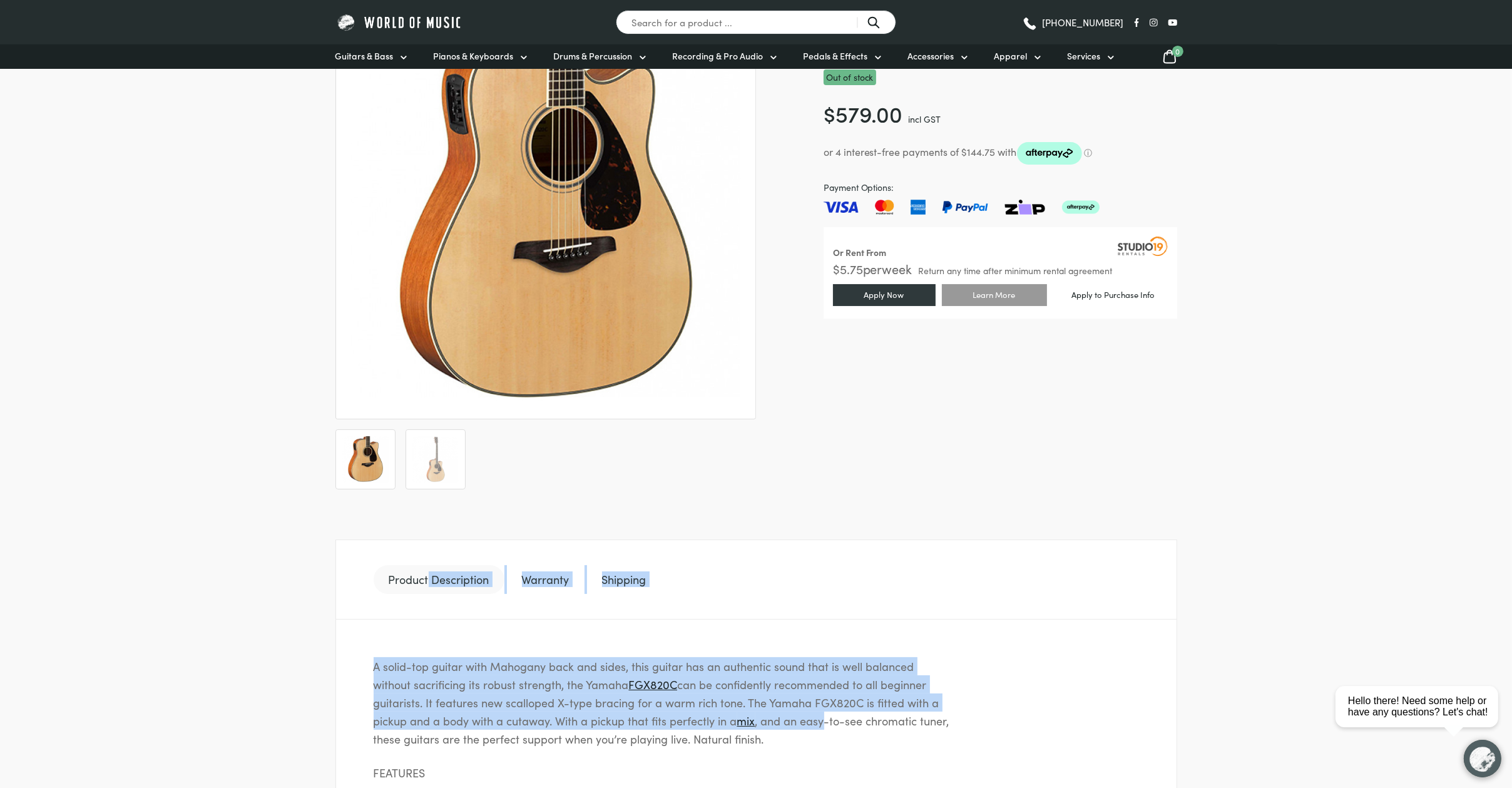
click at [1078, 551] on ul "Product Description Warranty Shipping" at bounding box center [757, 580] width 842 height 80
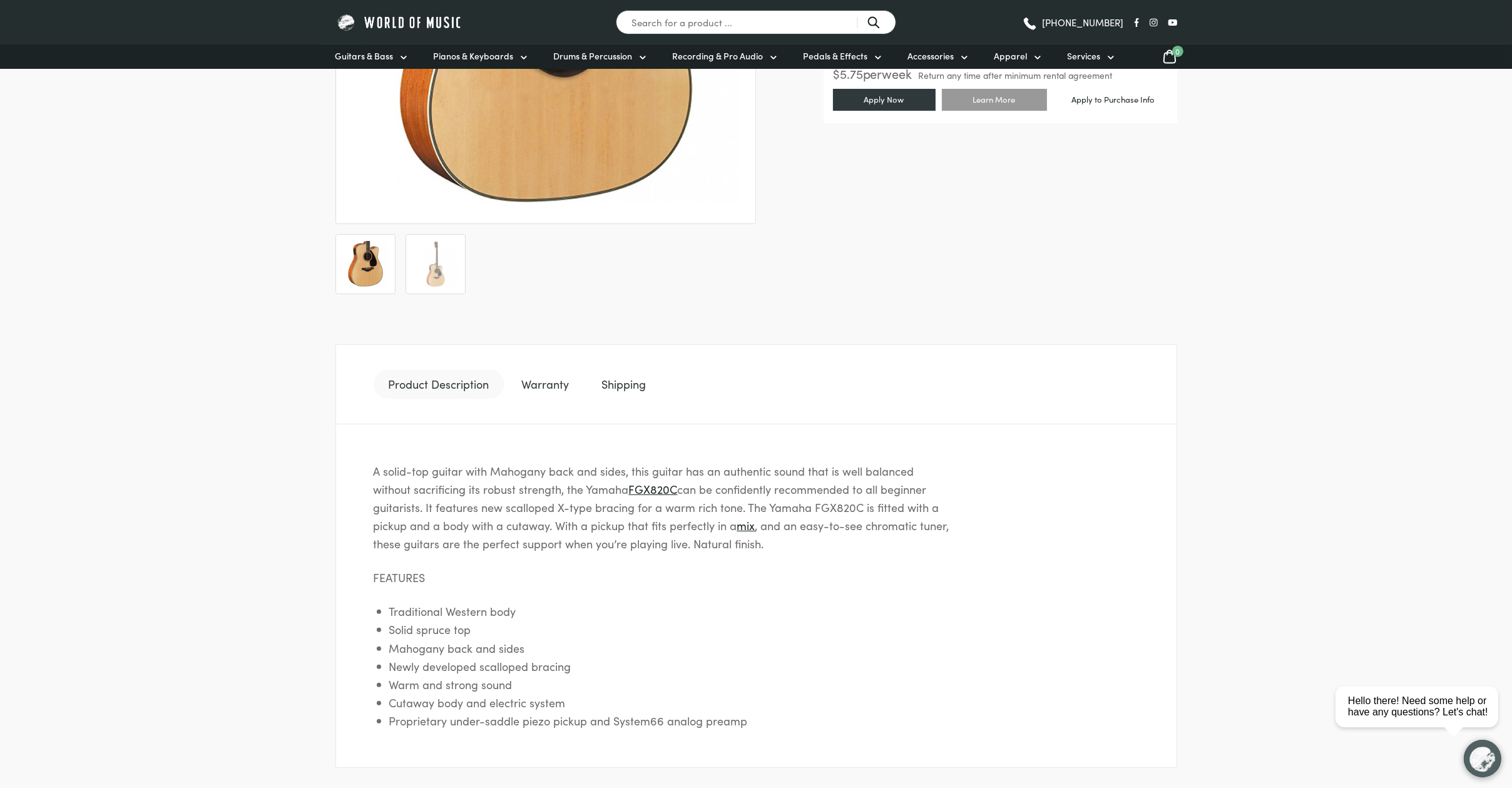
scroll to position [397, 0]
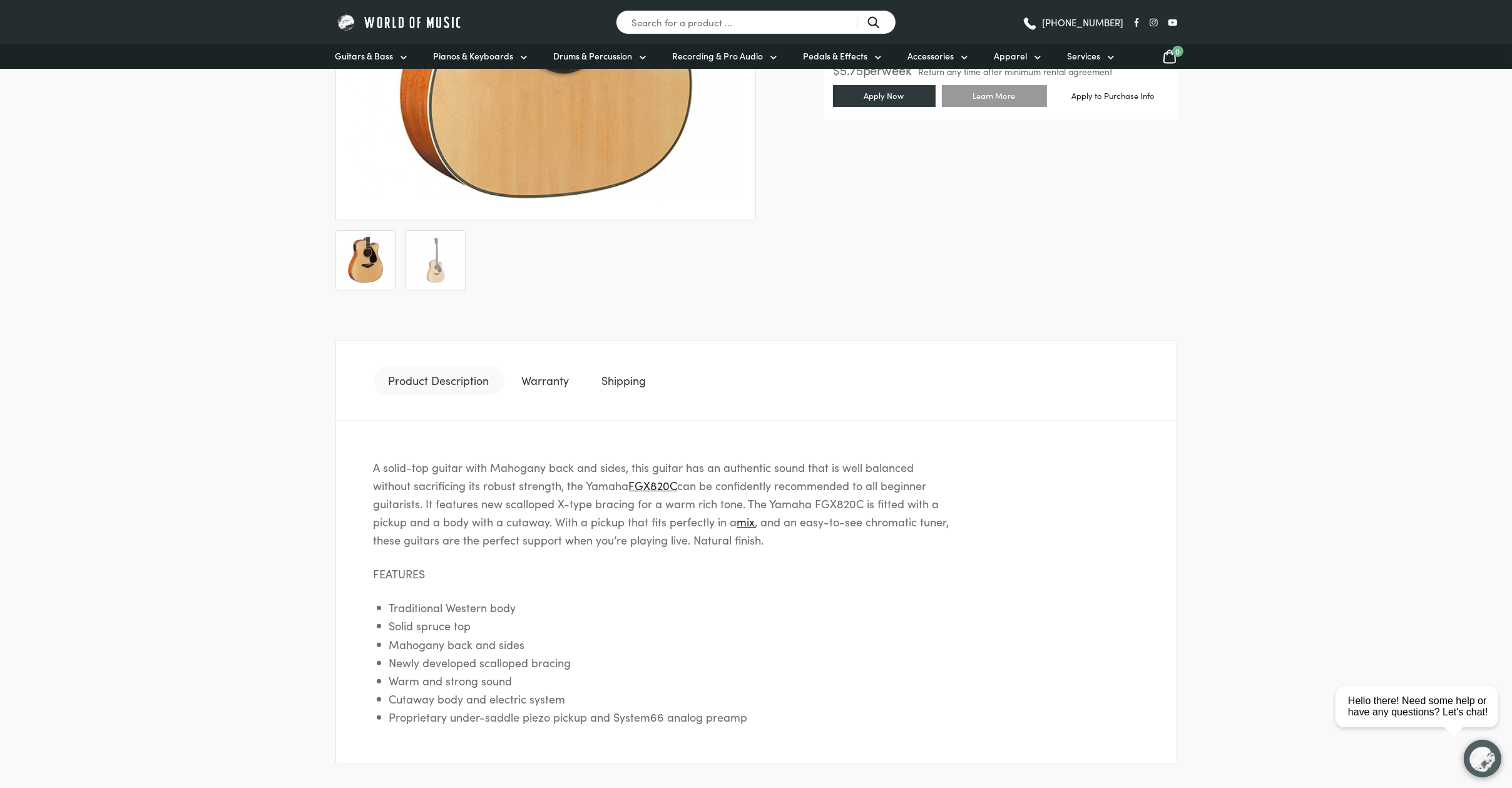
drag, startPoint x: 542, startPoint y: 407, endPoint x: 486, endPoint y: 381, distance: 61.7
click at [485, 380] on div "Product Description Warranty Shipping A solid-top guitar with Mahogany back and…" at bounding box center [757, 553] width 842 height 524
drag, startPoint x: 486, startPoint y: 381, endPoint x: 757, endPoint y: 535, distance: 311.7
click at [741, 526] on link "mix" at bounding box center [746, 521] width 18 height 16
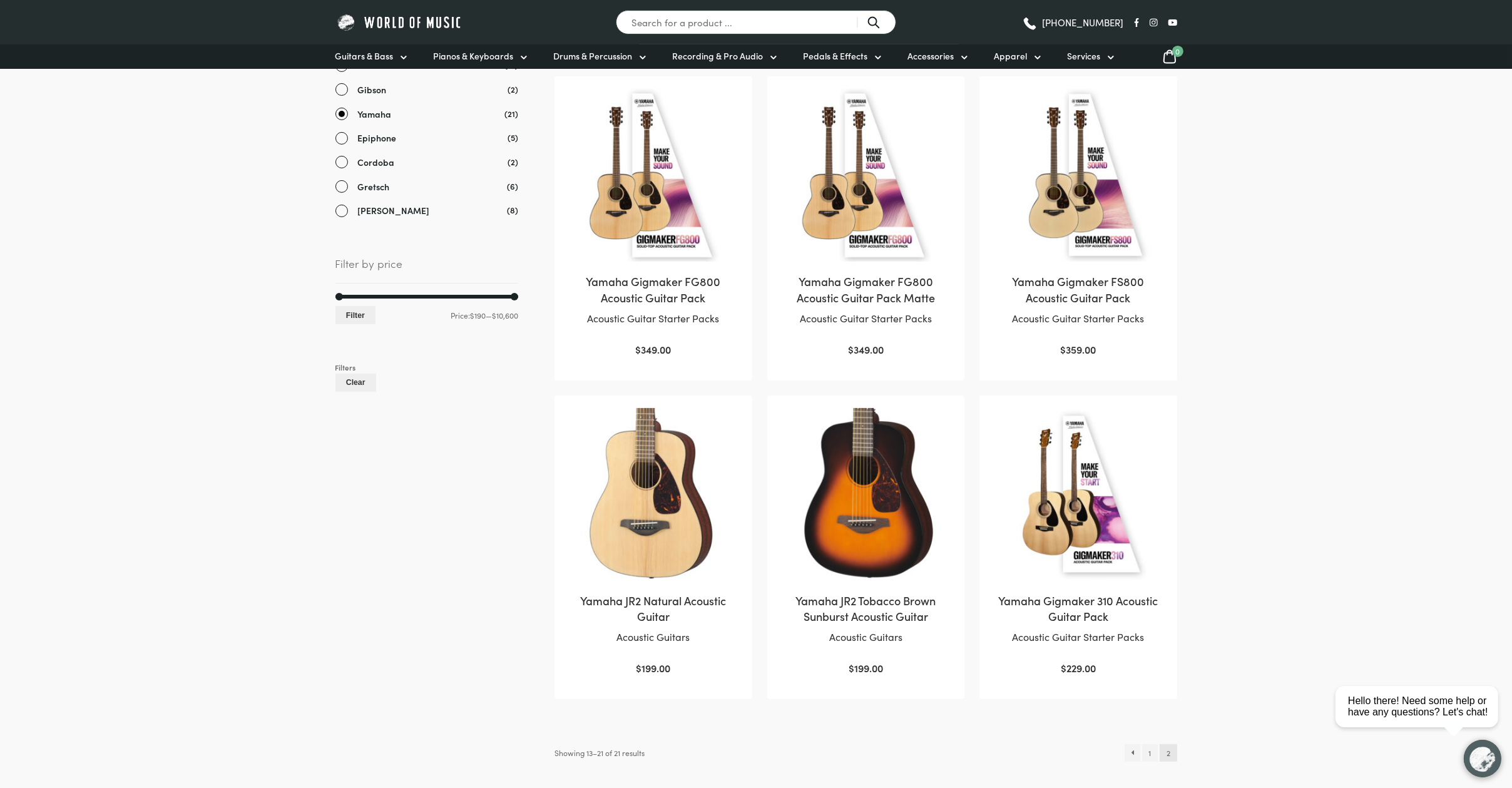
scroll to position [823, 0]
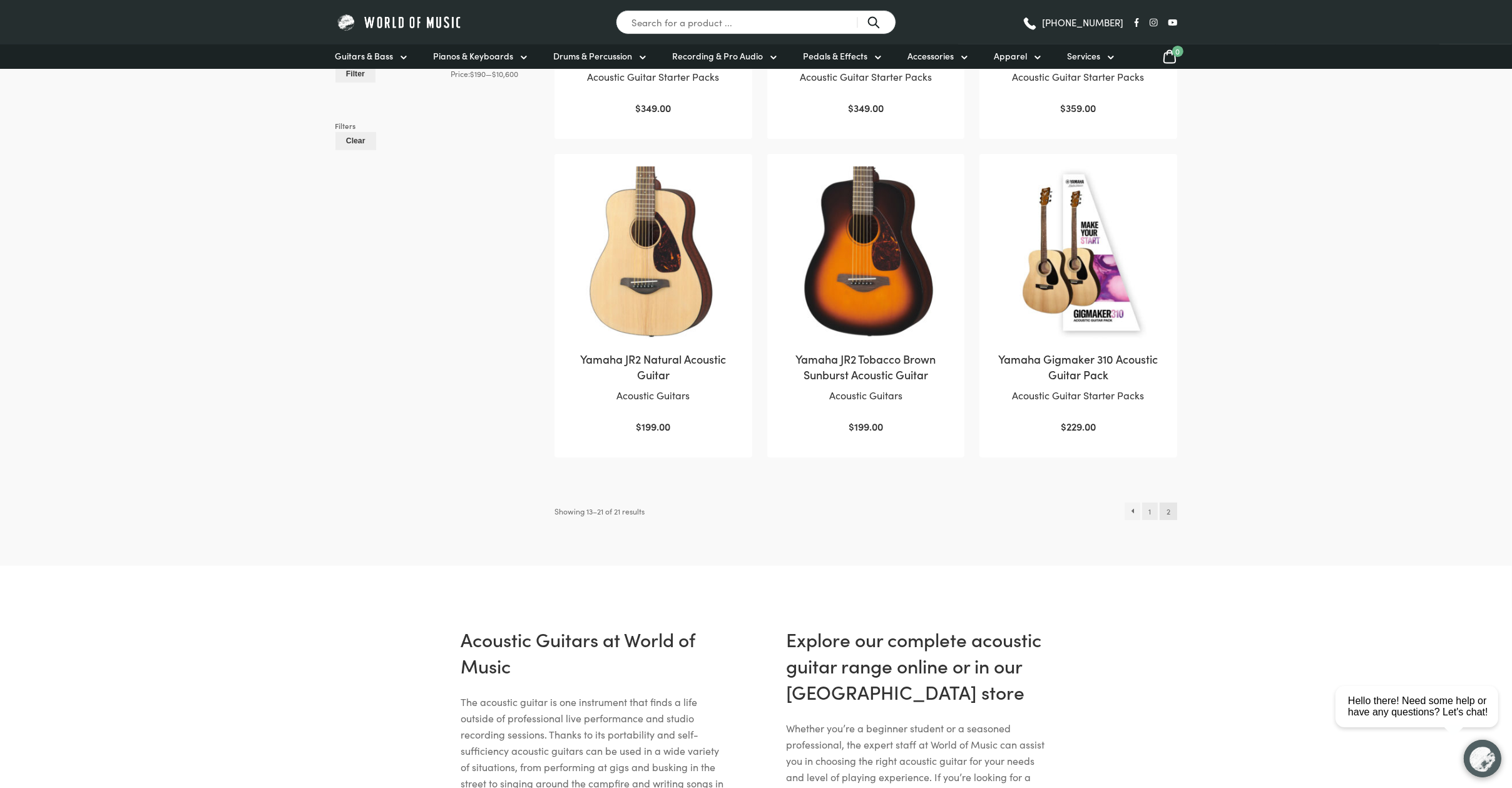
click at [1152, 519] on link "1" at bounding box center [1150, 511] width 16 height 17
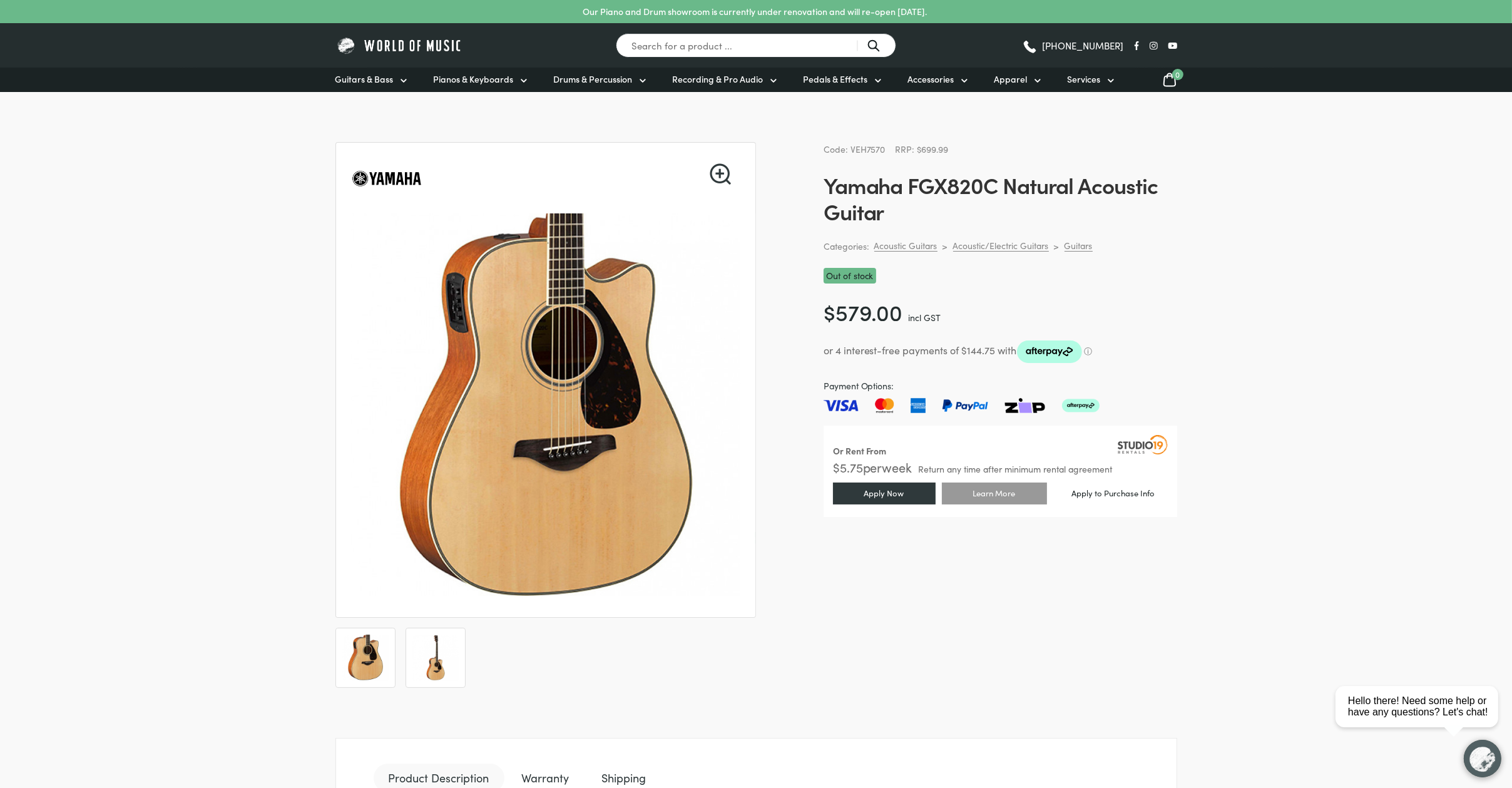
click at [442, 651] on img at bounding box center [435, 658] width 46 height 46
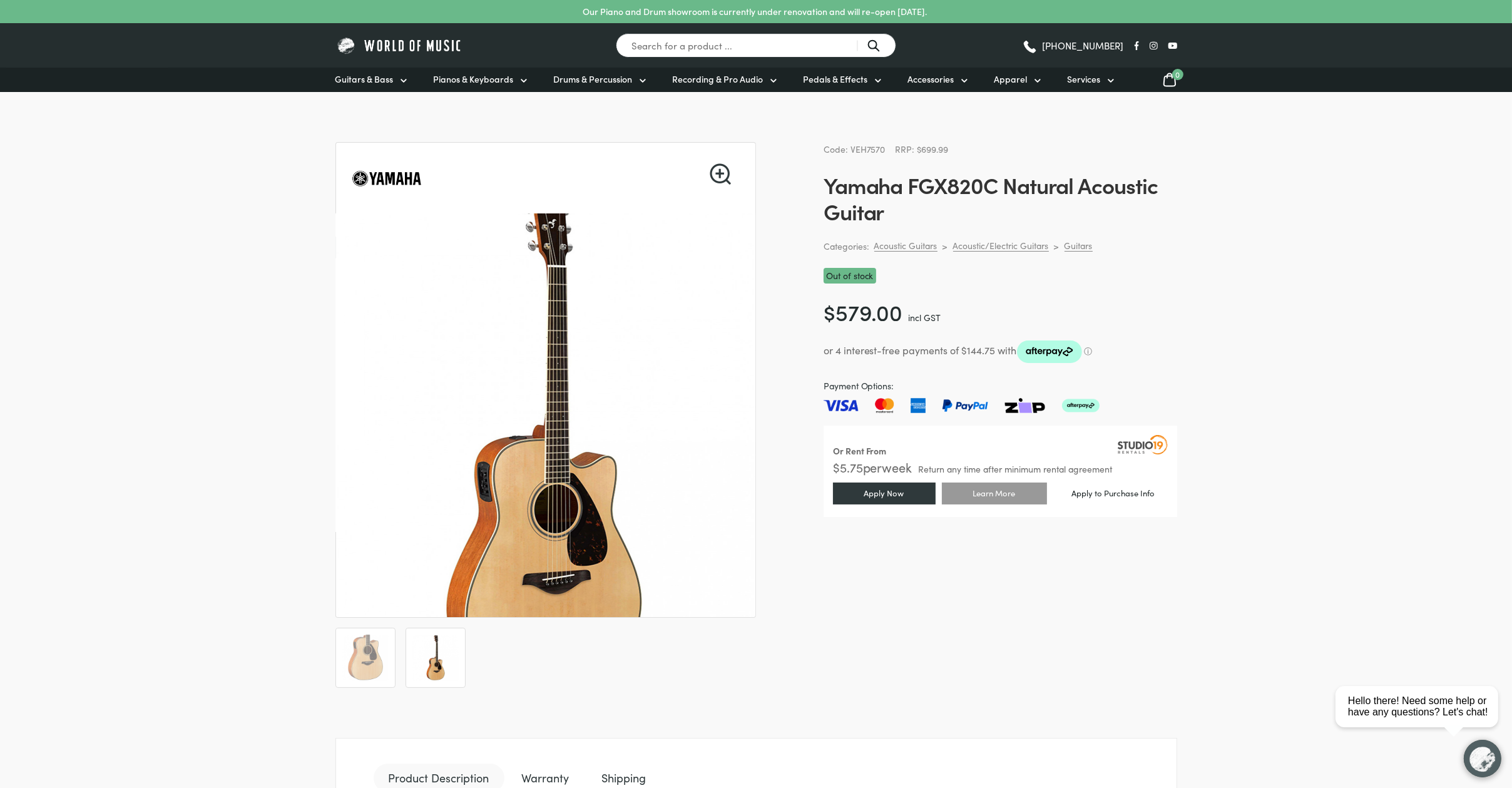
click at [554, 334] on img at bounding box center [543, 435] width 501 height 501
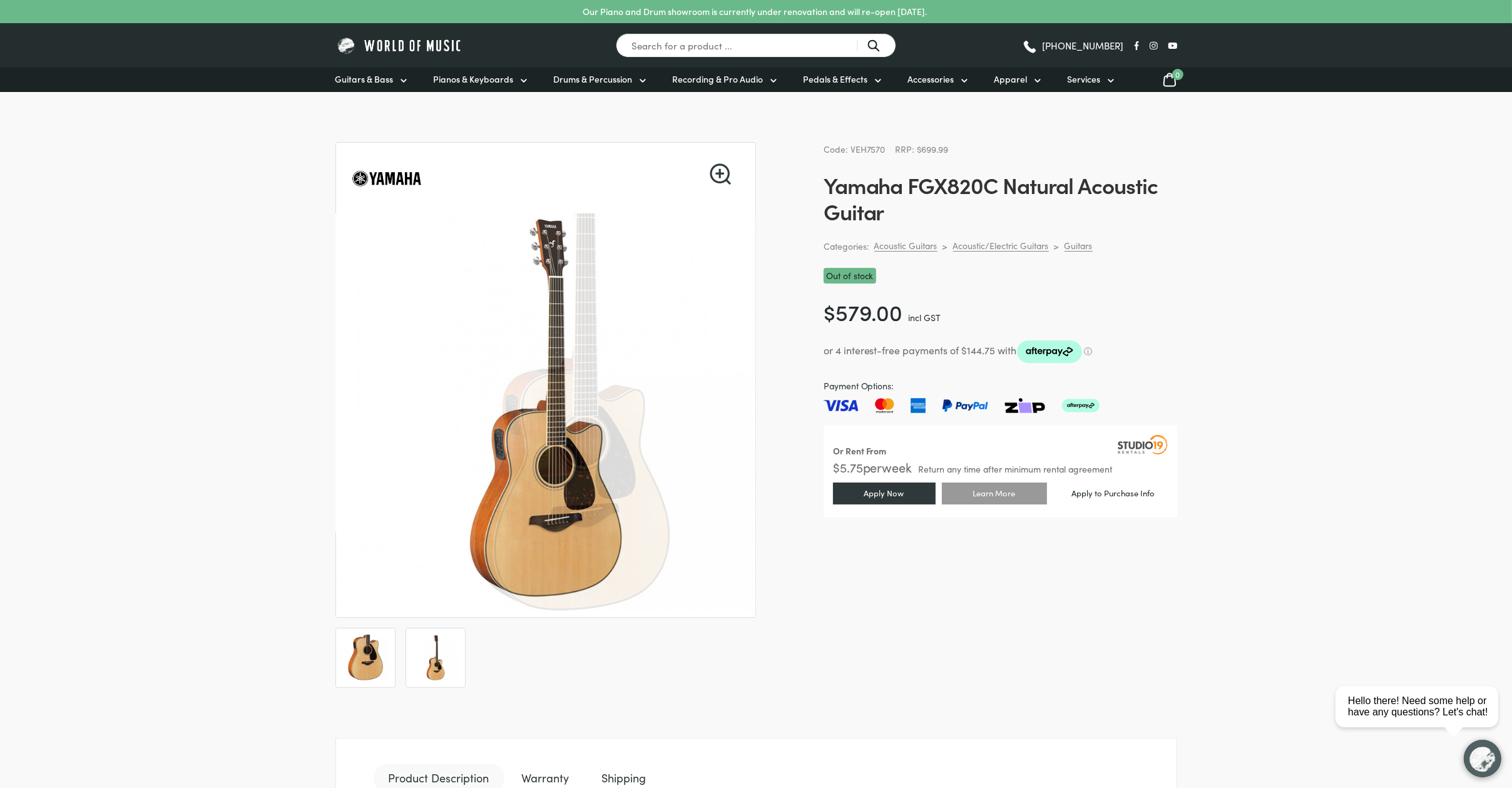
click at [386, 654] on img at bounding box center [366, 658] width 46 height 46
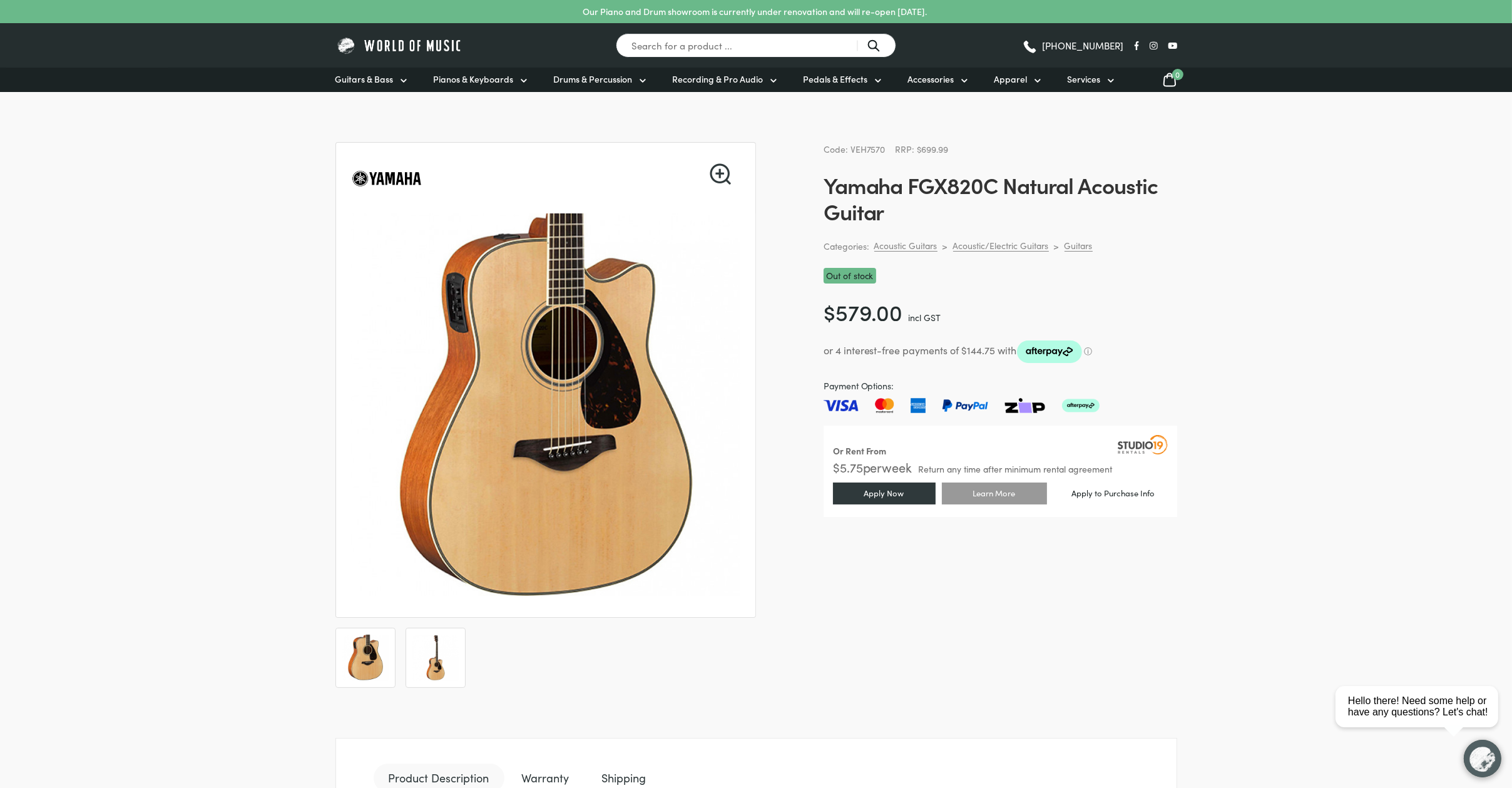
click at [415, 652] on img at bounding box center [435, 658] width 46 height 46
